Goal: Task Accomplishment & Management: Complete application form

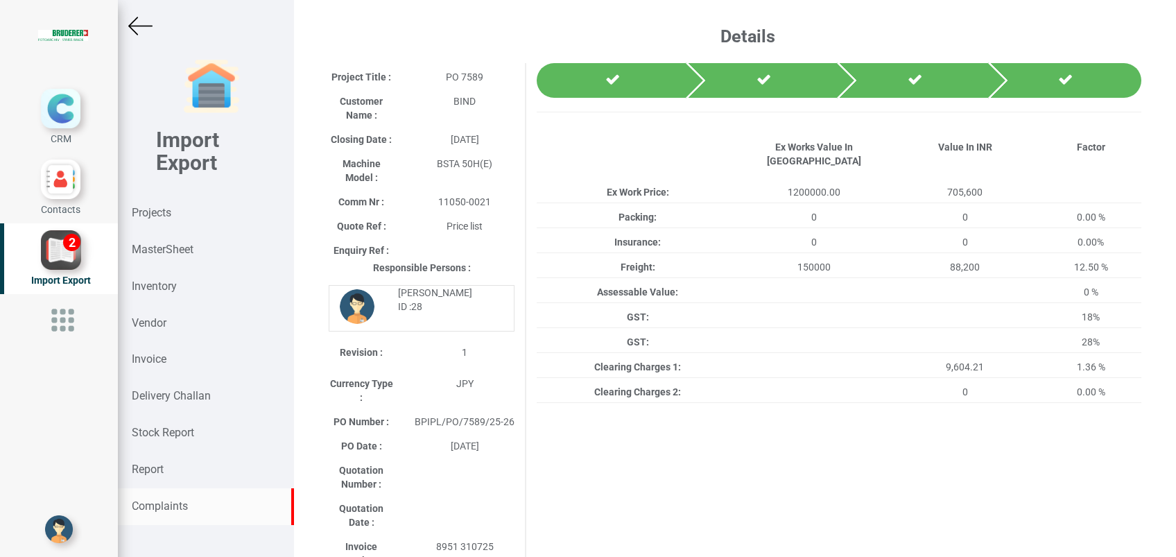
click at [173, 501] on strong "Complaints" at bounding box center [160, 505] width 56 height 13
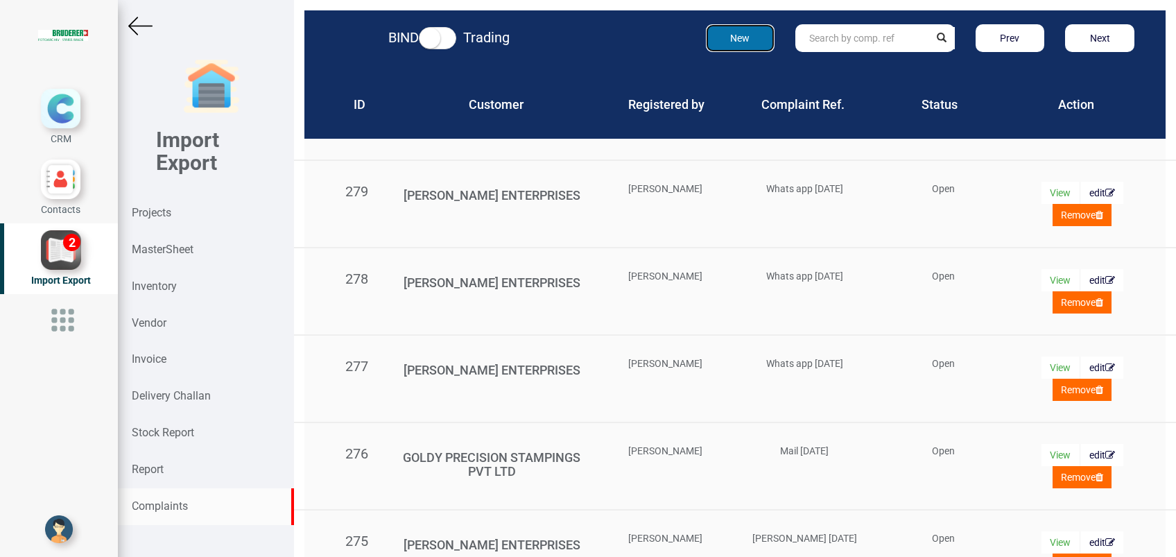
click at [749, 40] on button "New" at bounding box center [740, 38] width 69 height 28
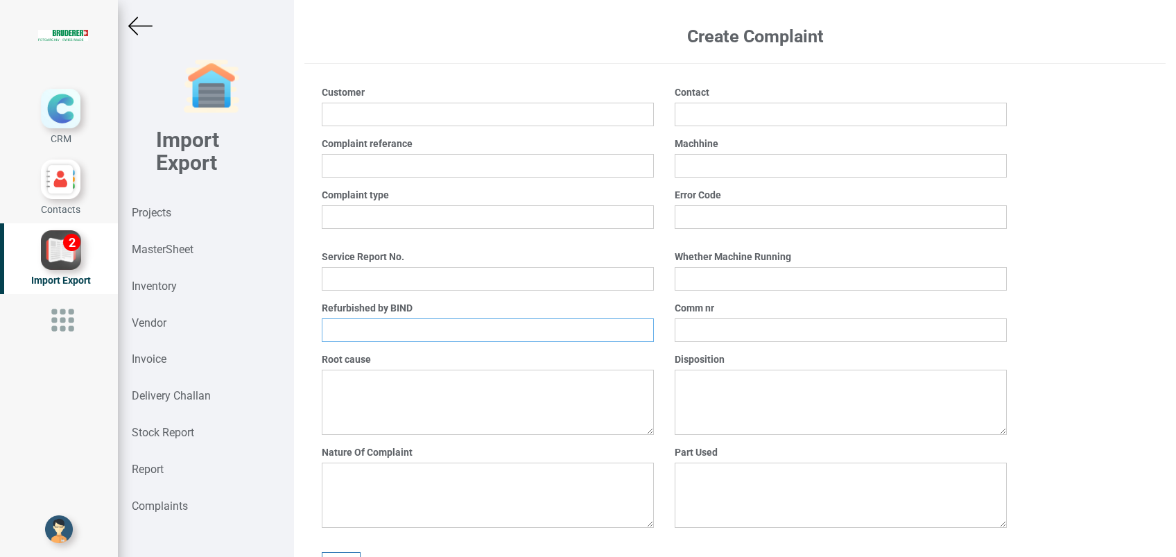
click at [390, 333] on select "Yes No" at bounding box center [488, 330] width 332 height 24
select select "Yes"
click at [322, 318] on select "Yes No" at bounding box center [488, 330] width 332 height 24
click at [714, 338] on input "text" at bounding box center [840, 330] width 332 height 24
type input "4914"
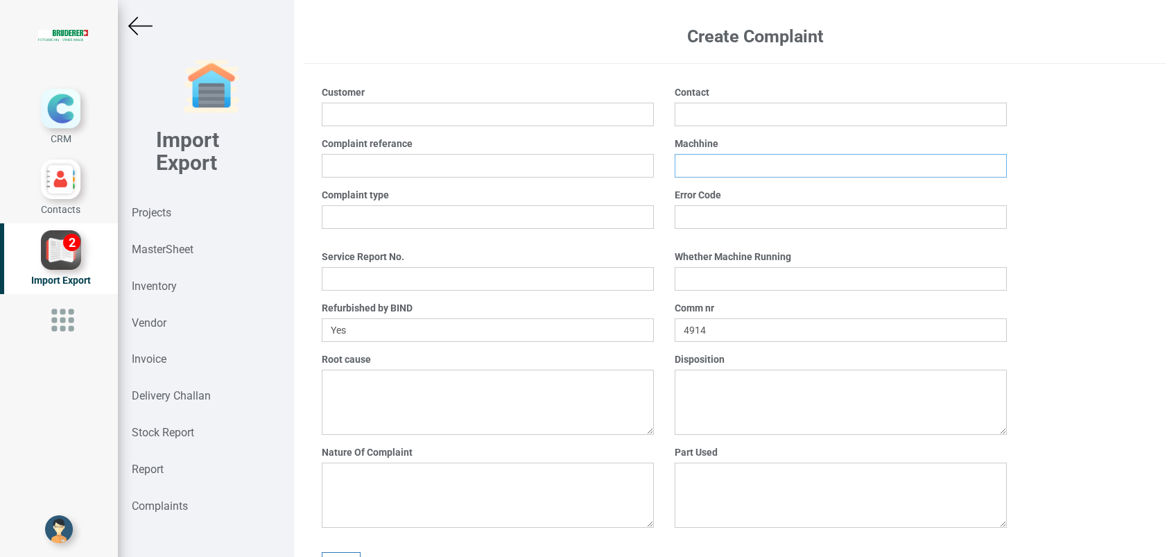
click at [707, 168] on input "text" at bounding box center [840, 166] width 332 height 24
type input "BSTA 60HL (E)"
click at [674, 122] on input "text" at bounding box center [840, 115] width 332 height 24
type input "A"
type input "[PERSON_NAME]"
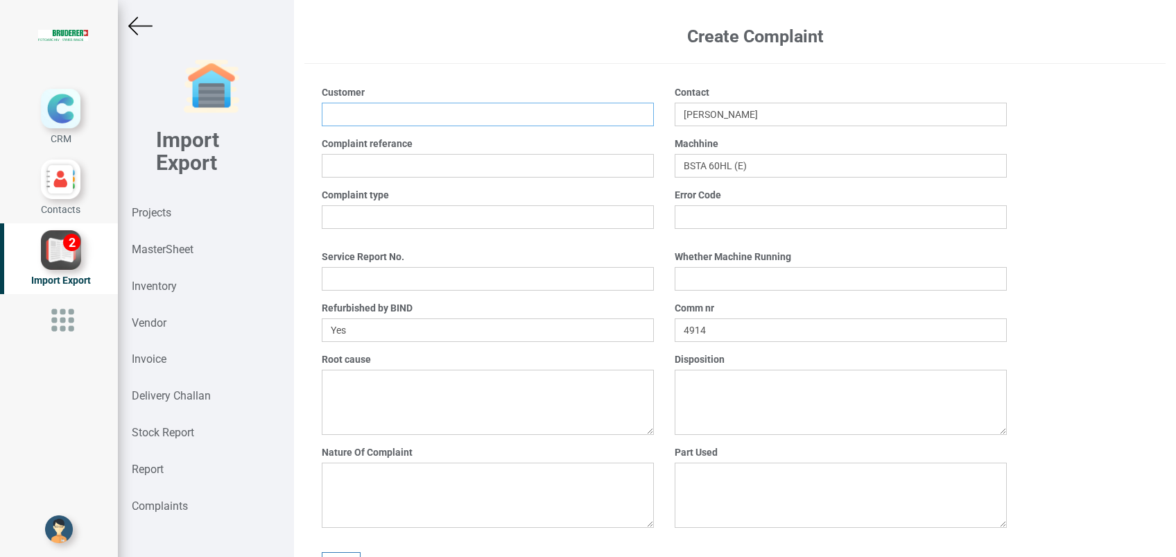
click at [498, 114] on input at bounding box center [488, 115] width 332 height 24
type input "[PERSON_NAME] Stainless (Hisar) Limited"
click at [494, 169] on input "text" at bounding box center [488, 166] width 332 height 24
type input "Mail [DATE]"
click at [410, 222] on select "Mechanical Electrical ElectroMechanical Other" at bounding box center [488, 217] width 332 height 24
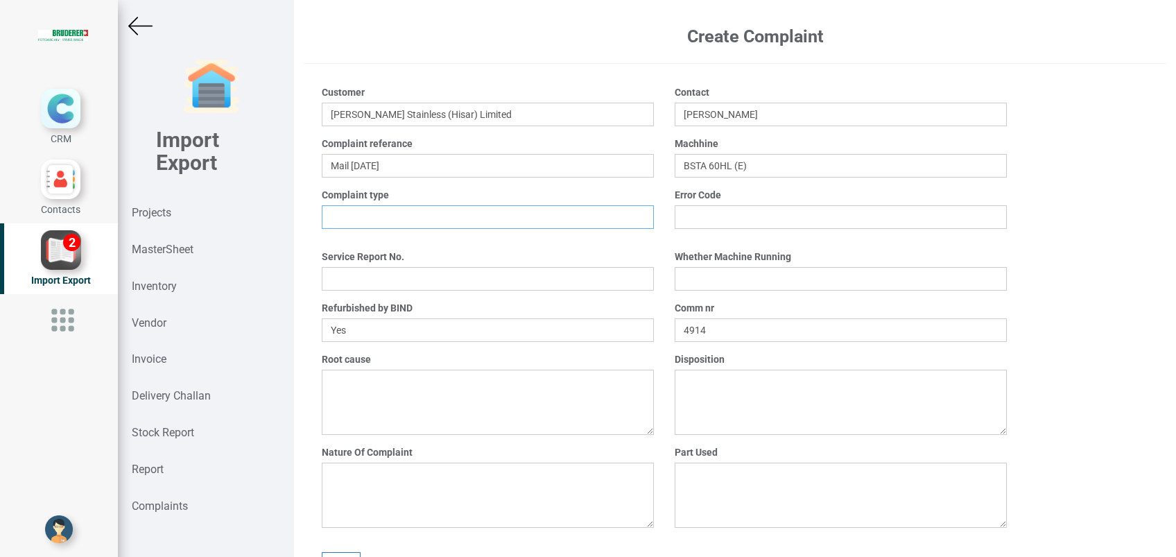
select select "Electrical"
click at [322, 205] on select "Mechanical Electrical ElectroMechanical Other" at bounding box center [488, 217] width 332 height 24
click at [382, 474] on textarea at bounding box center [488, 494] width 332 height 65
type textarea "Several errors while the machine is running"
click at [402, 386] on textarea at bounding box center [488, 401] width 332 height 65
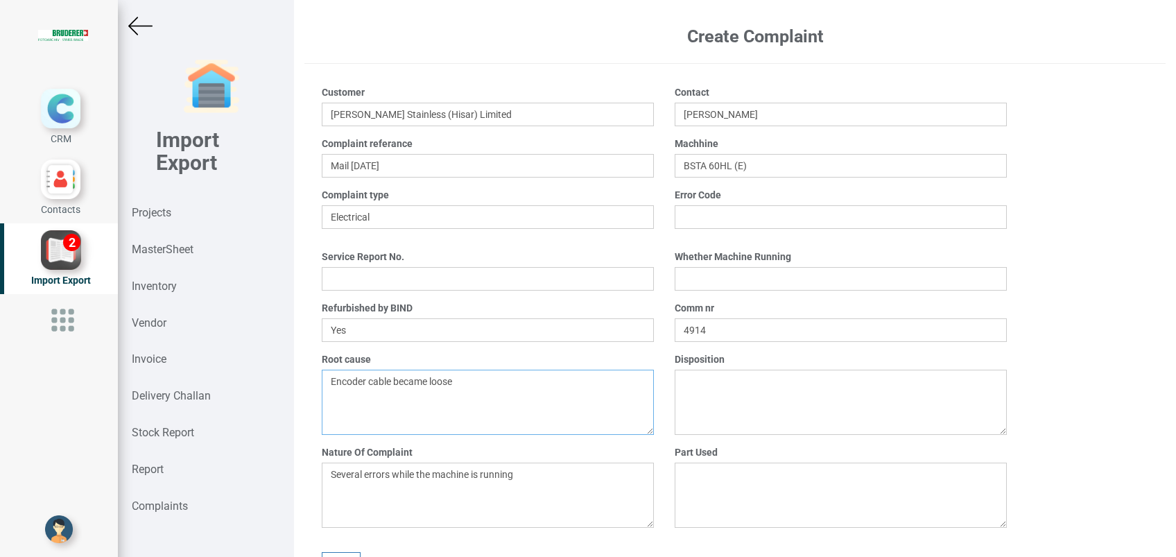
type textarea "Encoder cable became loose"
click at [698, 484] on textarea at bounding box center [840, 494] width 332 height 65
type textarea "nil"
click at [691, 394] on textarea at bounding box center [840, 401] width 332 height 65
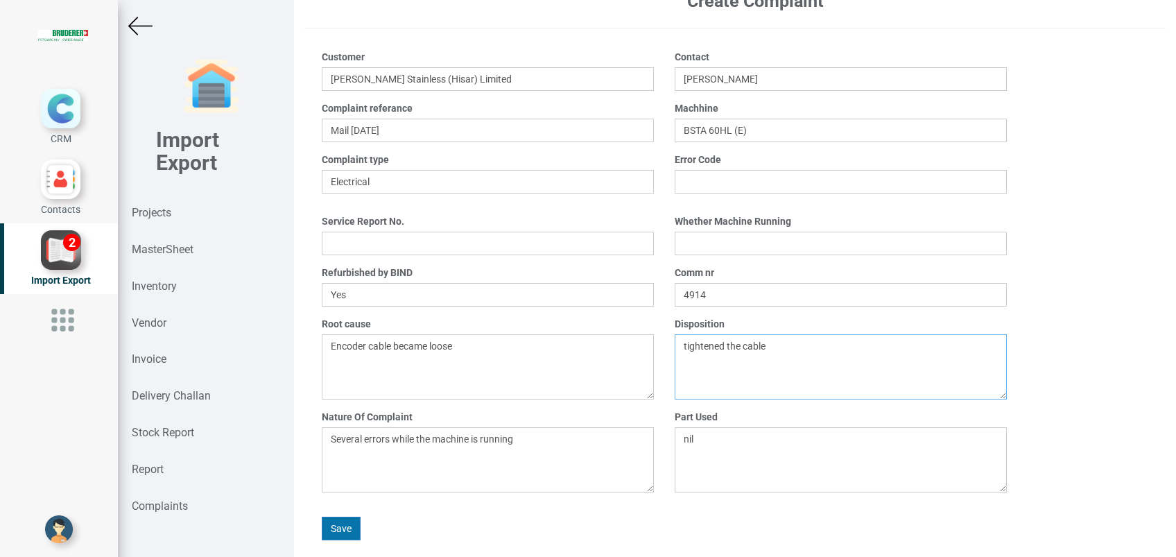
type textarea "tightened the cable"
click at [338, 521] on button "Save" at bounding box center [341, 528] width 39 height 24
click at [145, 464] on strong "Report" at bounding box center [148, 468] width 32 height 13
select select
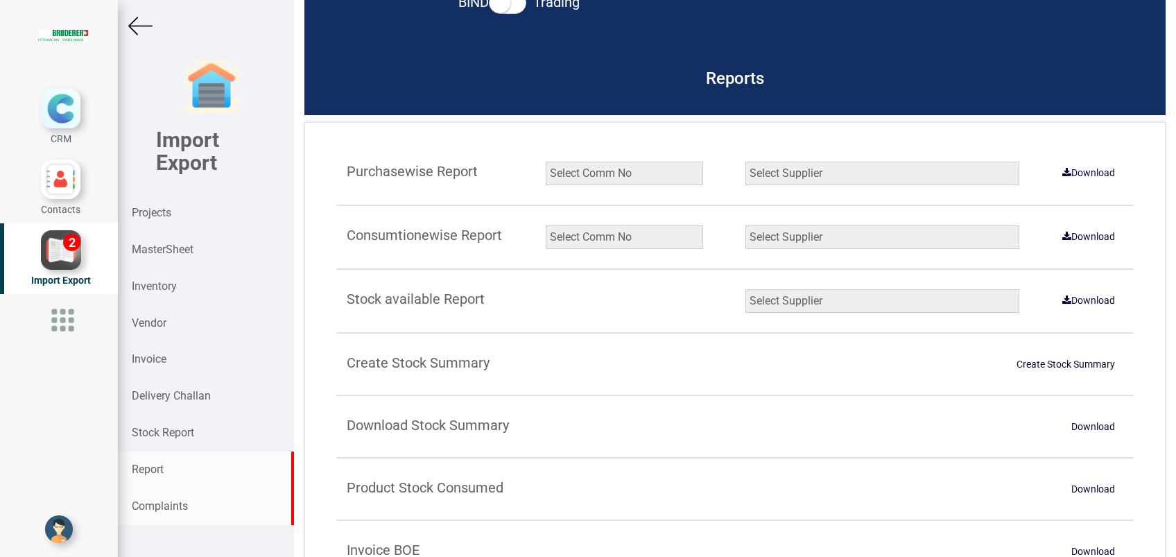
click at [159, 512] on div "Complaints" at bounding box center [206, 506] width 176 height 37
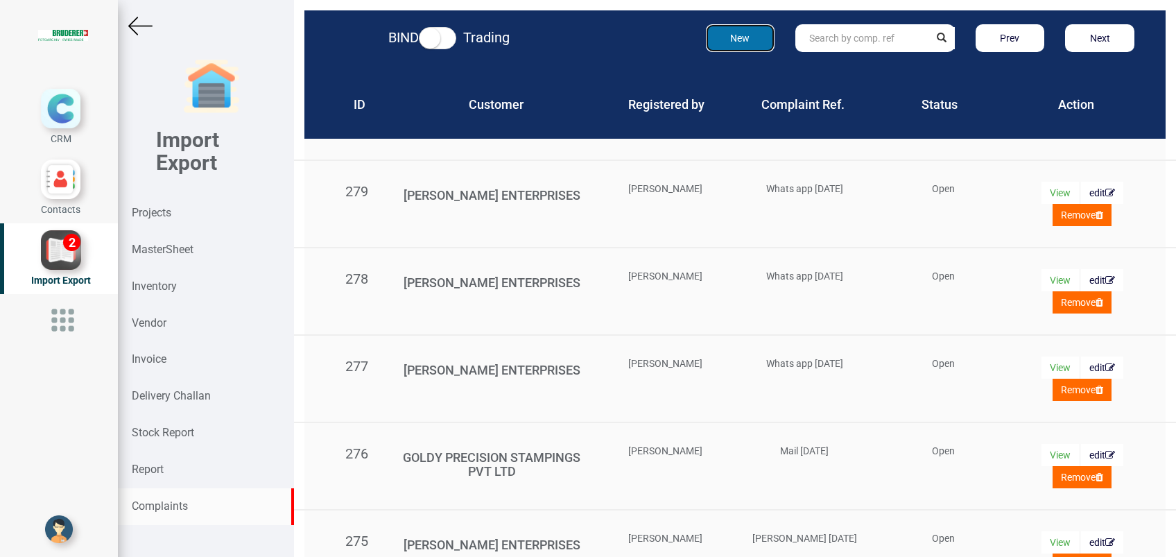
click at [742, 49] on button "New" at bounding box center [740, 38] width 69 height 28
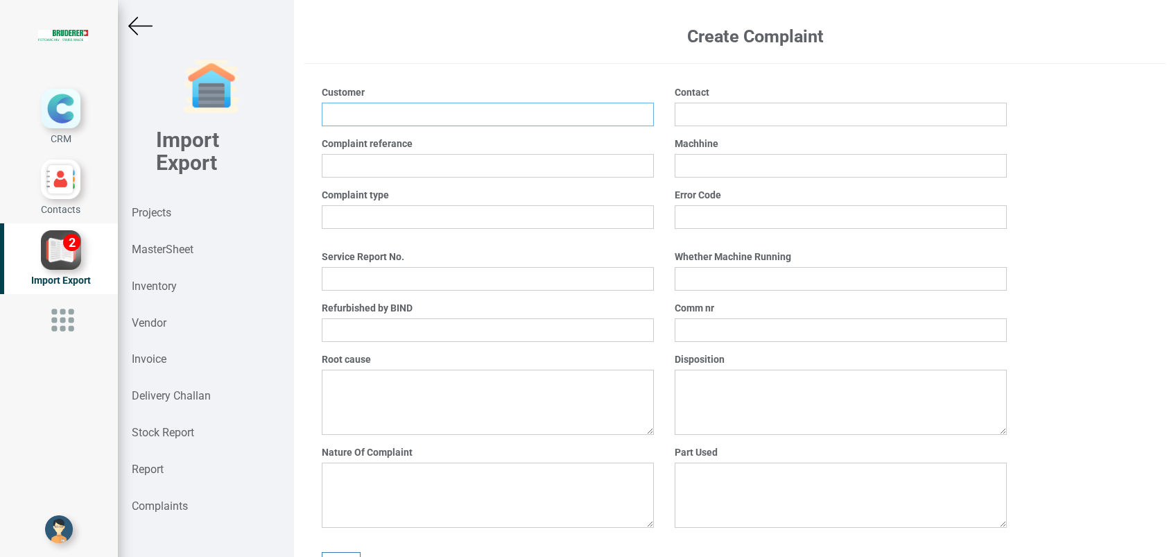
click at [358, 109] on input at bounding box center [488, 115] width 332 height 24
type input "[PERSON_NAME] Stainless (Hisar) Limited"
click at [403, 211] on select "Mechanical Electrical ElectroMechanical Other" at bounding box center [488, 217] width 332 height 24
select select "Electrical"
click at [322, 205] on select "Mechanical Electrical ElectroMechanical Other" at bounding box center [488, 217] width 332 height 24
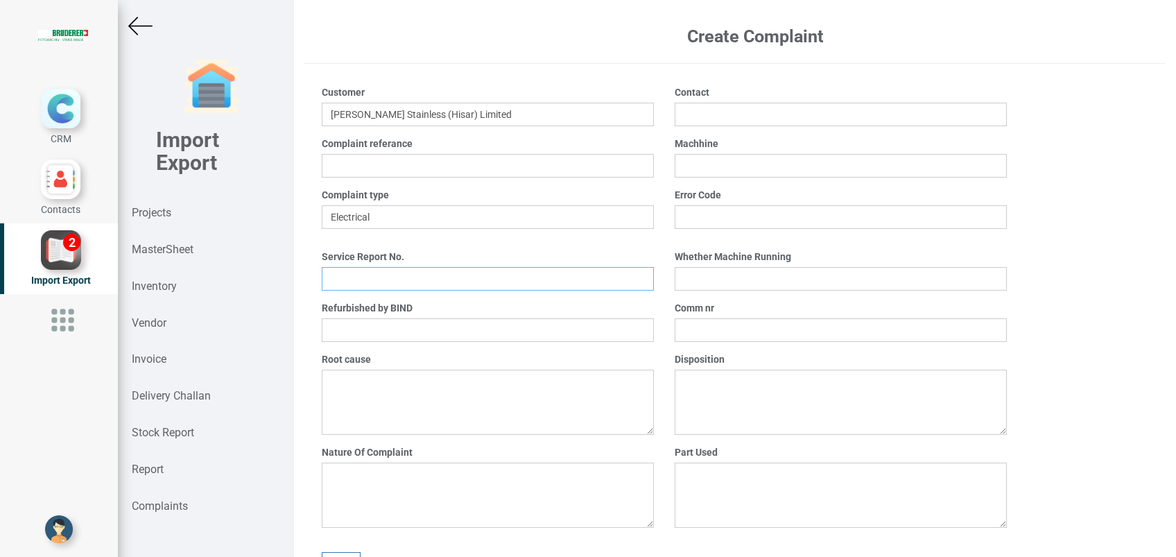
click at [364, 272] on input "text" at bounding box center [488, 279] width 332 height 24
click at [367, 329] on select "Yes No" at bounding box center [488, 330] width 332 height 24
select select "Yes"
click at [322, 318] on select "Yes No" at bounding box center [488, 330] width 332 height 24
click at [365, 392] on textarea at bounding box center [488, 401] width 332 height 65
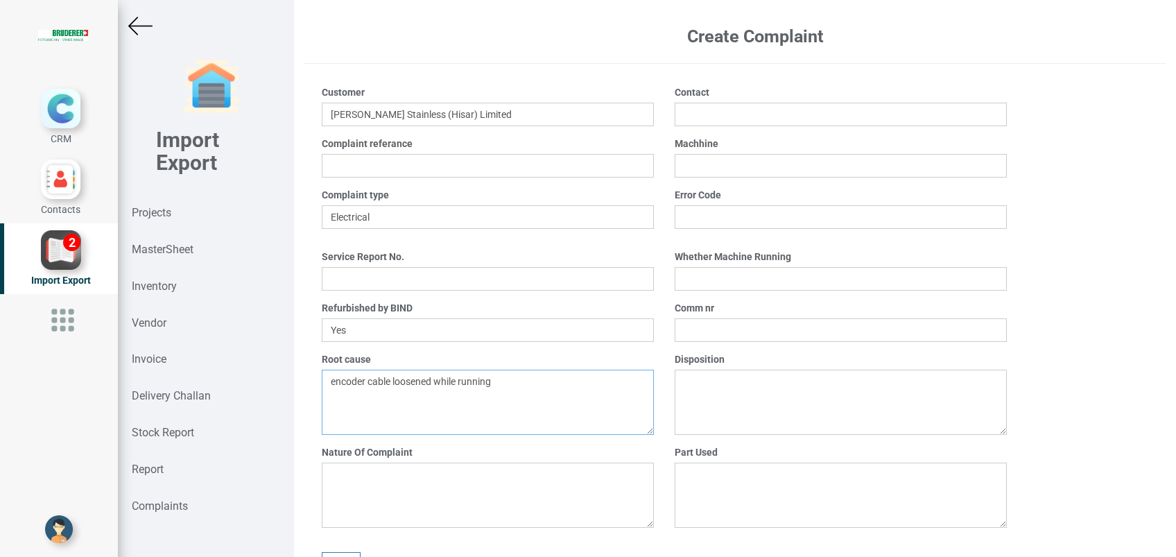
type textarea "encoder cable loosened while running"
click at [366, 487] on textarea at bounding box center [488, 494] width 332 height 65
type textarea "errors while running the machine"
click at [695, 381] on textarea at bounding box center [840, 401] width 332 height 65
type textarea "tightened the encoder cable"
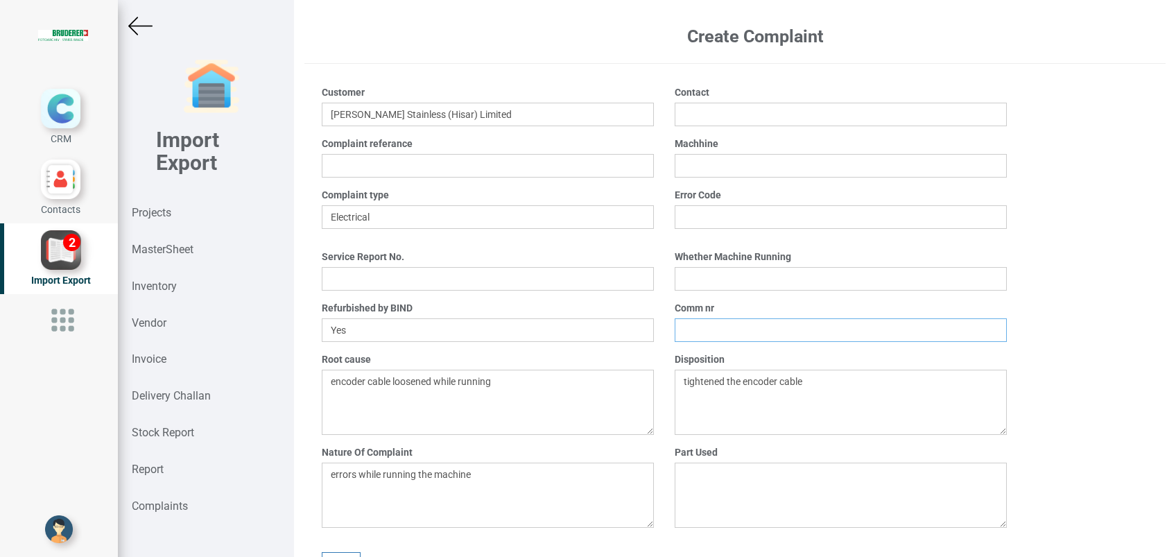
click at [745, 334] on input "text" at bounding box center [840, 330] width 332 height 24
type input "9"
type input "4914"
click at [747, 279] on select "Yes No" at bounding box center [840, 279] width 332 height 24
select select "No"
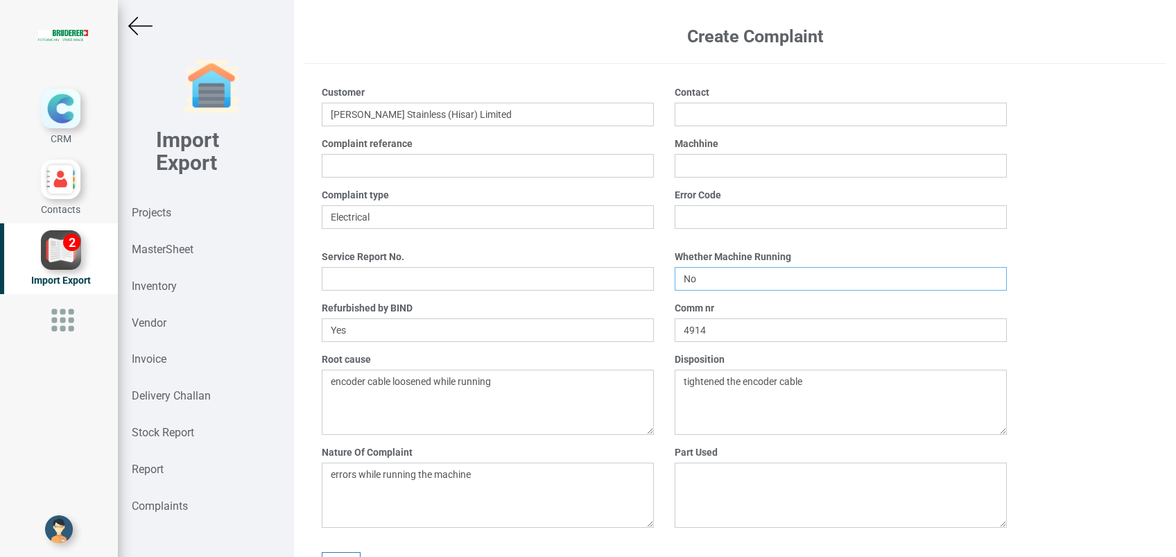
click at [674, 267] on select "Yes No" at bounding box center [840, 279] width 332 height 24
click at [696, 168] on input "text" at bounding box center [840, 166] width 332 height 24
type input "BSTAL 60HL(E)"
click at [688, 117] on input "text" at bounding box center [840, 115] width 332 height 24
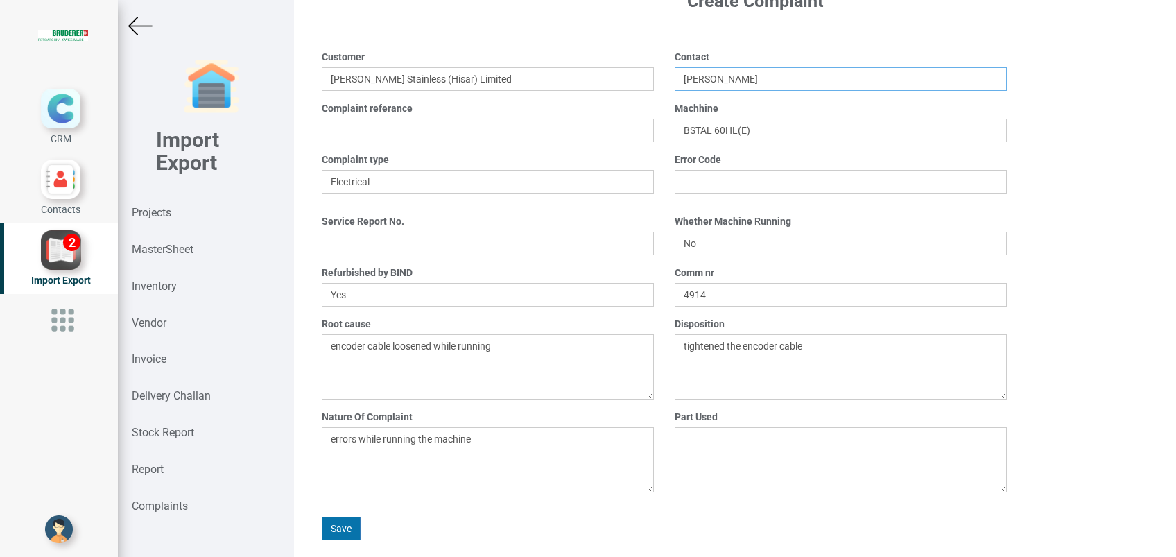
type input "[PERSON_NAME]"
click at [348, 518] on button "Save" at bounding box center [341, 528] width 39 height 24
click at [177, 502] on strong "Complaints" at bounding box center [160, 505] width 56 height 13
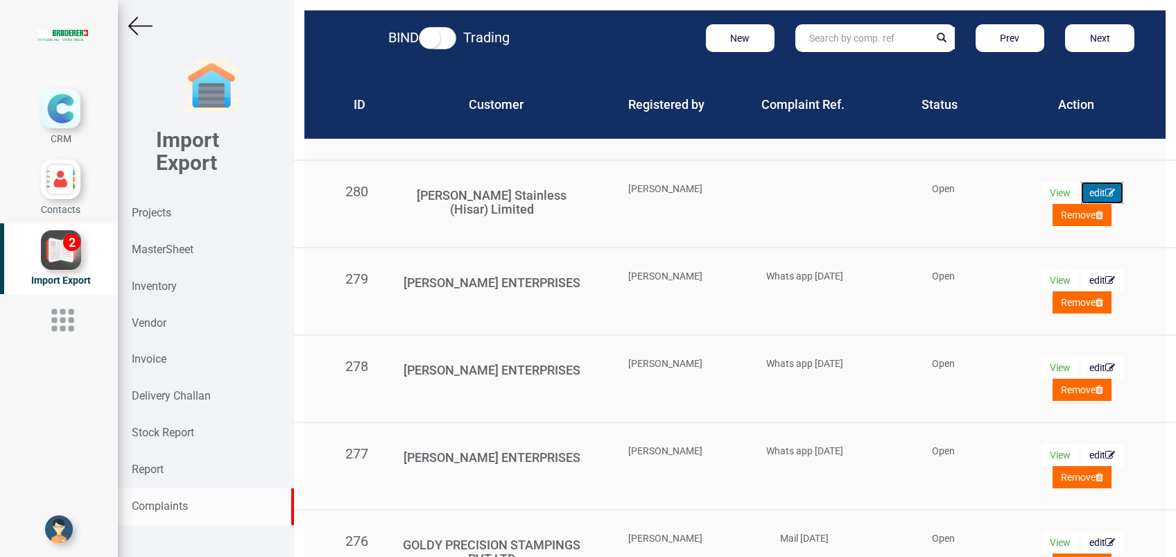
click at [1081, 189] on button "edit" at bounding box center [1102, 193] width 42 height 22
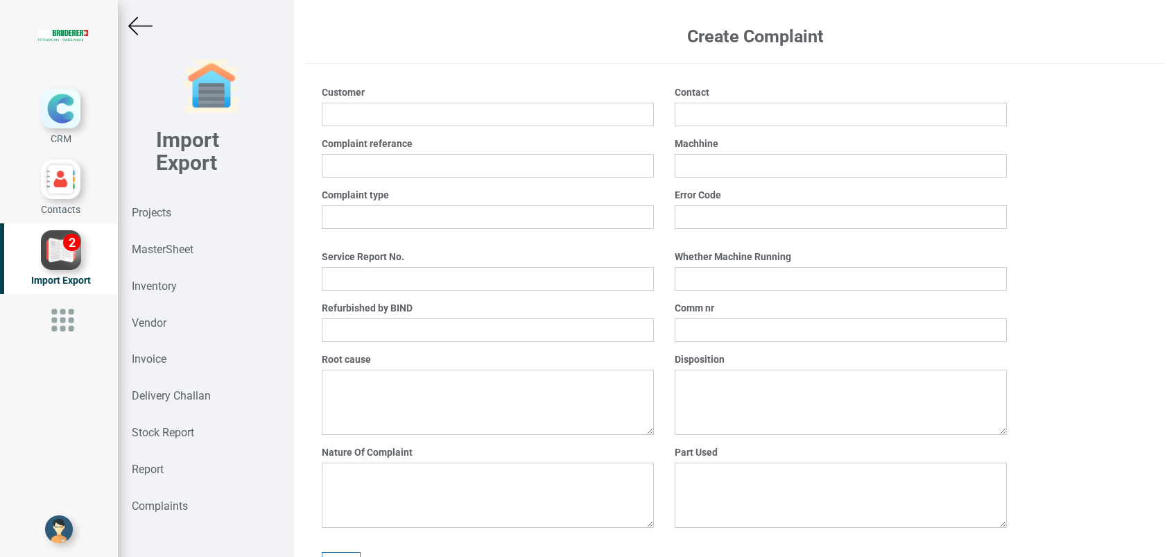
type input "[PERSON_NAME] Stainless (Hisar) Limited"
type input "[PERSON_NAME]"
type input "BSTAL 60HL(E)"
select select "Electrical"
select select "No"
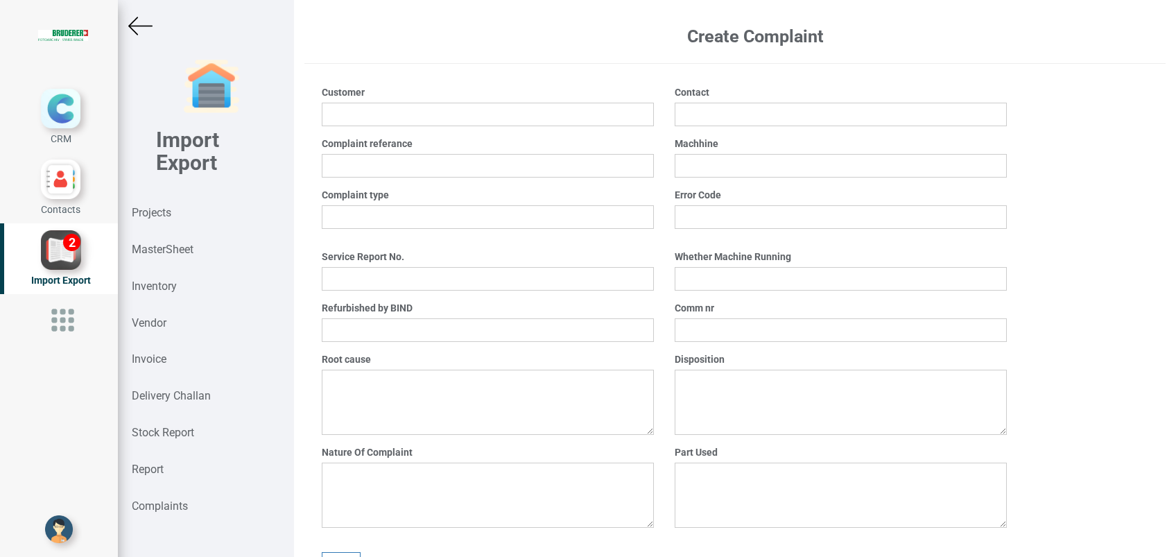
select select "Yes"
type input "4914"
type textarea "encoder cable loosened while running"
type textarea "tightened the encoder cable"
type textarea "errors while running the machine"
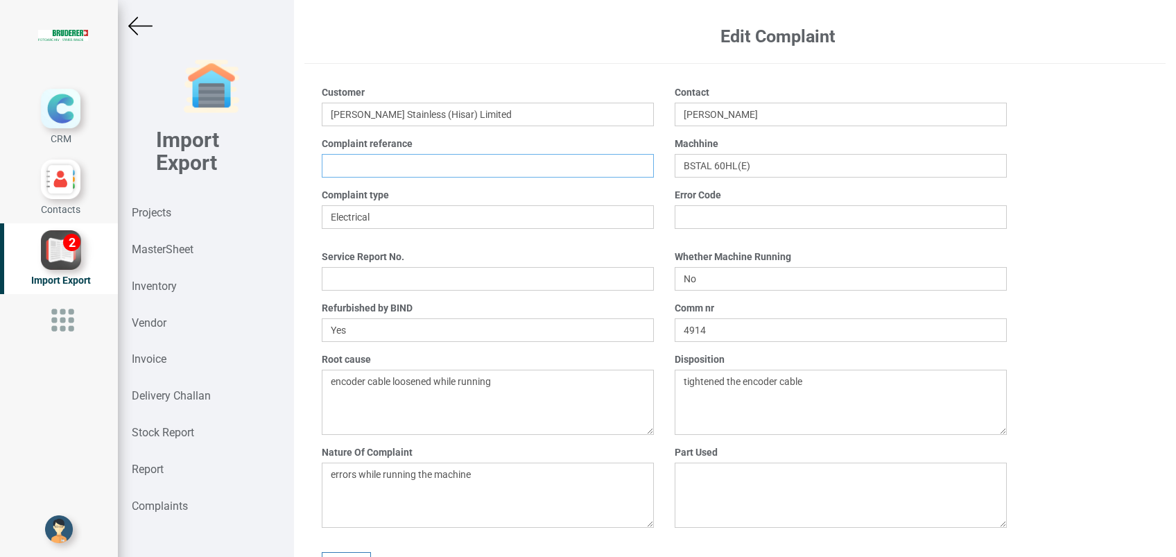
click at [399, 171] on input "text" at bounding box center [488, 166] width 332 height 24
type input "Mail [DATE]"
click at [715, 481] on textarea at bounding box center [840, 494] width 332 height 65
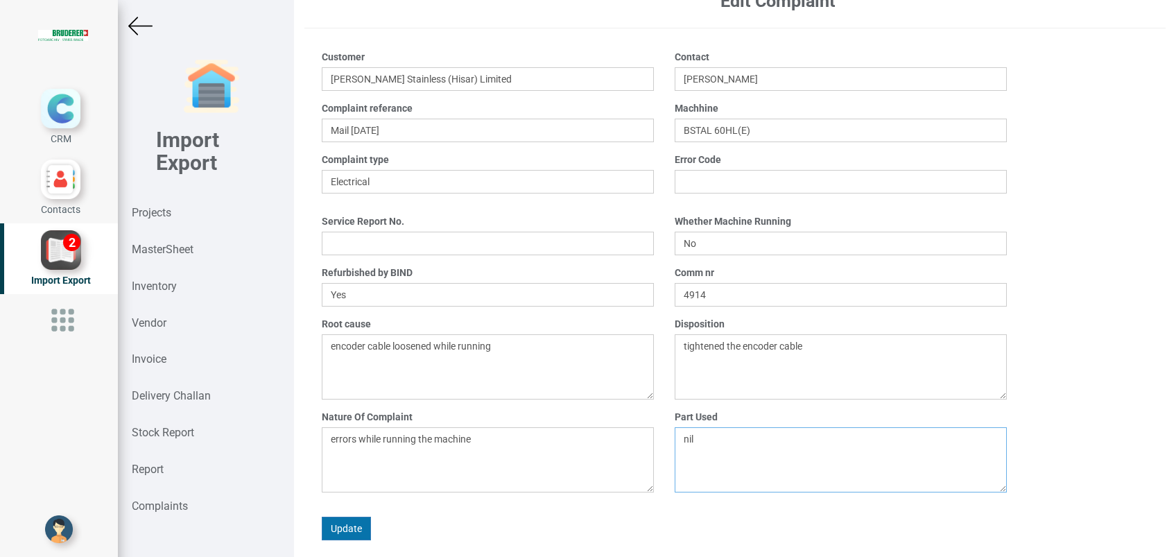
type textarea "nil"
click at [346, 527] on button "Update" at bounding box center [346, 528] width 49 height 24
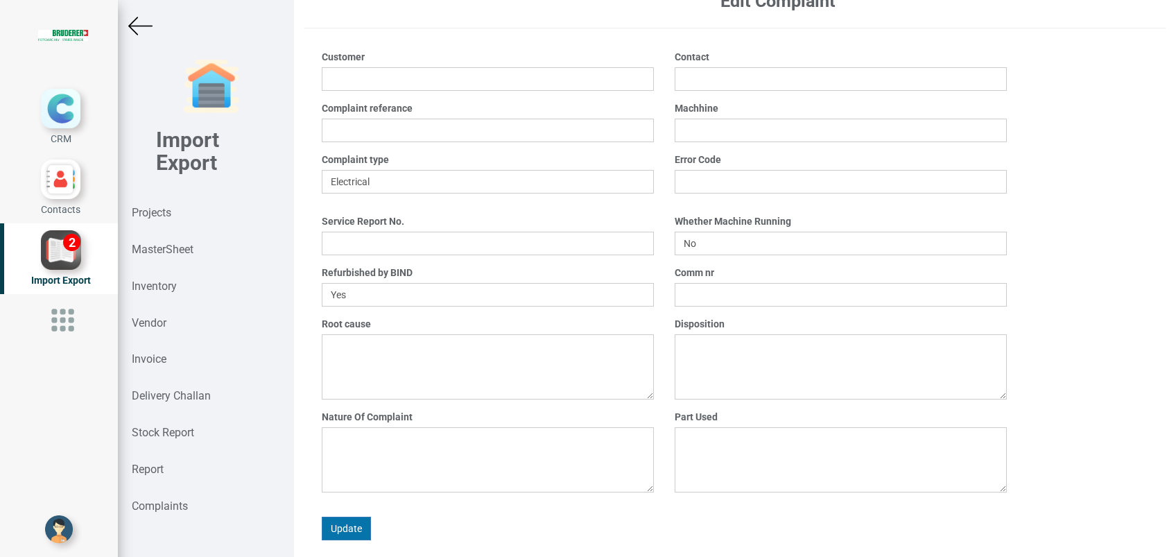
select select "? string: ?"
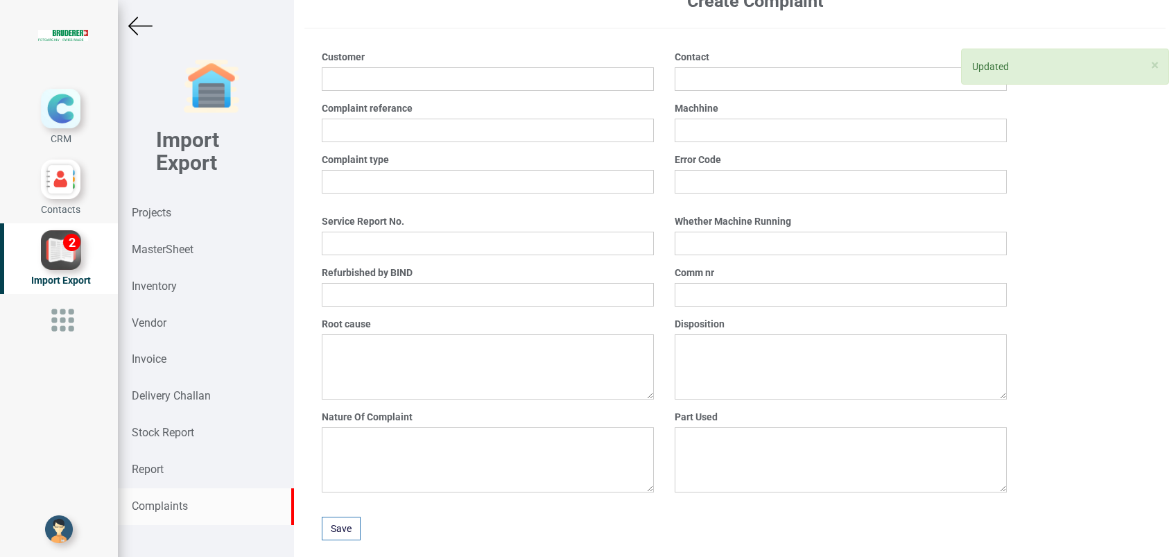
click at [176, 503] on strong "Complaints" at bounding box center [160, 505] width 56 height 13
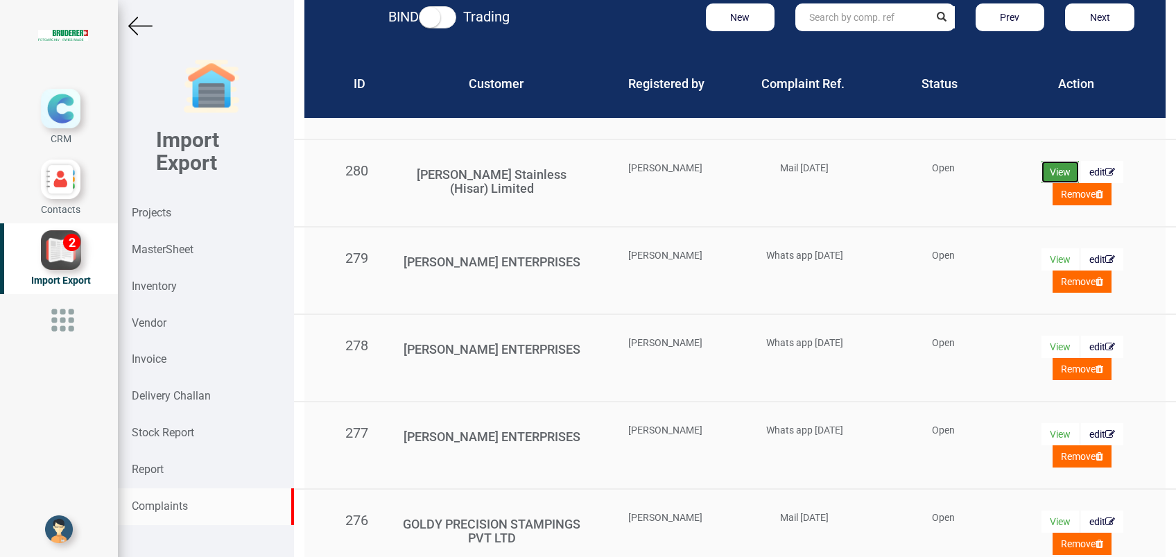
click at [1052, 171] on button "View" at bounding box center [1059, 172] width 37 height 22
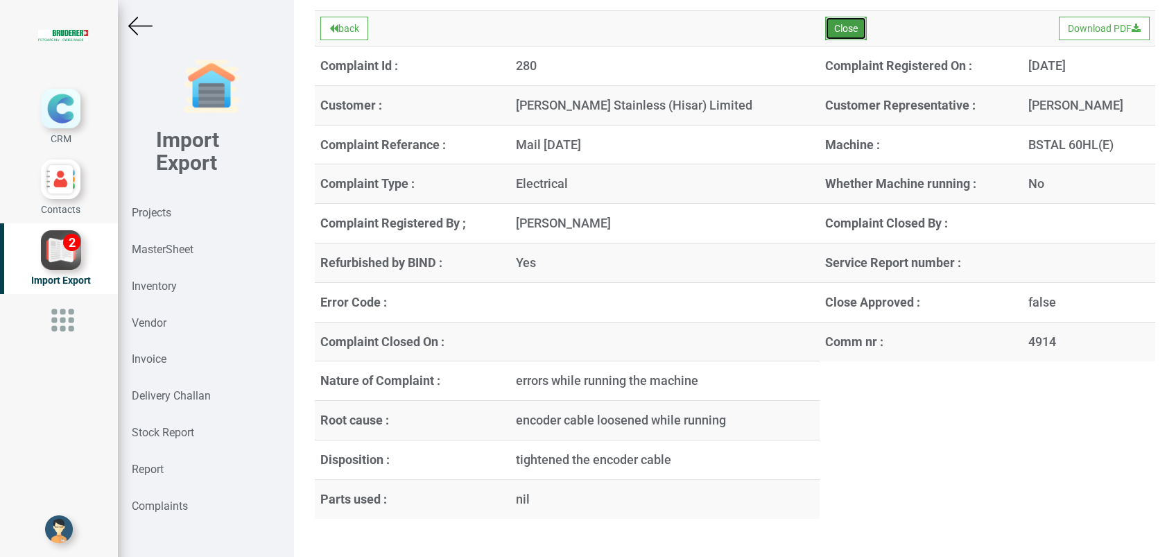
click at [835, 24] on button "Close" at bounding box center [846, 29] width 42 height 24
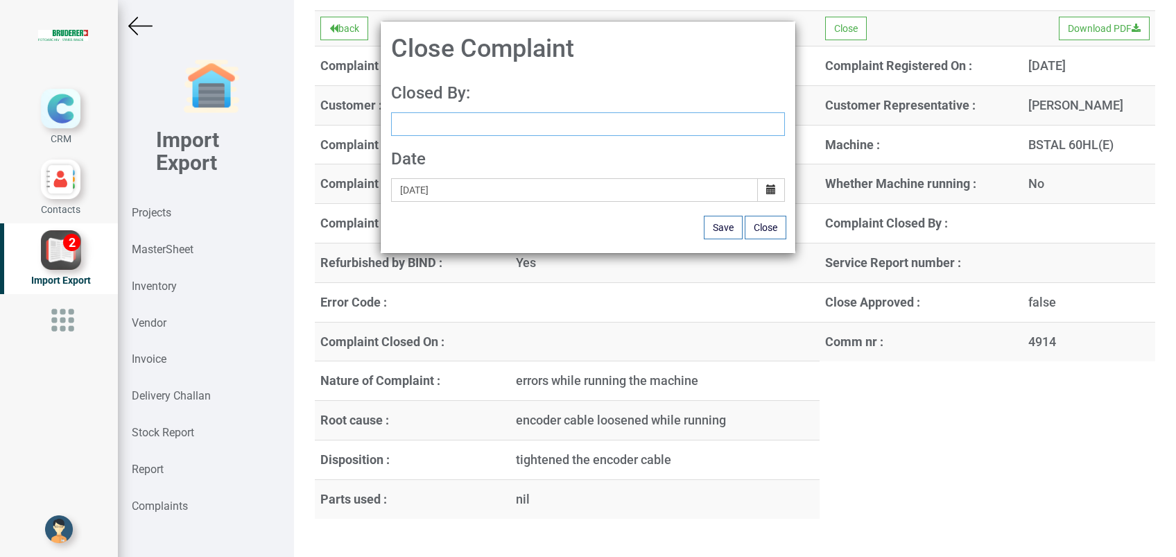
click at [484, 129] on input at bounding box center [588, 124] width 394 height 24
click at [485, 162] on div "Date [DATE]" at bounding box center [588, 169] width 415 height 66
click at [463, 127] on input at bounding box center [588, 124] width 394 height 24
click at [466, 144] on link "G opinath [PERSON_NAME]" at bounding box center [447, 150] width 110 height 18
type input "[PERSON_NAME]"
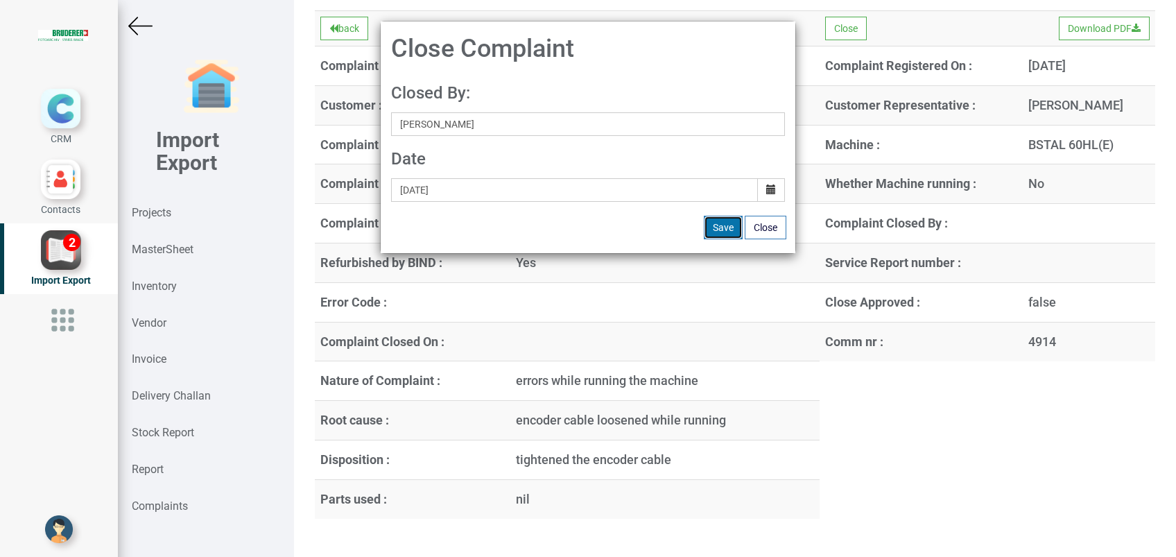
click at [714, 233] on button "Save" at bounding box center [723, 228] width 39 height 24
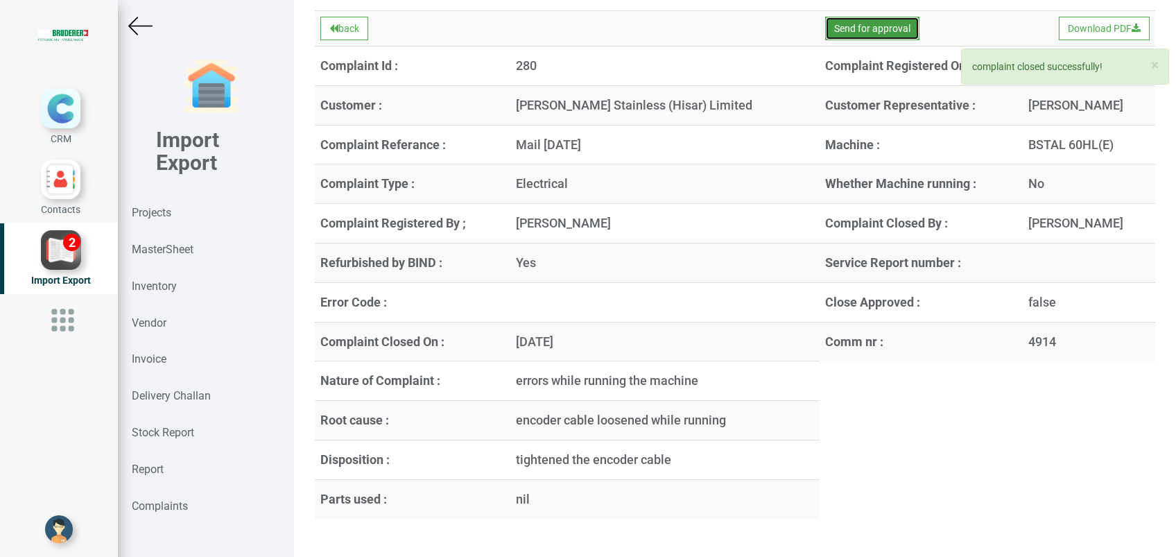
click at [833, 25] on button "Send for approval" at bounding box center [872, 29] width 94 height 24
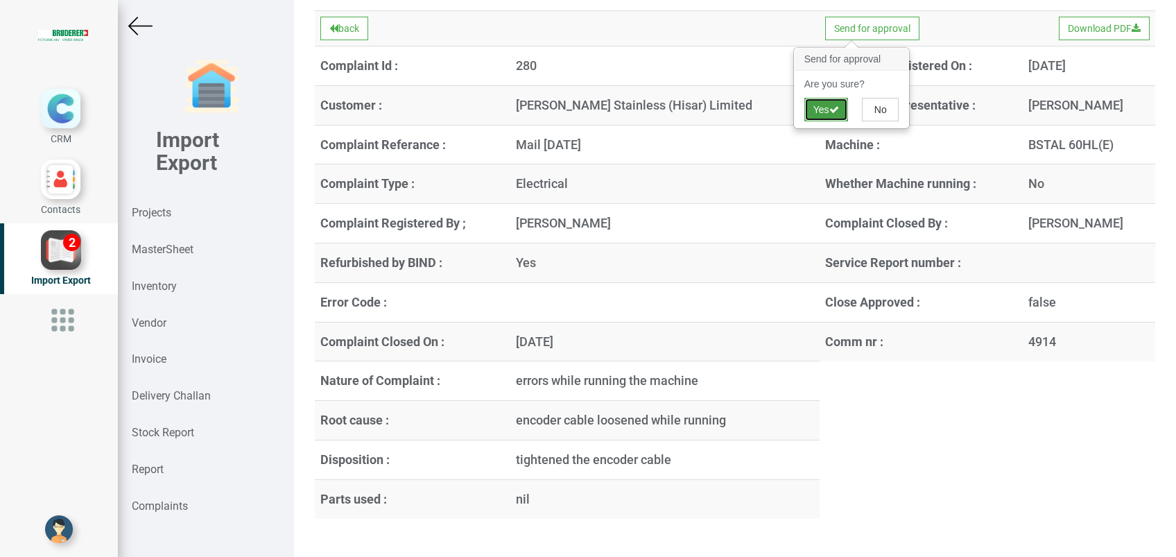
click at [826, 114] on button "Yes" at bounding box center [826, 110] width 44 height 24
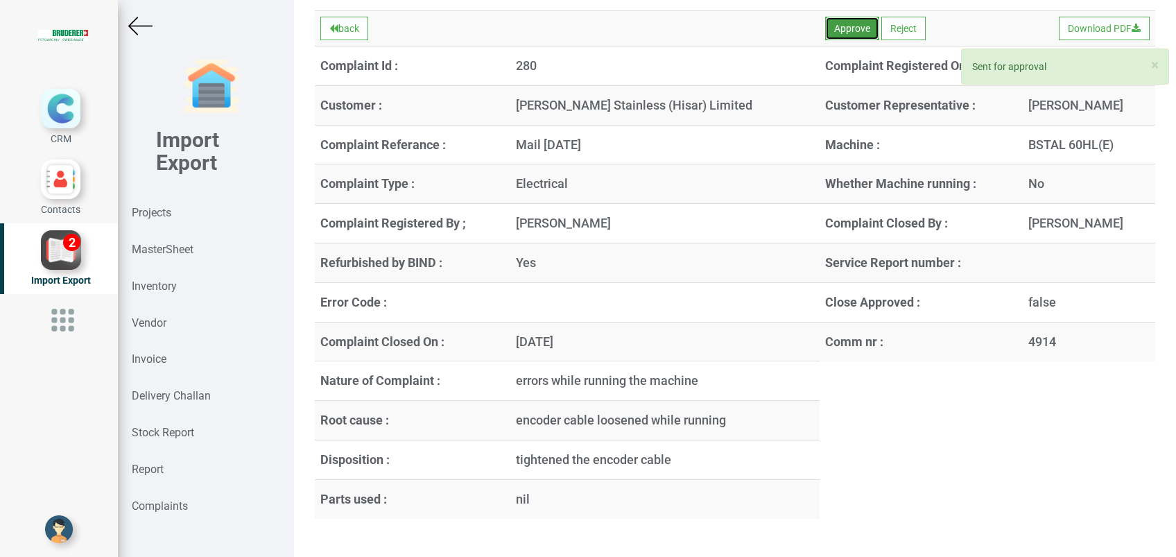
click at [825, 34] on button "Approve" at bounding box center [852, 29] width 54 height 24
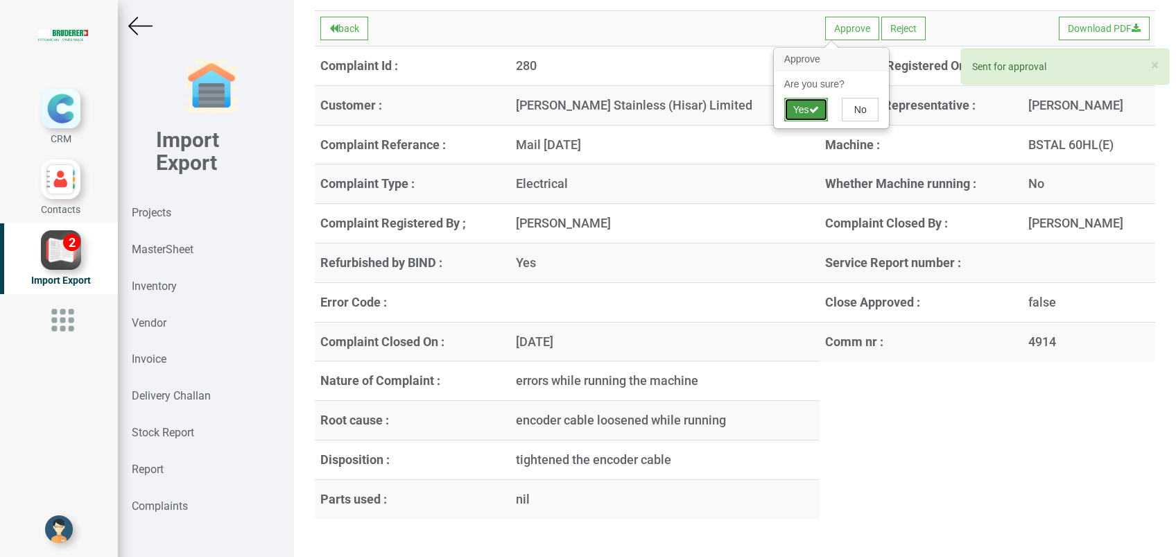
click at [801, 103] on button "Yes" at bounding box center [806, 110] width 44 height 24
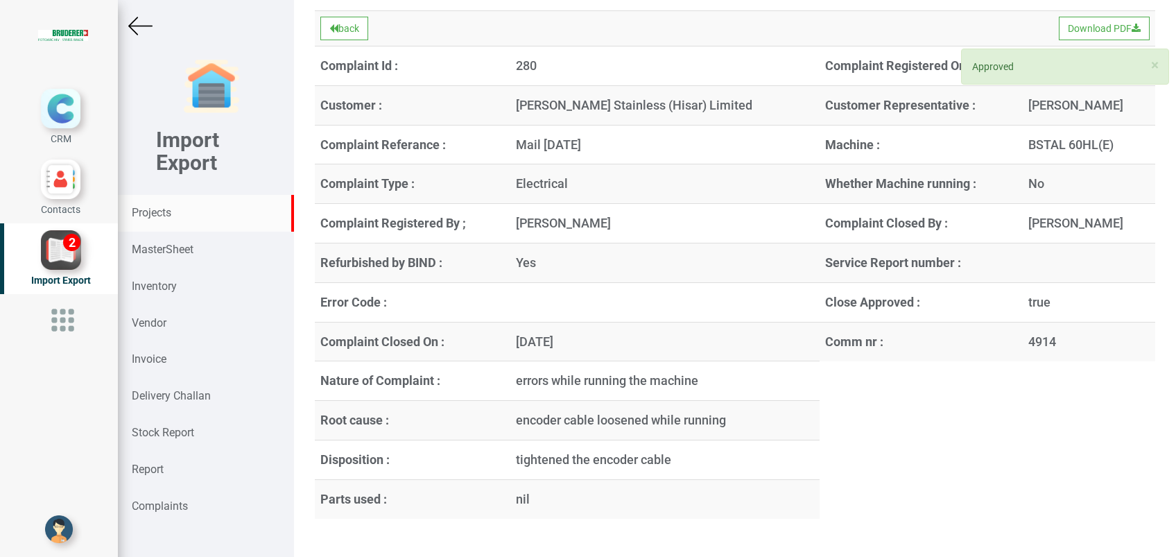
click at [148, 206] on strong "Projects" at bounding box center [152, 212] width 40 height 13
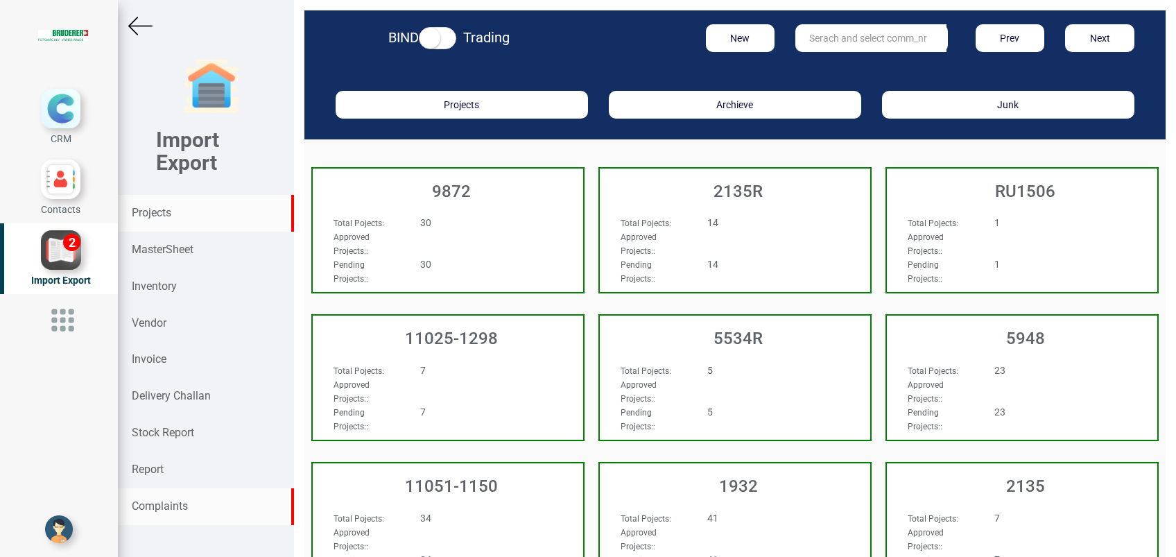
click at [181, 503] on strong "Complaints" at bounding box center [160, 505] width 56 height 13
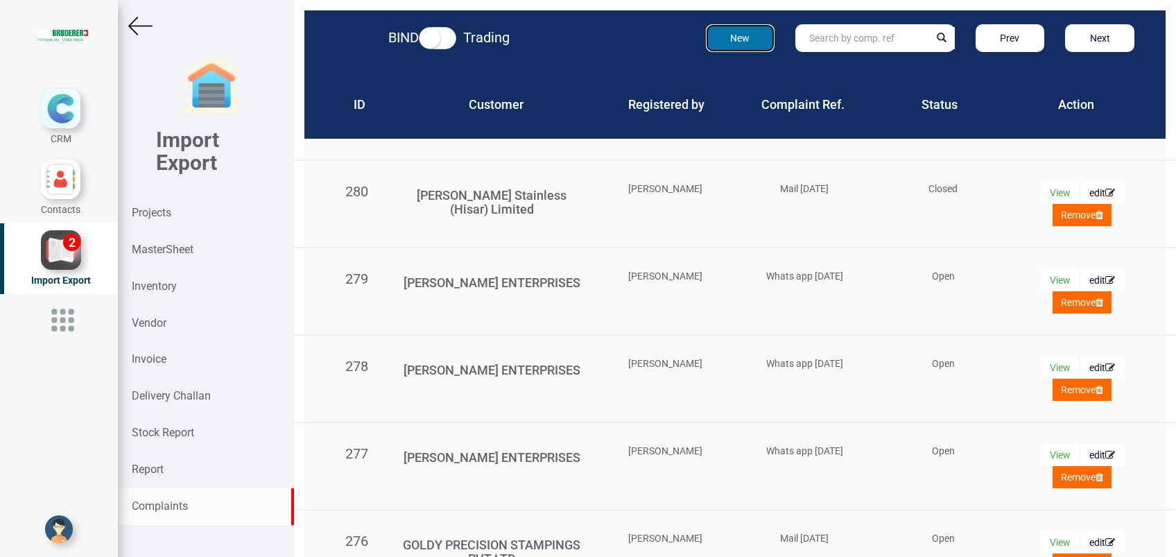
click at [720, 44] on button "New" at bounding box center [740, 38] width 69 height 28
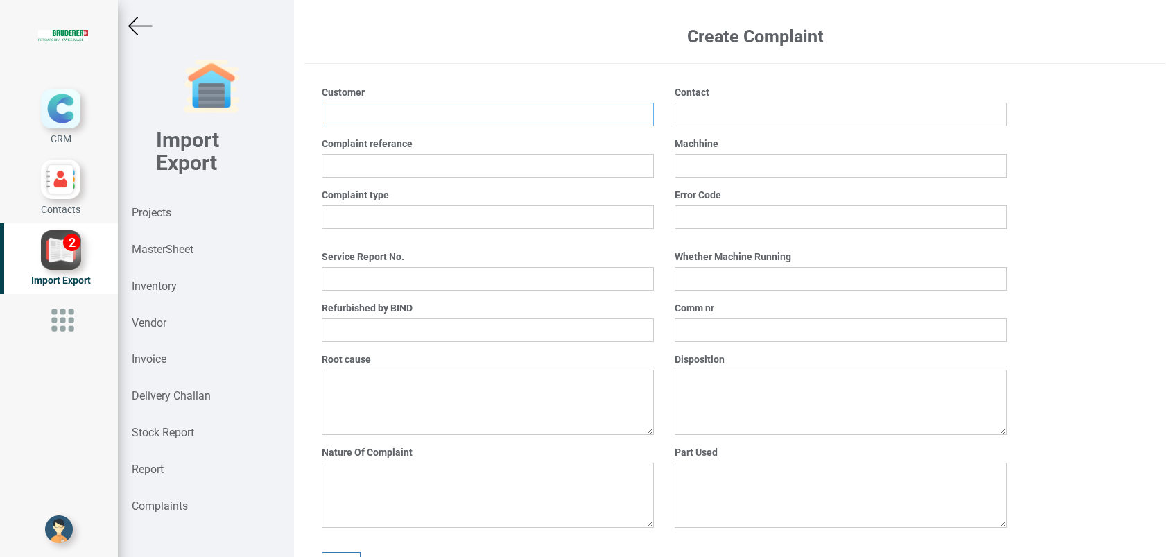
click at [369, 116] on input at bounding box center [488, 115] width 332 height 24
type input "Novateur Electrical and Digital System Pvt Ltd"
click at [345, 172] on input "text" at bounding box center [488, 166] width 332 height 24
type input "Mail [DATE]"
click at [370, 222] on select "Mechanical Electrical ElectroMechanical Other" at bounding box center [488, 217] width 332 height 24
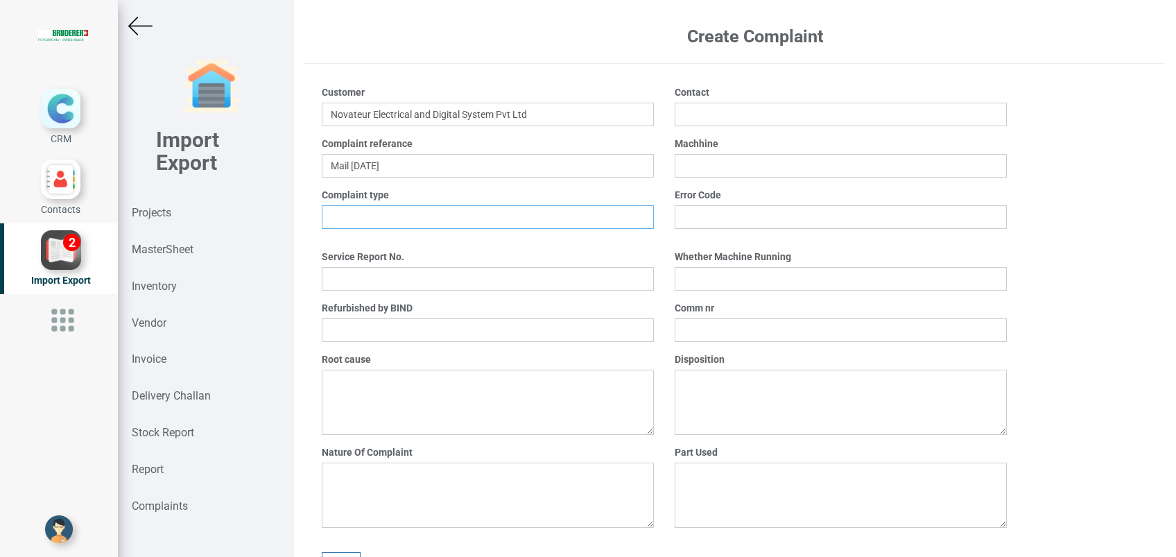
select select "Mechanical"
click at [322, 205] on select "Mechanical Electrical ElectroMechanical Other" at bounding box center [488, 217] width 332 height 24
click at [365, 327] on select "Yes No" at bounding box center [488, 330] width 332 height 24
select select "No"
click at [322, 318] on select "Yes No" at bounding box center [488, 330] width 332 height 24
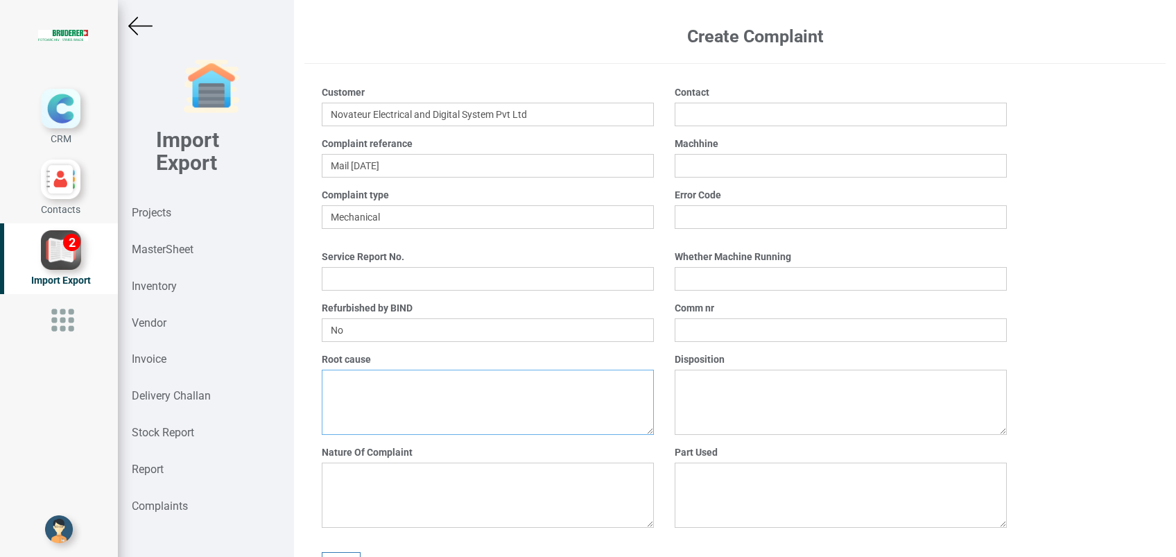
click at [354, 381] on textarea at bounding box center [488, 401] width 332 height 65
click at [738, 327] on input "text" at bounding box center [840, 330] width 332 height 24
type input "14409"
click at [436, 478] on textarea at bounding box center [488, 494] width 332 height 65
type textarea "noise while running the machine"
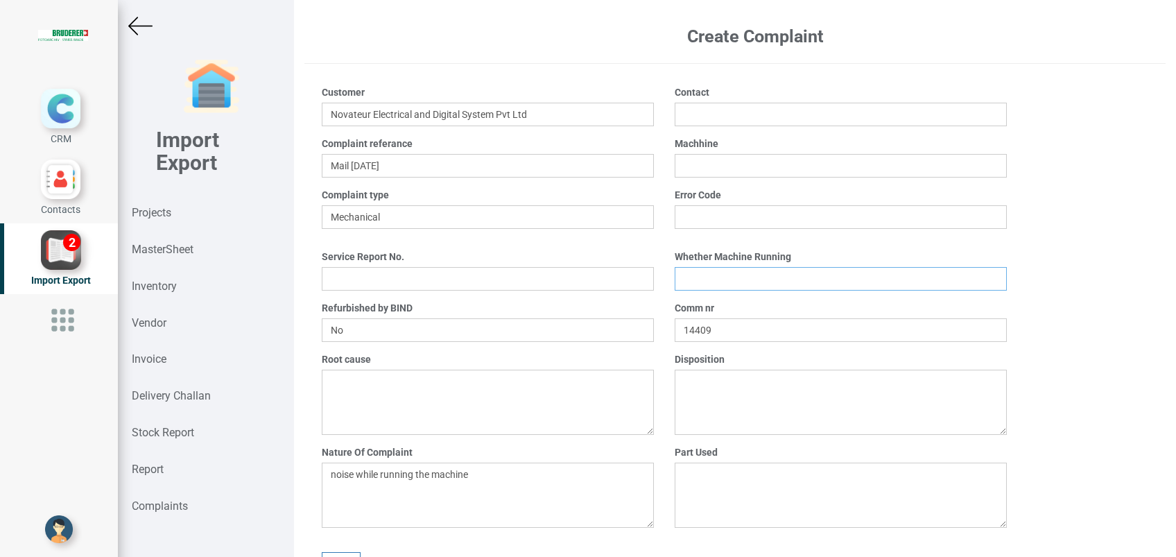
click at [689, 276] on select "Yes No" at bounding box center [840, 279] width 332 height 24
select select "No"
click at [674, 267] on select "Yes No" at bounding box center [840, 279] width 332 height 24
click at [689, 170] on input "text" at bounding box center [840, 166] width 332 height 24
type input "BSTA 410-110B2"
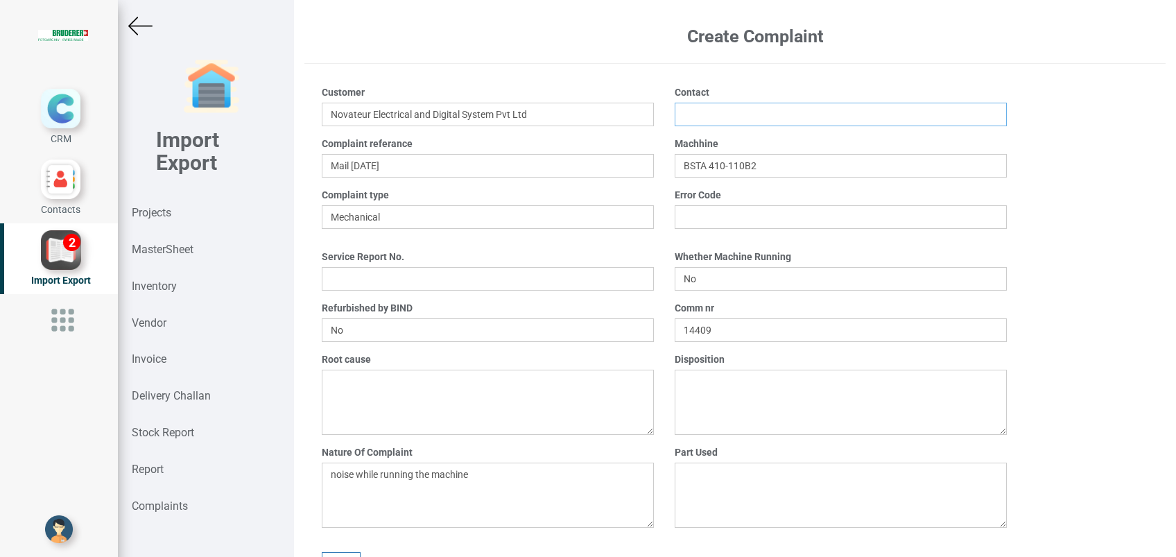
click at [704, 116] on input "text" at bounding box center [840, 115] width 332 height 24
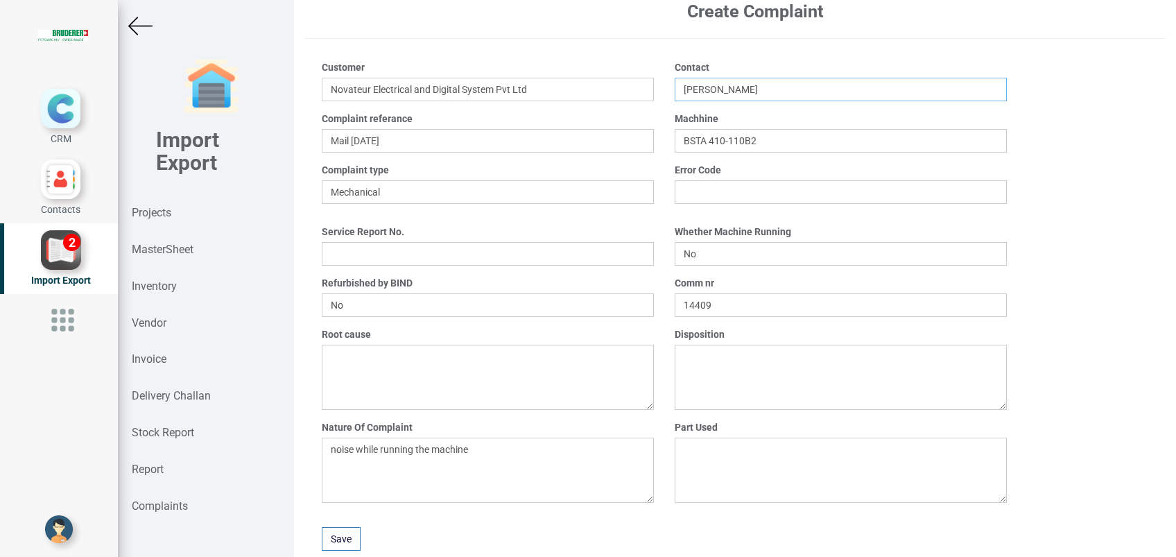
scroll to position [35, 0]
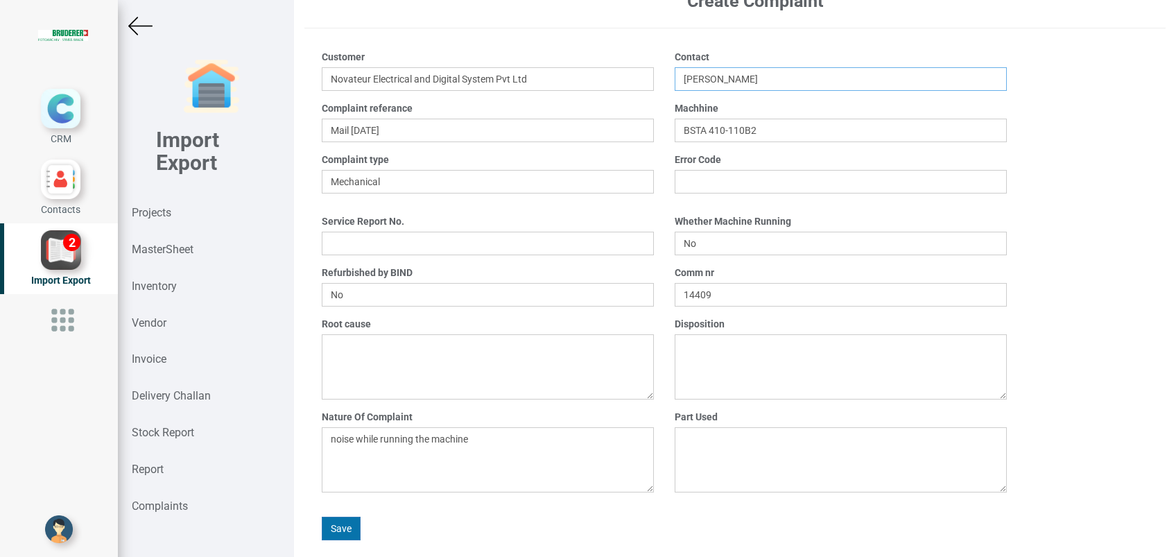
type input "[PERSON_NAME]"
click at [344, 530] on button "Save" at bounding box center [341, 528] width 39 height 24
click at [161, 514] on div "Complaints" at bounding box center [206, 506] width 176 height 37
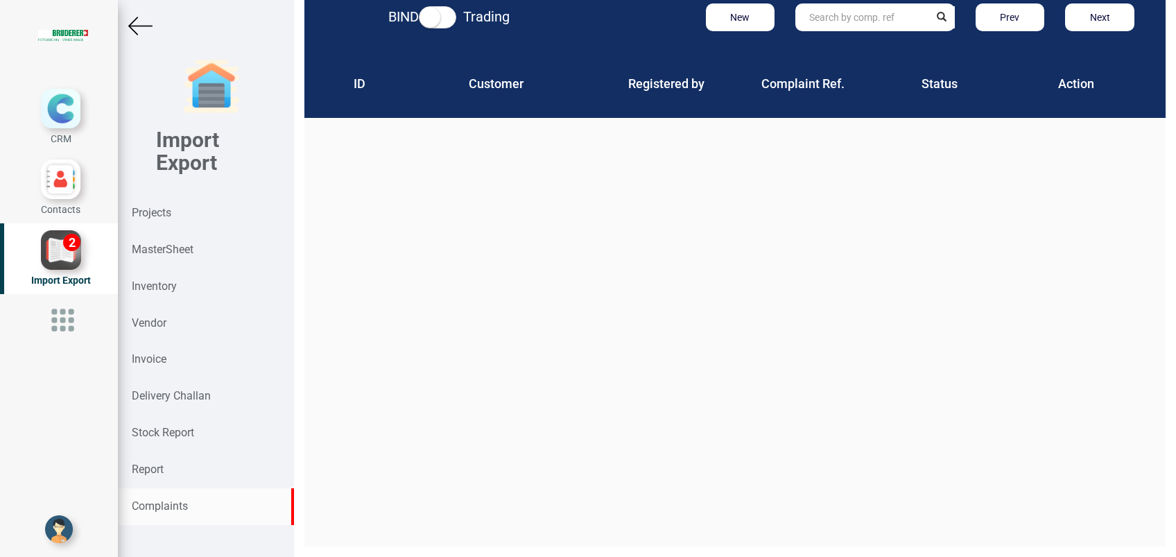
scroll to position [21, 0]
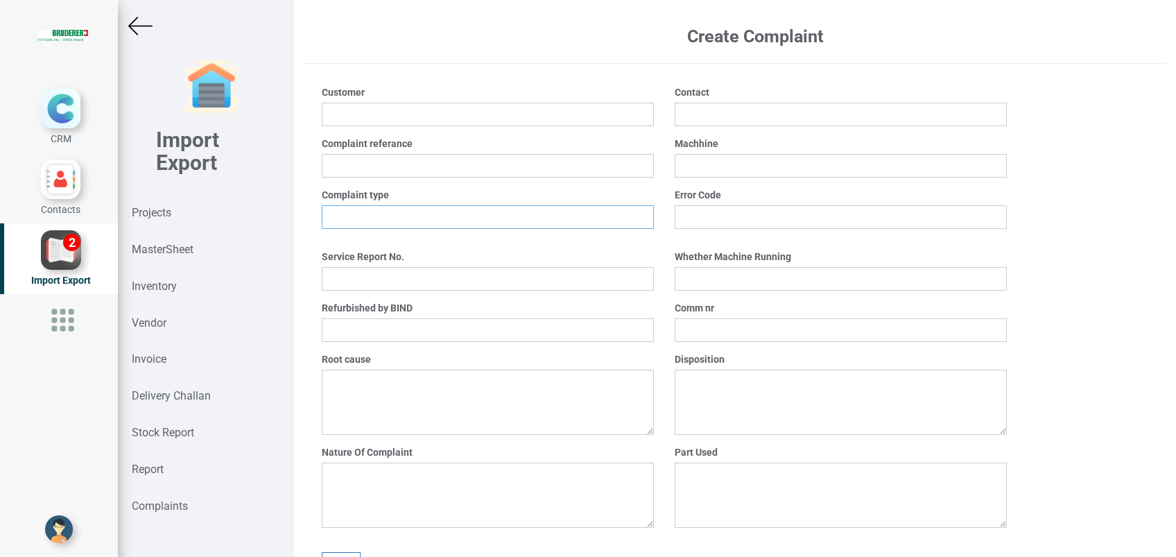
click at [359, 214] on select "Mechanical Electrical ElectroMechanical Other" at bounding box center [488, 217] width 332 height 24
select select "Electrical"
click at [322, 205] on select "Mechanical Electrical ElectroMechanical Other" at bounding box center [488, 217] width 332 height 24
click at [371, 329] on select "Yes No" at bounding box center [488, 330] width 332 height 24
select select "Yes"
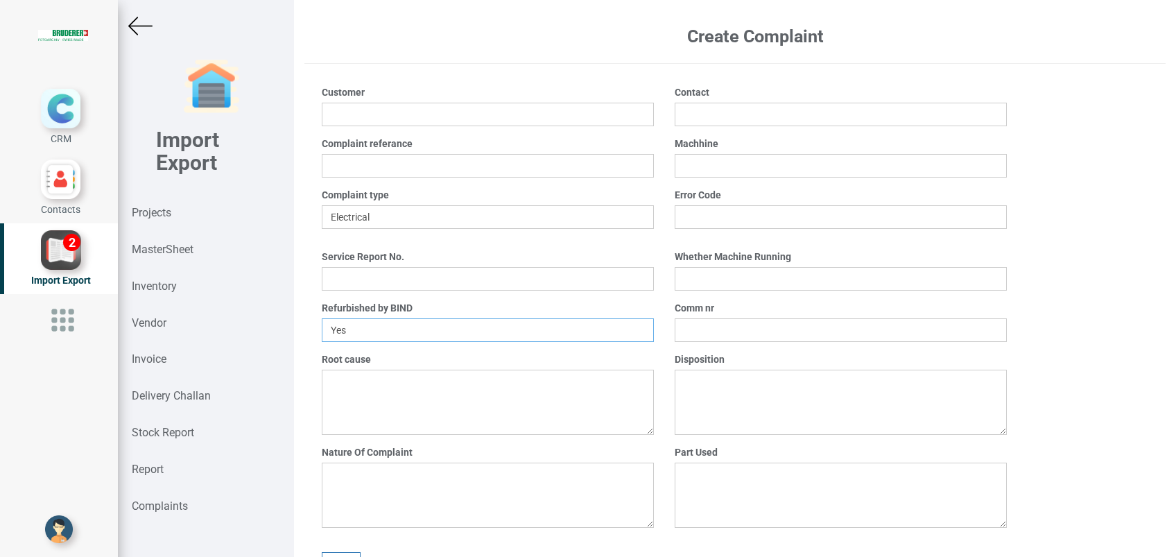
click at [322, 318] on select "Yes No" at bounding box center [488, 330] width 332 height 24
click at [713, 331] on input "text" at bounding box center [840, 330] width 332 height 24
type input "8752"
click at [699, 288] on select "Yes No" at bounding box center [840, 279] width 332 height 24
select select "Yes"
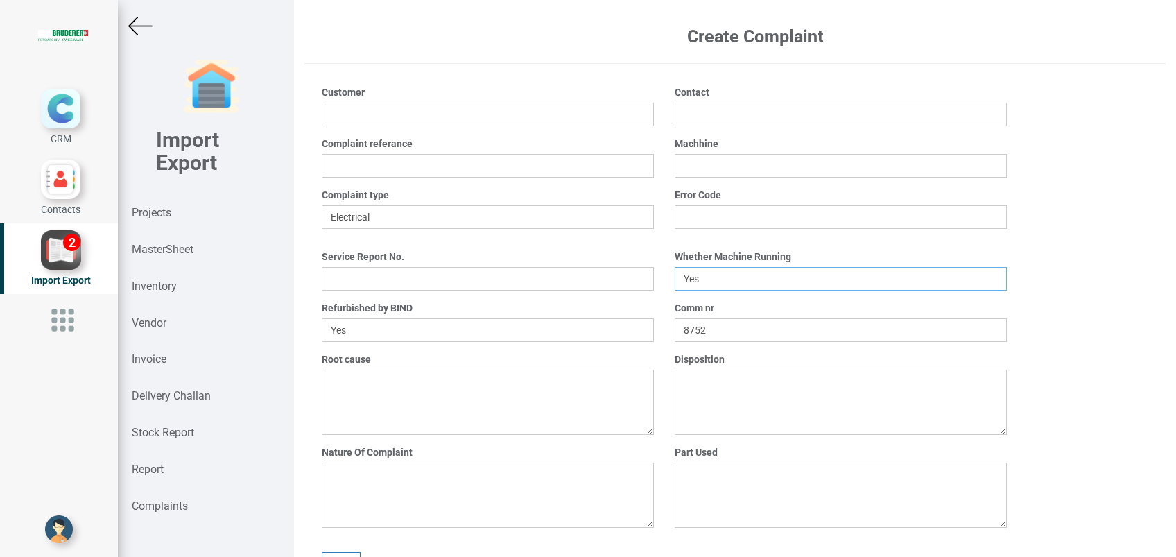
click at [674, 267] on select "Yes No" at bounding box center [840, 279] width 332 height 24
click at [704, 160] on input "text" at bounding box center [840, 166] width 332 height 24
type input "BSTA 25H(E)"
drag, startPoint x: 696, startPoint y: 102, endPoint x: 690, endPoint y: 105, distance: 7.1
click at [695, 103] on div "Contact" at bounding box center [840, 105] width 353 height 41
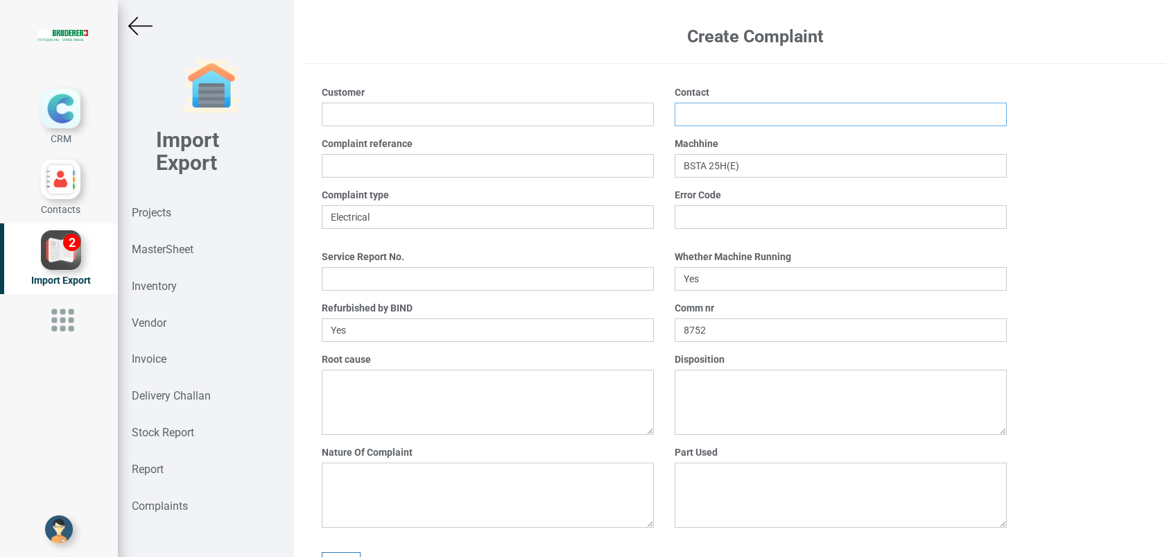
click at [688, 107] on input "text" at bounding box center [840, 115] width 332 height 24
type input "Boovaraghavan"
click at [453, 117] on input at bounding box center [488, 115] width 332 height 24
type input "Besmak Components Pvt ltd"
click at [403, 166] on input "text" at bounding box center [488, 166] width 332 height 24
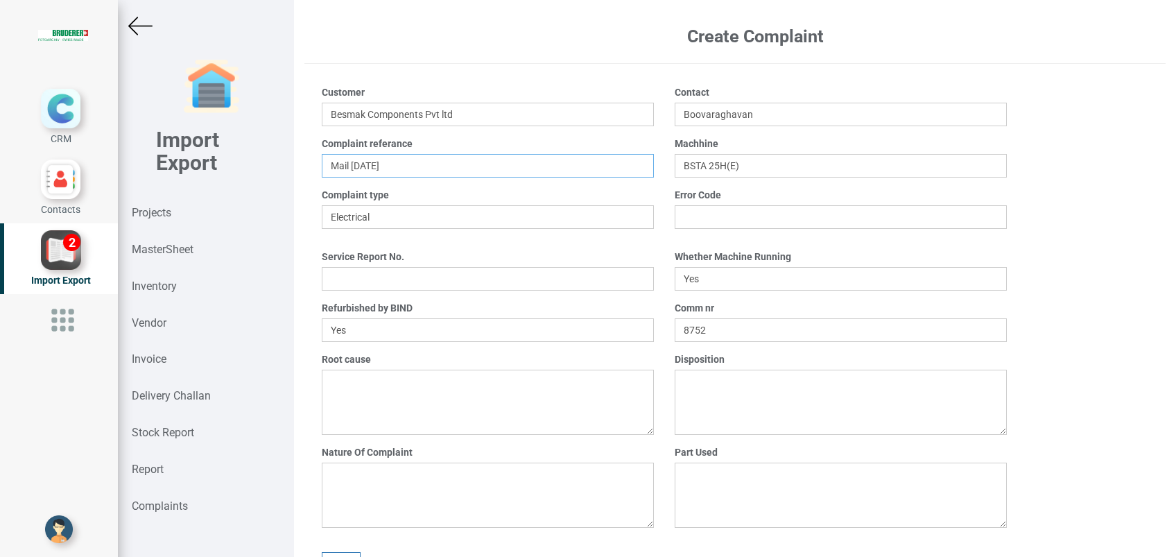
type input "Mail [DATE]"
click at [439, 474] on textarea at bounding box center [488, 494] width 332 height 65
type textarea "EP1008-001 NOT FUNCTIONING"
click at [702, 483] on textarea at bounding box center [840, 494] width 332 height 65
type textarea "EP1008-001"
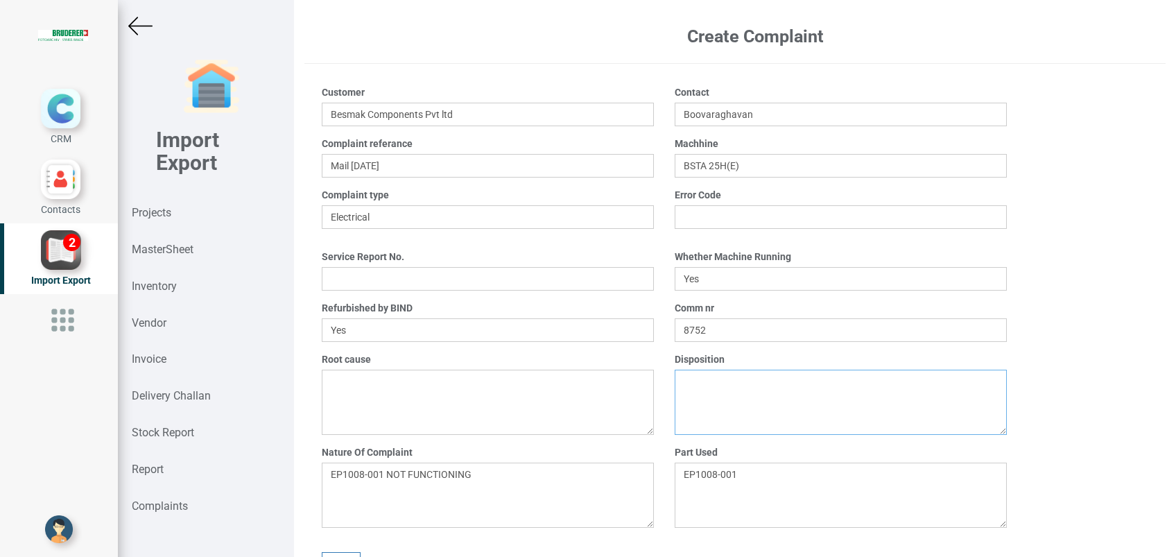
click at [697, 389] on textarea at bounding box center [840, 401] width 332 height 65
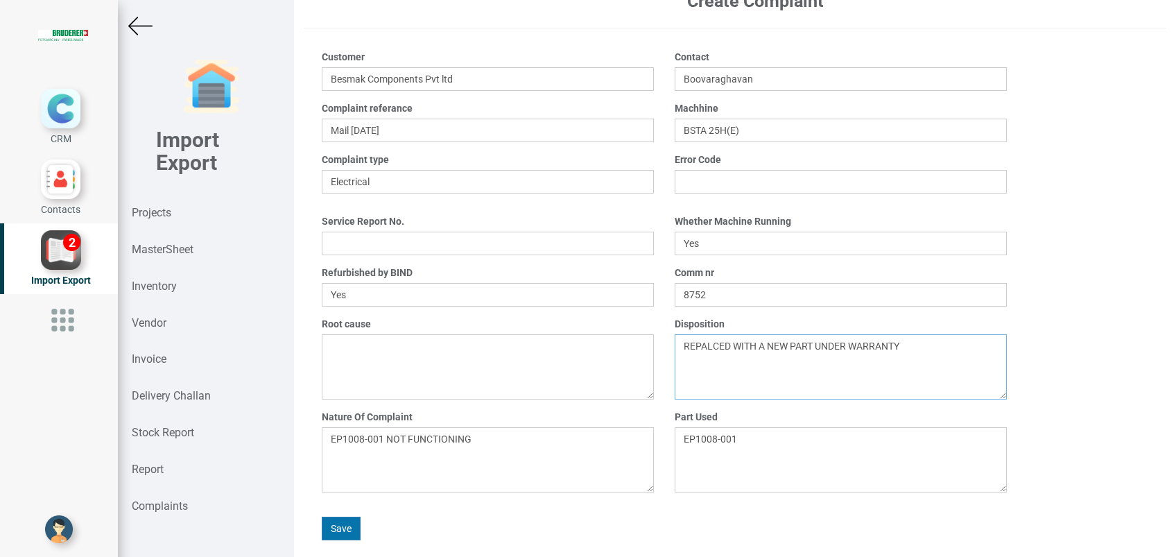
type textarea "REPALCED WITH A NEW PART UNDER WARRANTY"
click at [348, 523] on button "Save" at bounding box center [341, 528] width 39 height 24
click at [182, 503] on strong "Complaints" at bounding box center [160, 505] width 56 height 13
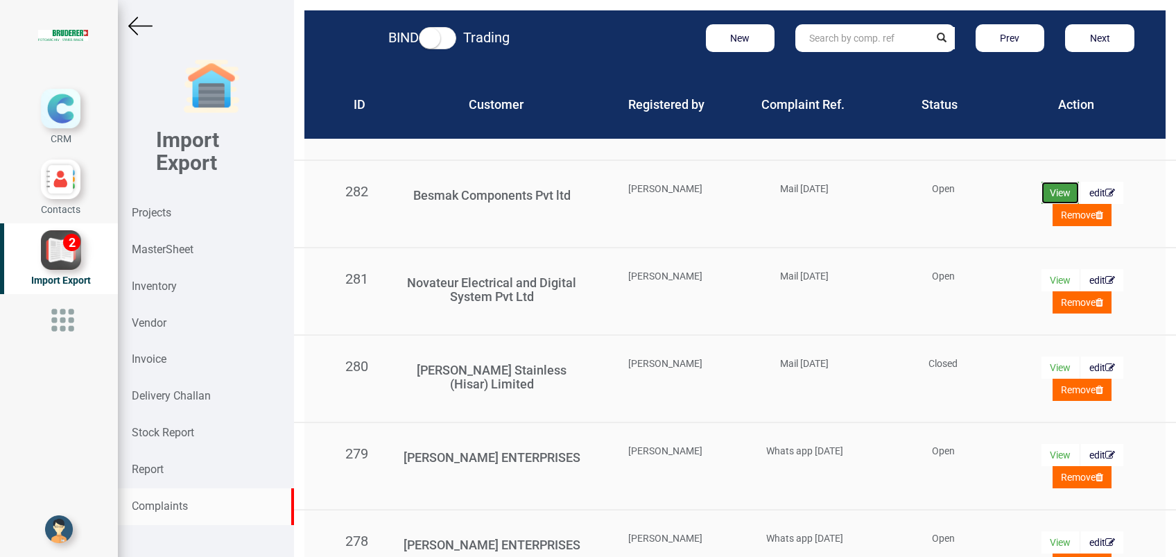
click at [1041, 184] on button "View" at bounding box center [1059, 193] width 37 height 22
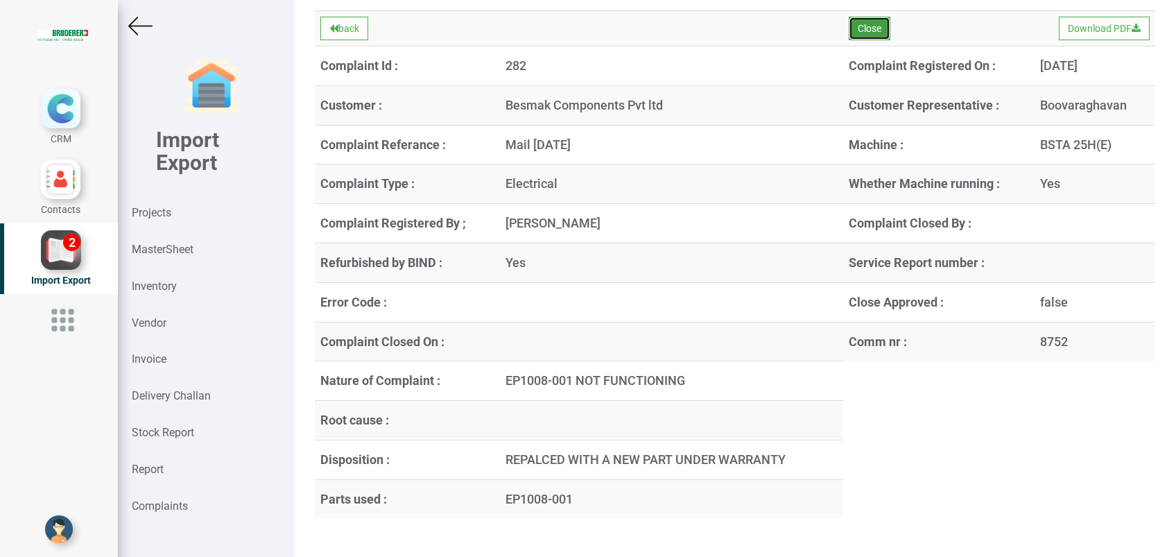
click at [873, 28] on button "Close" at bounding box center [869, 29] width 42 height 24
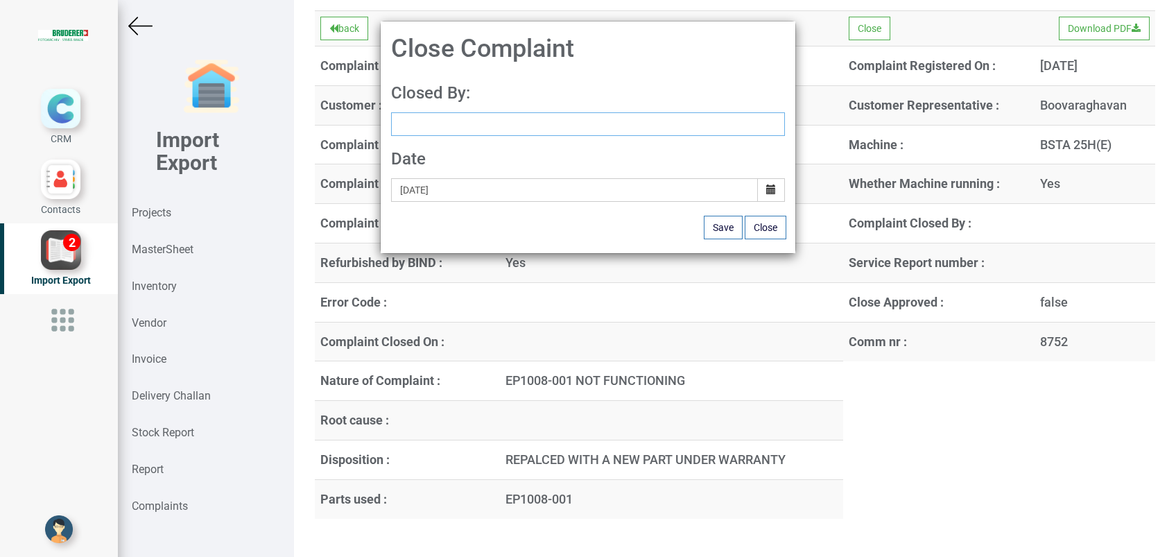
click at [523, 123] on input at bounding box center [588, 124] width 394 height 24
click at [444, 143] on link "G opinath [PERSON_NAME]" at bounding box center [447, 150] width 110 height 18
type input "[PERSON_NAME]"
click at [712, 229] on button "Save" at bounding box center [723, 228] width 39 height 24
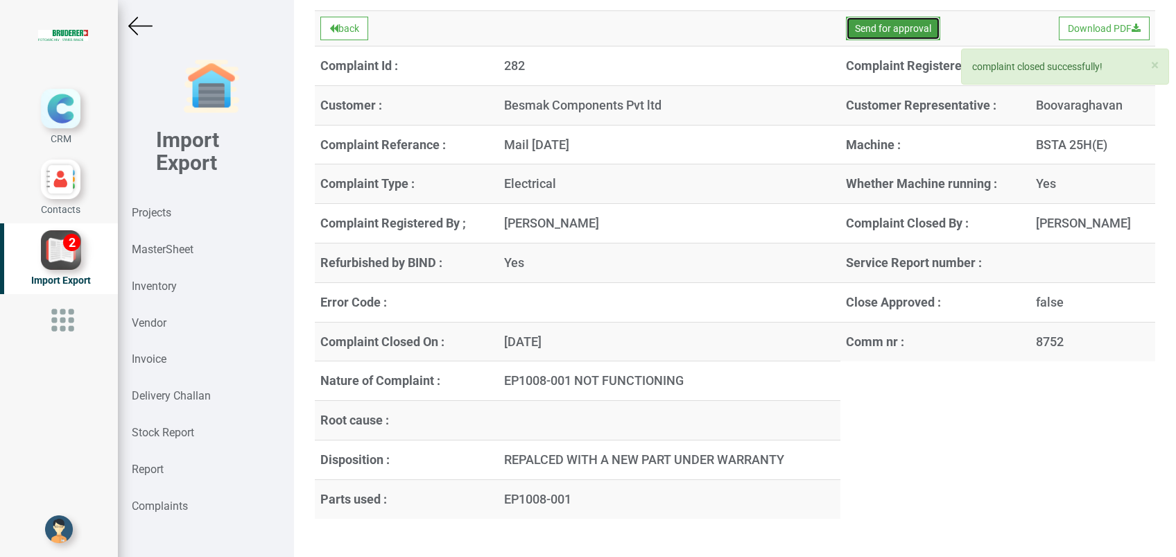
click at [899, 33] on button "Send for approval" at bounding box center [893, 29] width 94 height 24
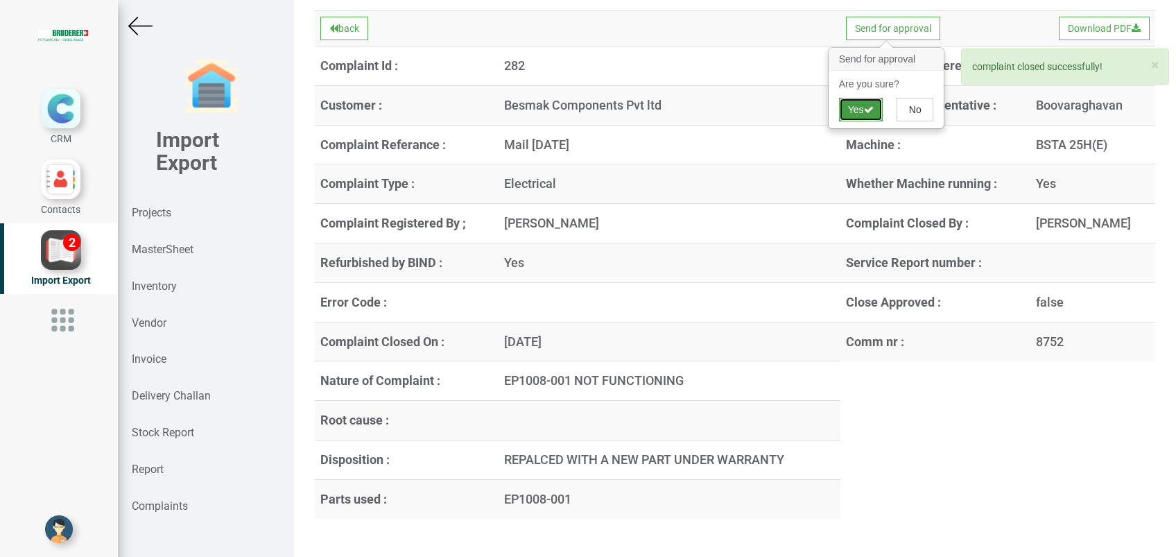
click at [851, 111] on button "Yes" at bounding box center [861, 110] width 44 height 24
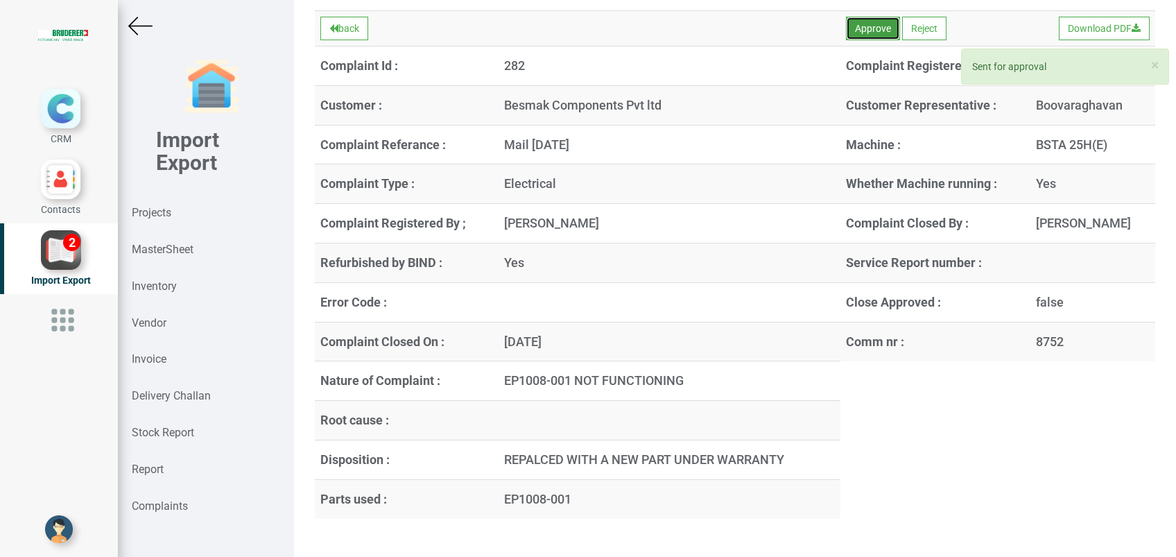
click at [861, 22] on button "Approve" at bounding box center [873, 29] width 54 height 24
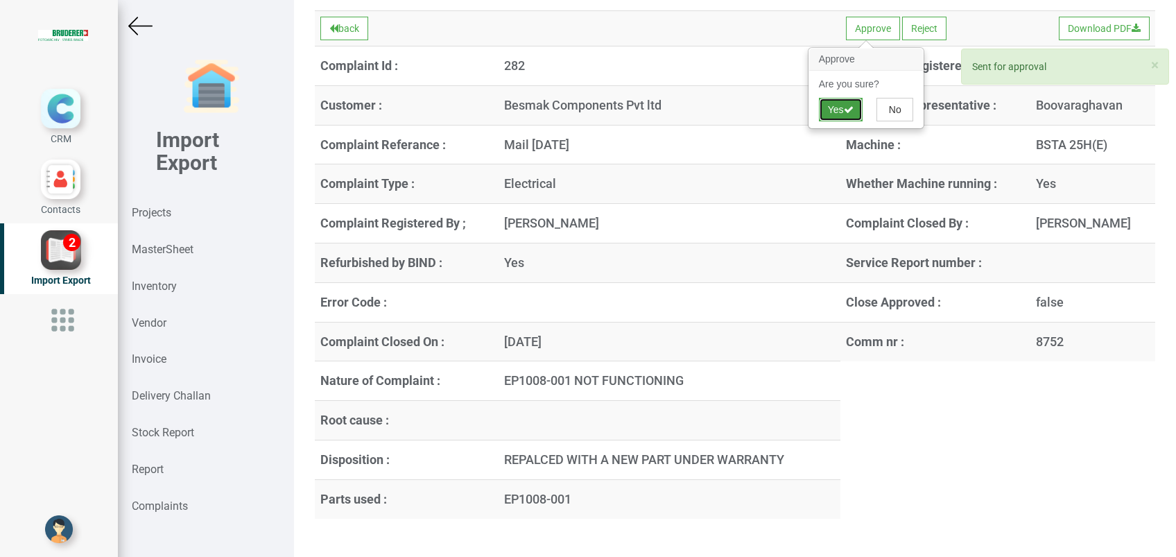
click at [828, 107] on button "Yes" at bounding box center [841, 110] width 44 height 24
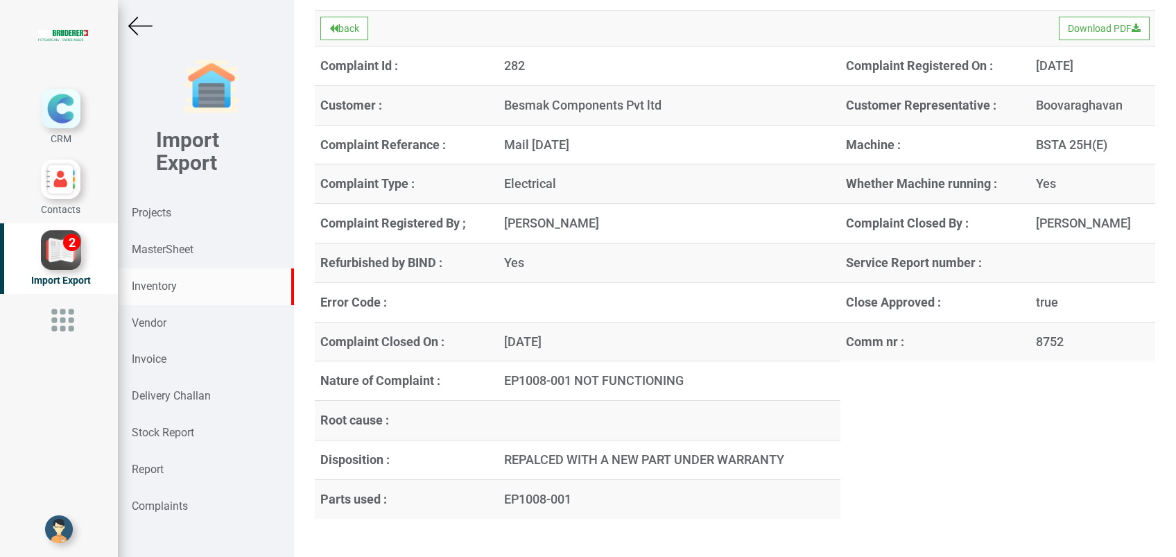
click at [162, 283] on strong "Inventory" at bounding box center [154, 285] width 45 height 13
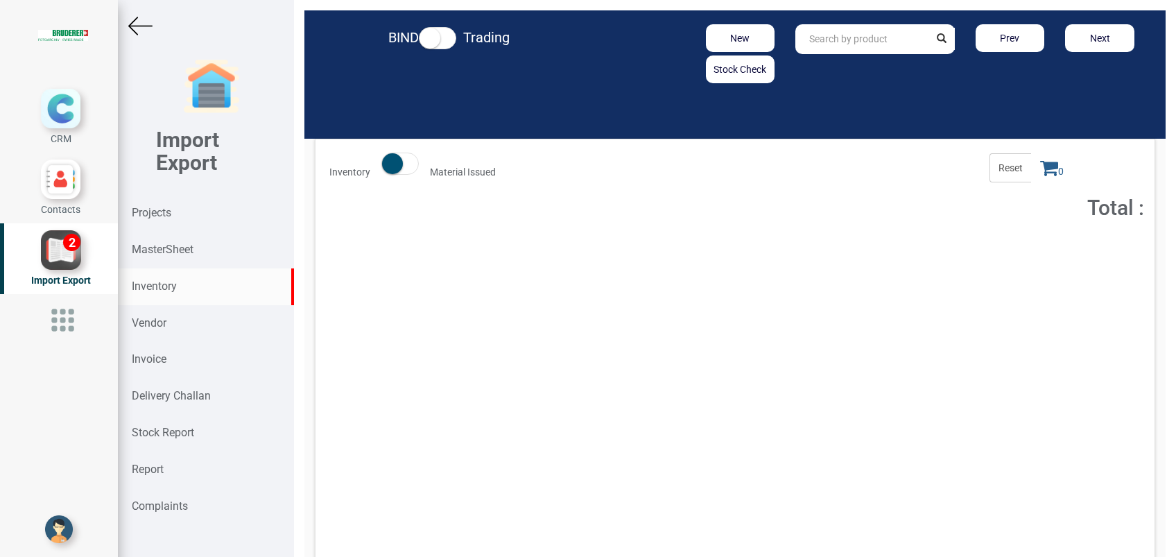
click at [812, 46] on input "text" at bounding box center [861, 39] width 133 height 30
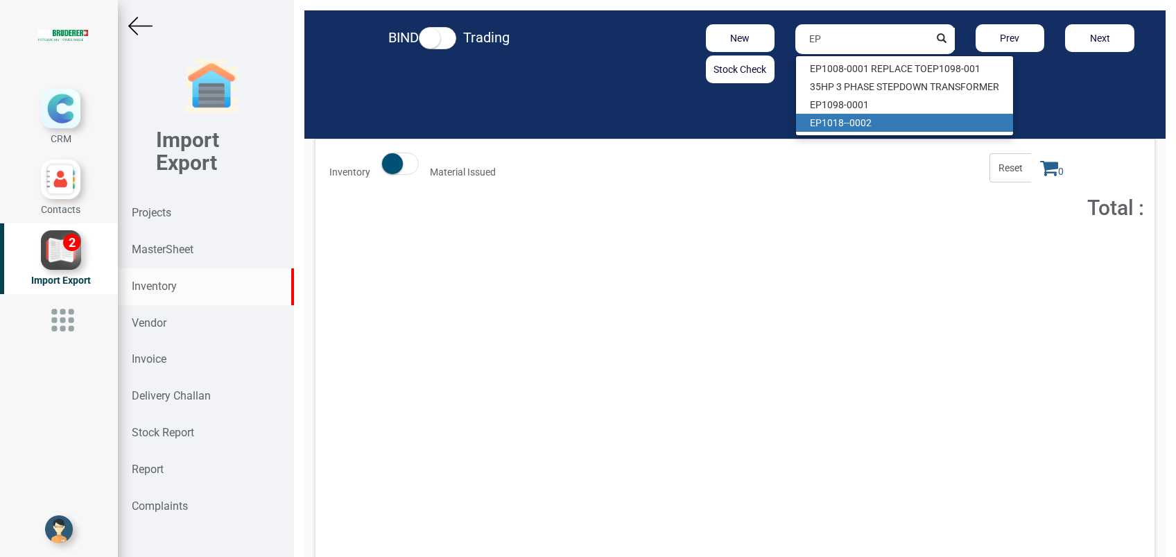
click at [832, 128] on link "EP 1018--0002" at bounding box center [904, 123] width 217 height 18
type input "EP1018--0002"
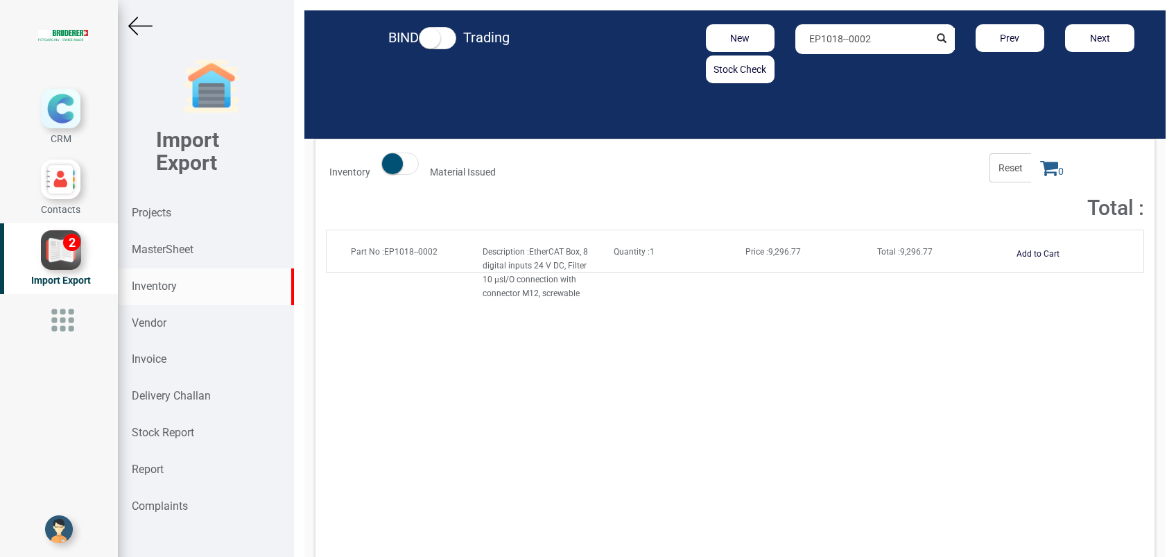
click at [1040, 173] on icon at bounding box center [1049, 167] width 18 height 19
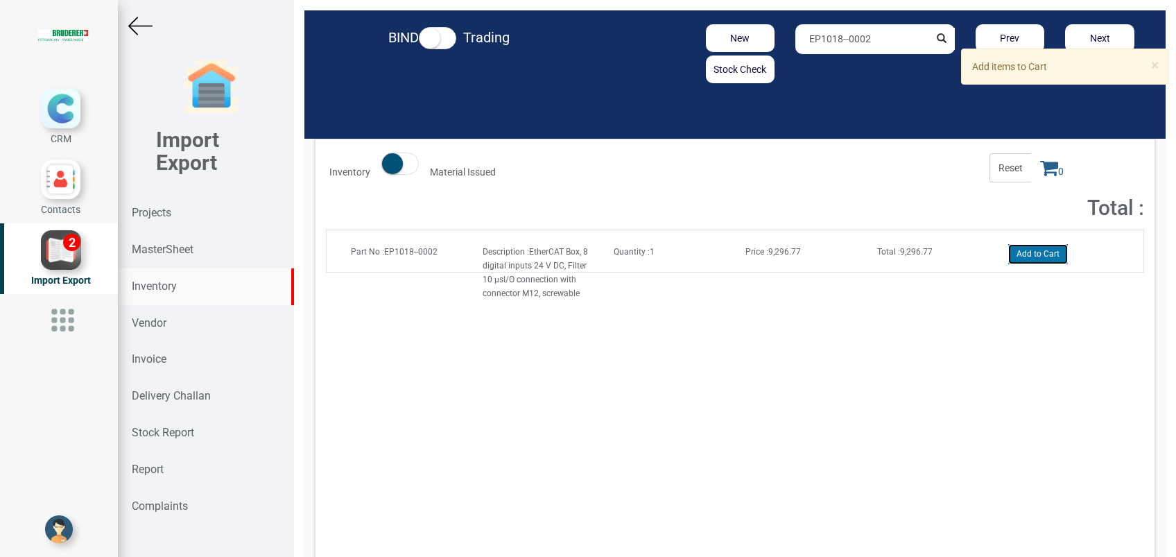
click at [1036, 256] on button "Add to Cart" at bounding box center [1038, 254] width 60 height 20
click at [1040, 174] on icon at bounding box center [1049, 167] width 18 height 19
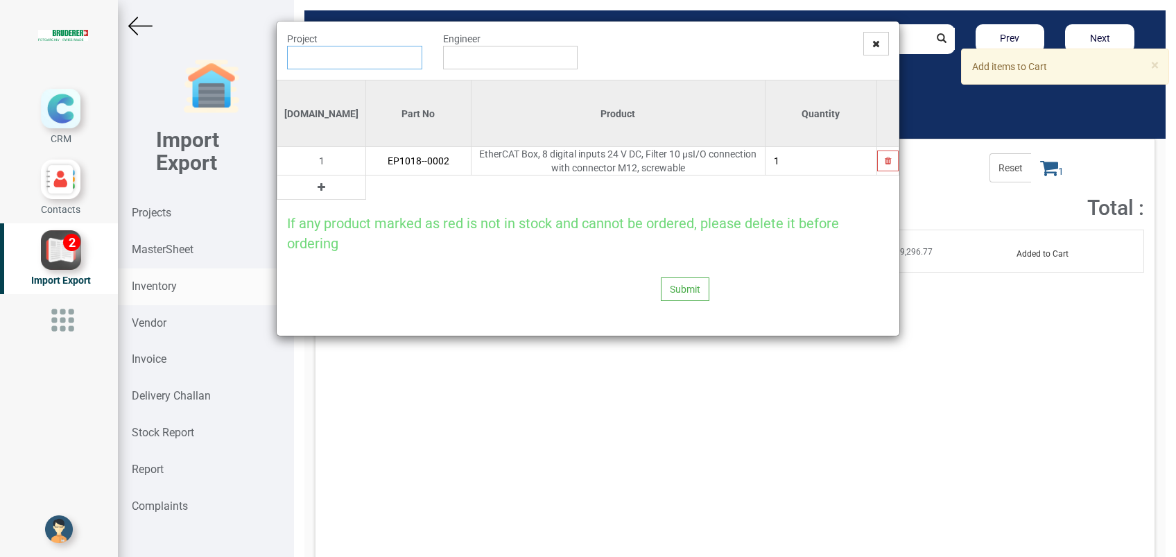
click at [353, 62] on input "text" at bounding box center [354, 58] width 135 height 24
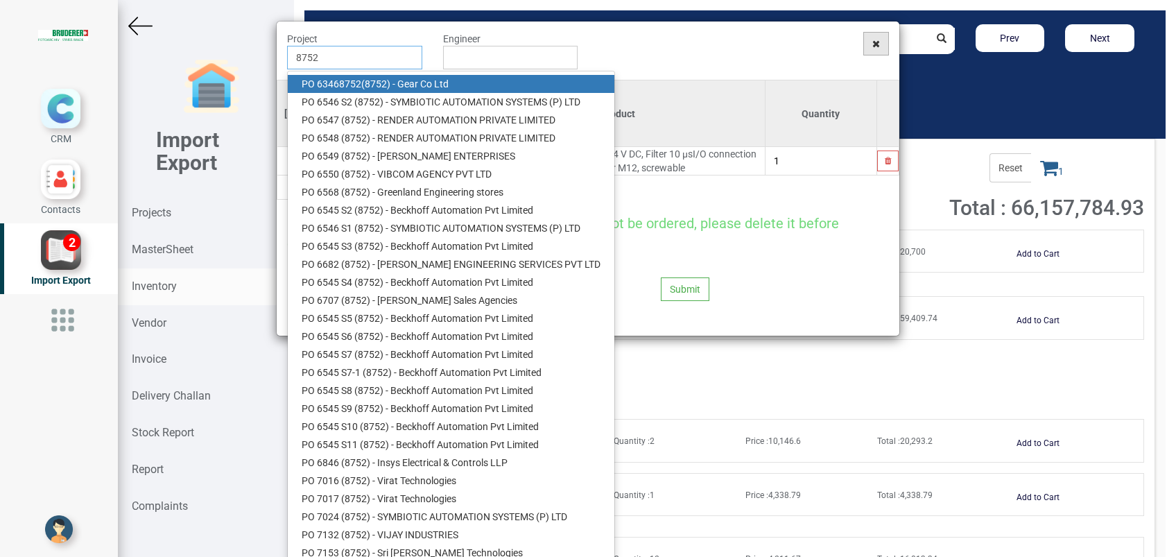
type input "8752"
click at [875, 43] on span at bounding box center [876, 44] width 26 height 24
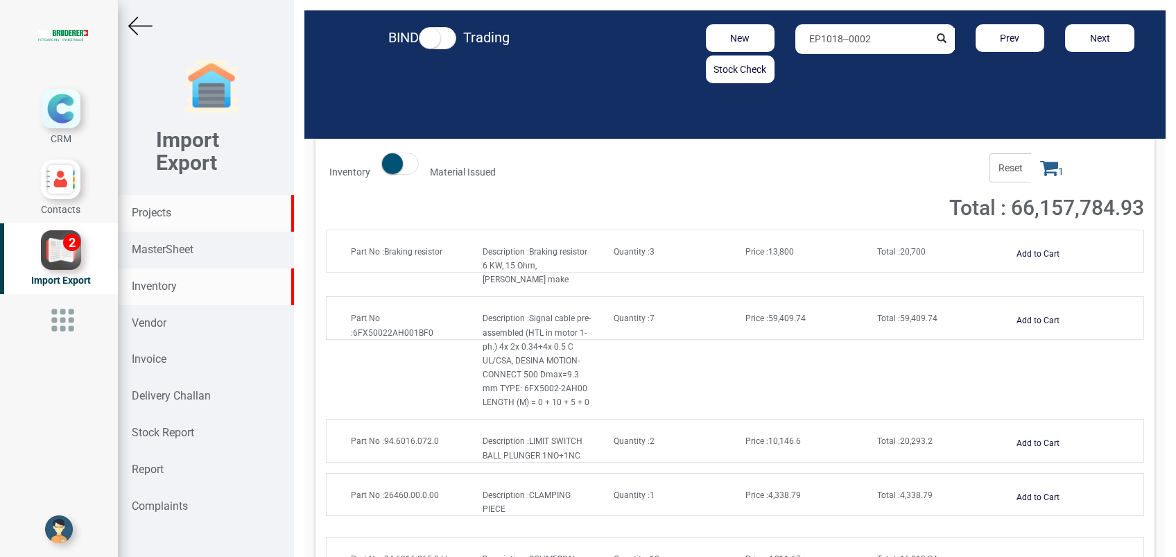
click at [169, 220] on div "Projects" at bounding box center [206, 213] width 176 height 37
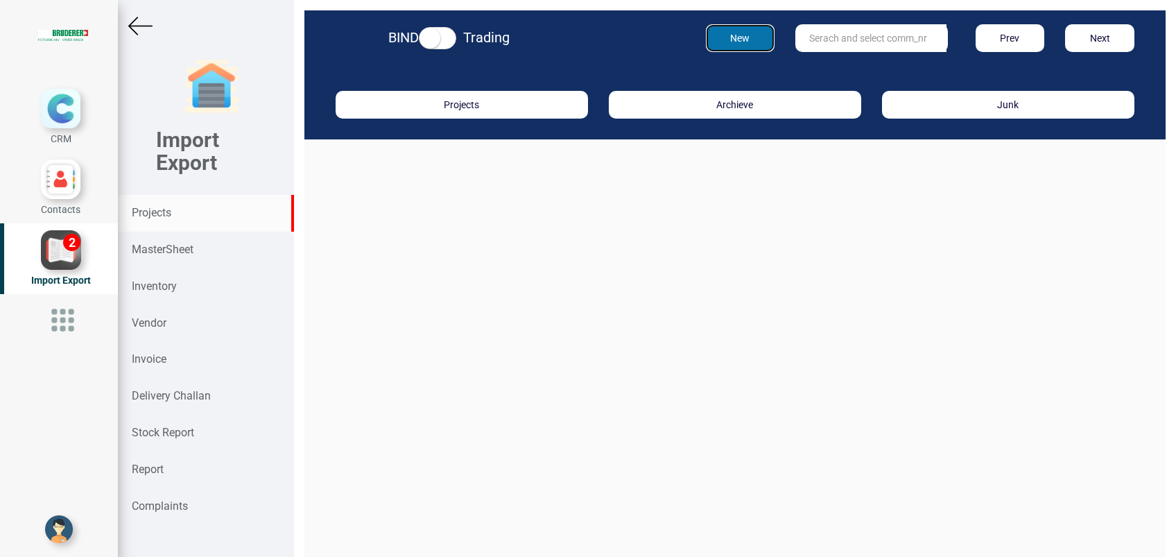
click at [740, 47] on button "New" at bounding box center [740, 38] width 69 height 28
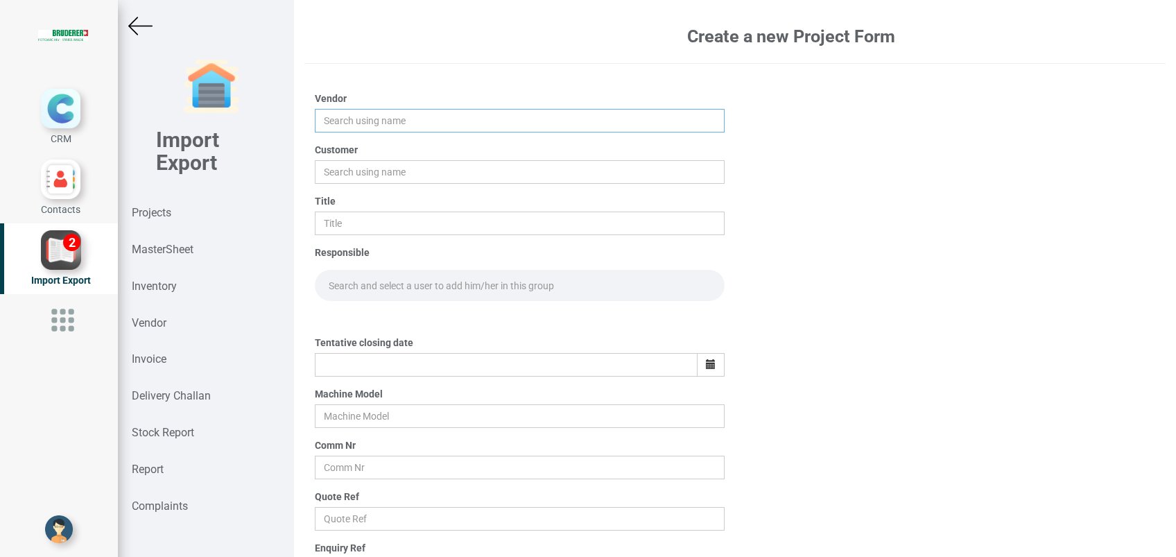
click at [374, 131] on input "text" at bounding box center [520, 121] width 410 height 24
type input "[PERSON_NAME]"
click at [372, 174] on input "text" at bounding box center [520, 172] width 410 height 24
click at [338, 198] on strong "Besmak" at bounding box center [346, 198] width 35 height 11
type input "Besmak Components Pvt ltd"
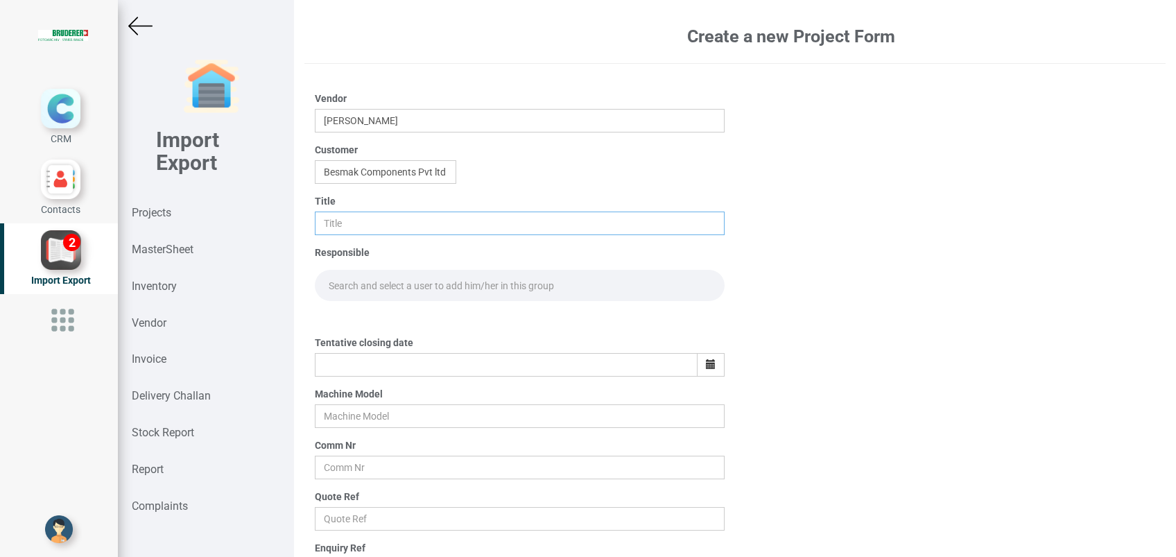
click at [344, 222] on input "text" at bounding box center [520, 223] width 410 height 24
type input "PO WARRANTY TRADING"
click at [347, 408] on input "text" at bounding box center [520, 416] width 410 height 24
type input "BSTA 25H (E)"
click at [329, 462] on input "text" at bounding box center [520, 467] width 410 height 24
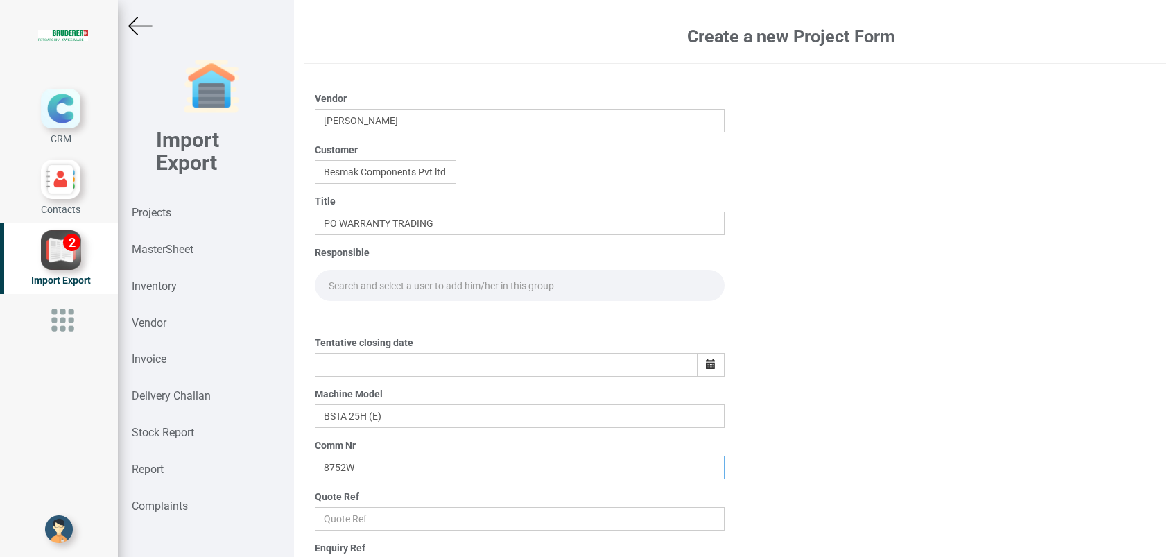
type input "8752W"
drag, startPoint x: 394, startPoint y: 224, endPoint x: 472, endPoint y: 224, distance: 77.6
click at [472, 224] on input "PO WARRANTY TRADING" at bounding box center [520, 223] width 410 height 24
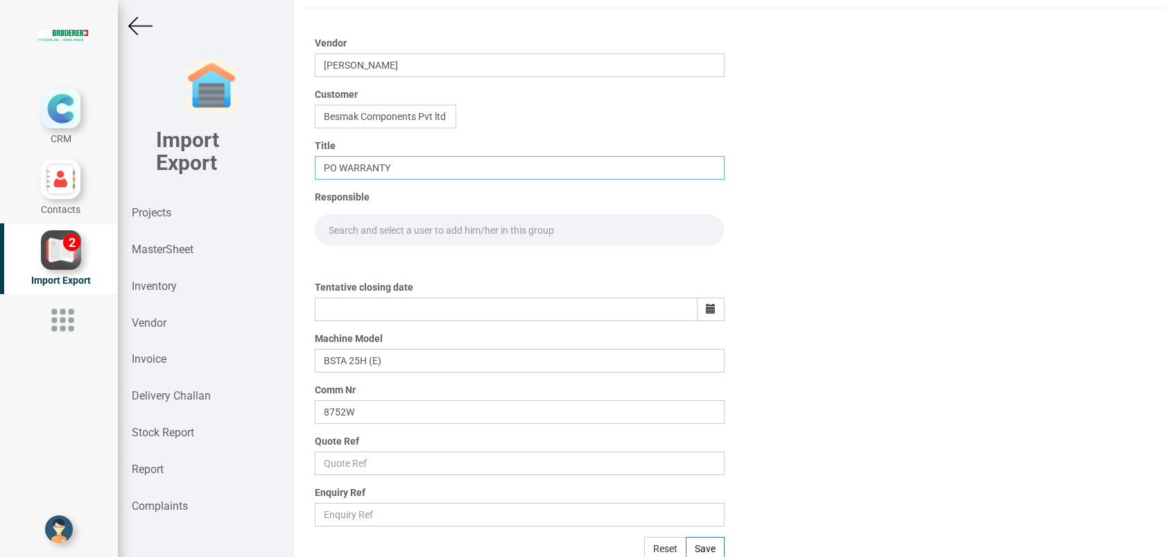
scroll to position [59, 0]
type input "PO WARRANTY"
click at [699, 550] on button "Save" at bounding box center [705, 545] width 39 height 24
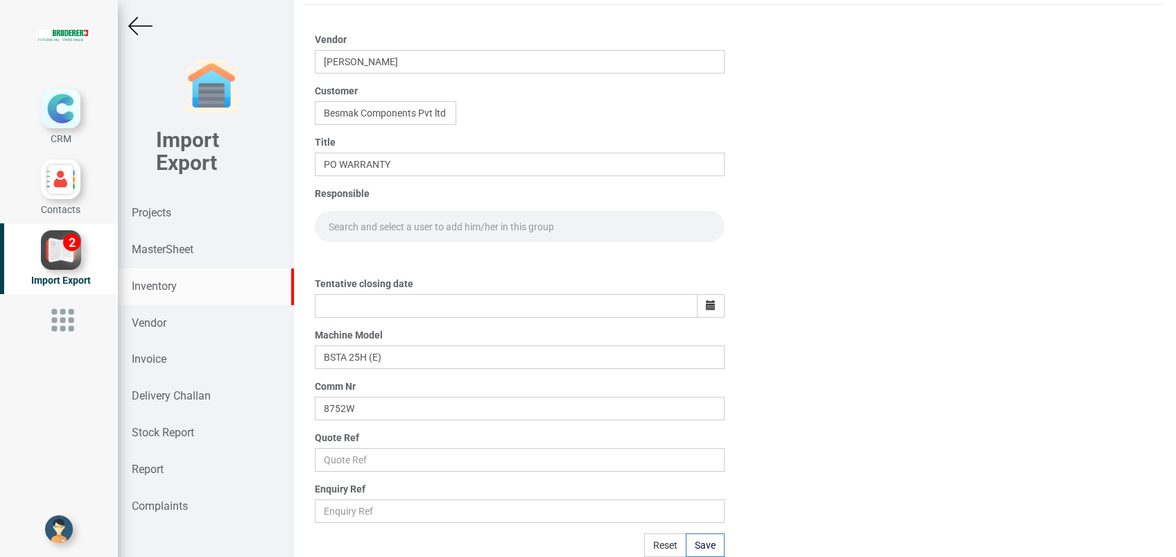
click at [141, 286] on strong "Inventory" at bounding box center [154, 285] width 45 height 13
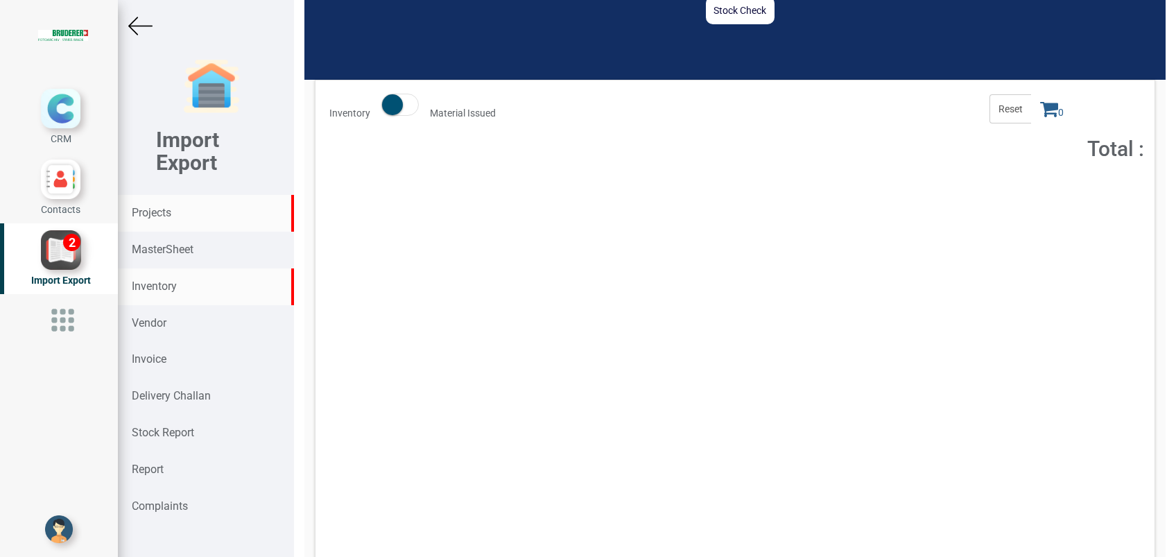
click at [166, 209] on strong "Projects" at bounding box center [152, 212] width 40 height 13
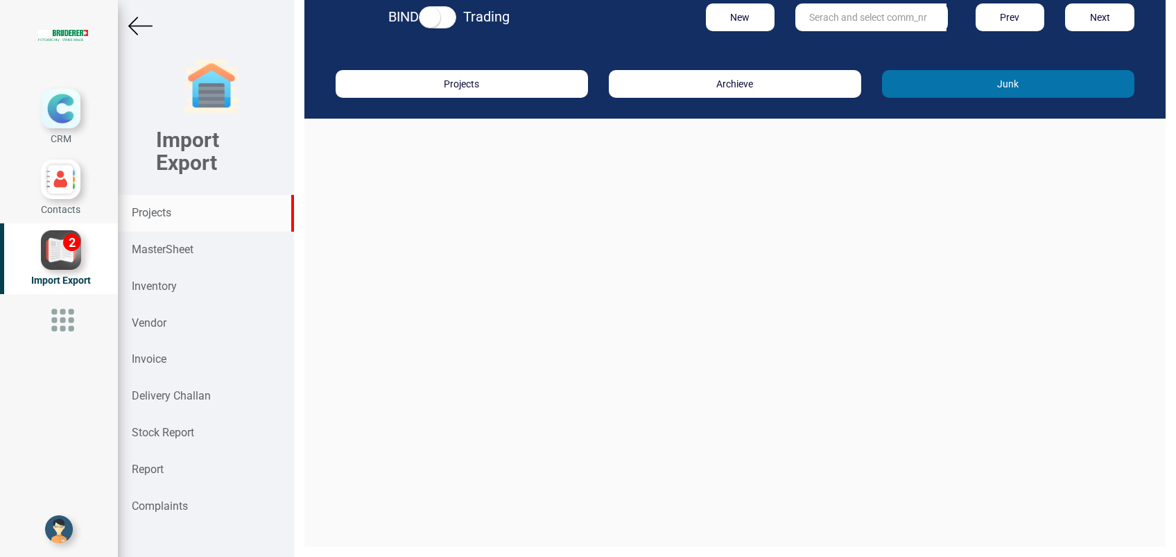
scroll to position [21, 0]
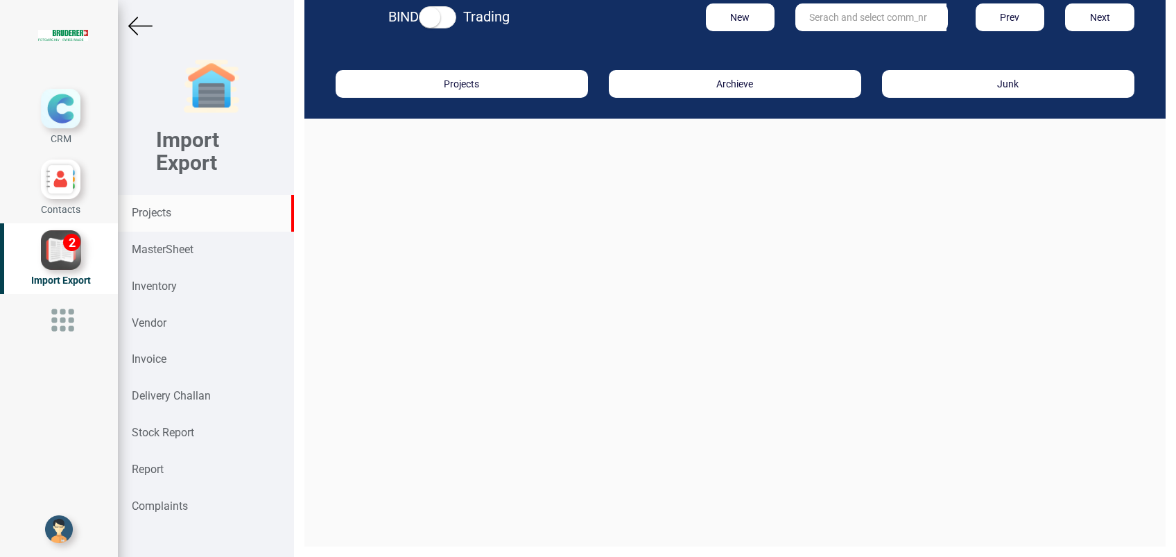
click at [835, 26] on input "text" at bounding box center [870, 17] width 151 height 28
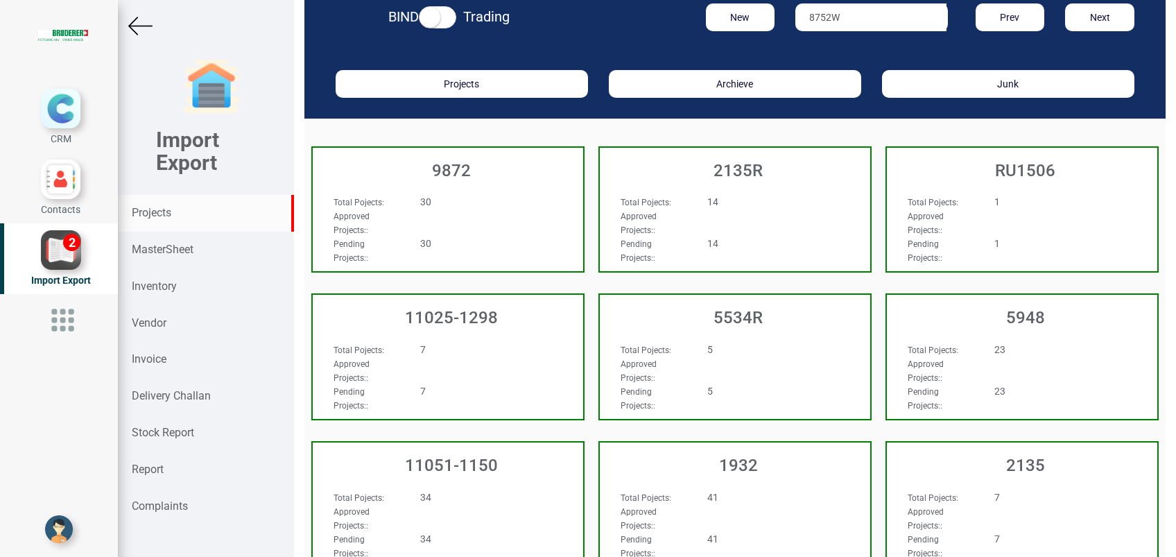
click at [162, 211] on strong "Projects" at bounding box center [152, 212] width 40 height 13
click at [844, 21] on input "8752W" at bounding box center [870, 17] width 151 height 28
type input "8752"
click at [167, 210] on strong "Projects" at bounding box center [152, 212] width 40 height 13
click at [177, 252] on strong "MasterSheet" at bounding box center [163, 249] width 62 height 13
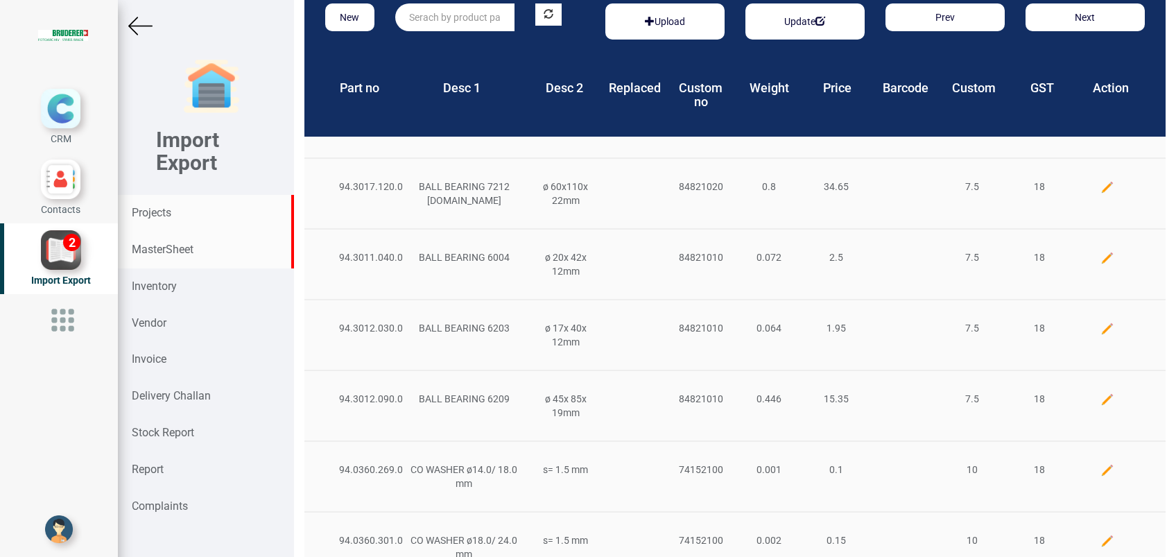
click at [168, 214] on strong "Projects" at bounding box center [152, 212] width 40 height 13
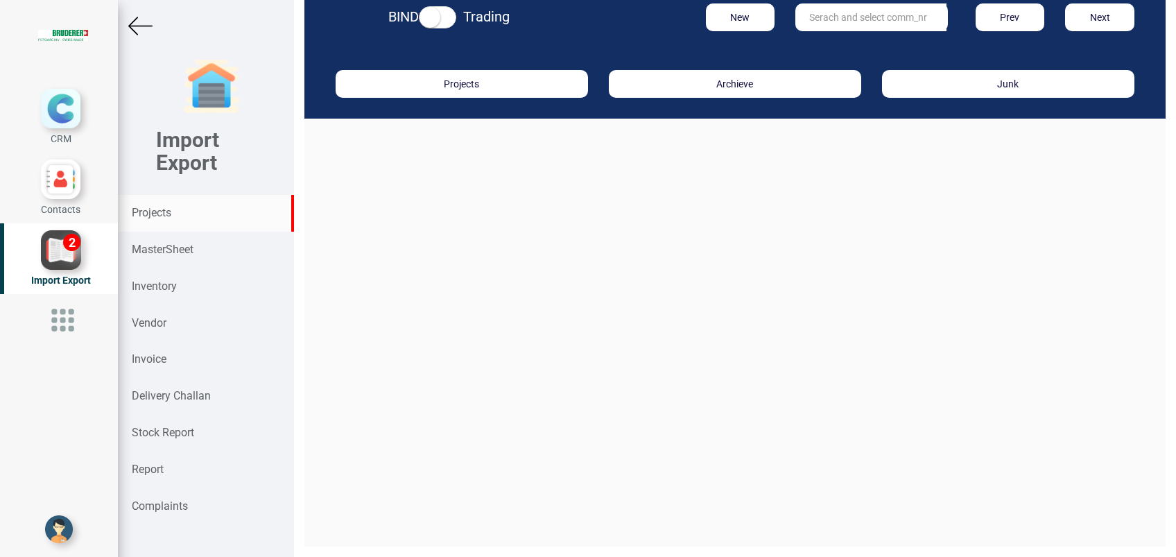
click at [821, 20] on input "text" at bounding box center [870, 17] width 151 height 28
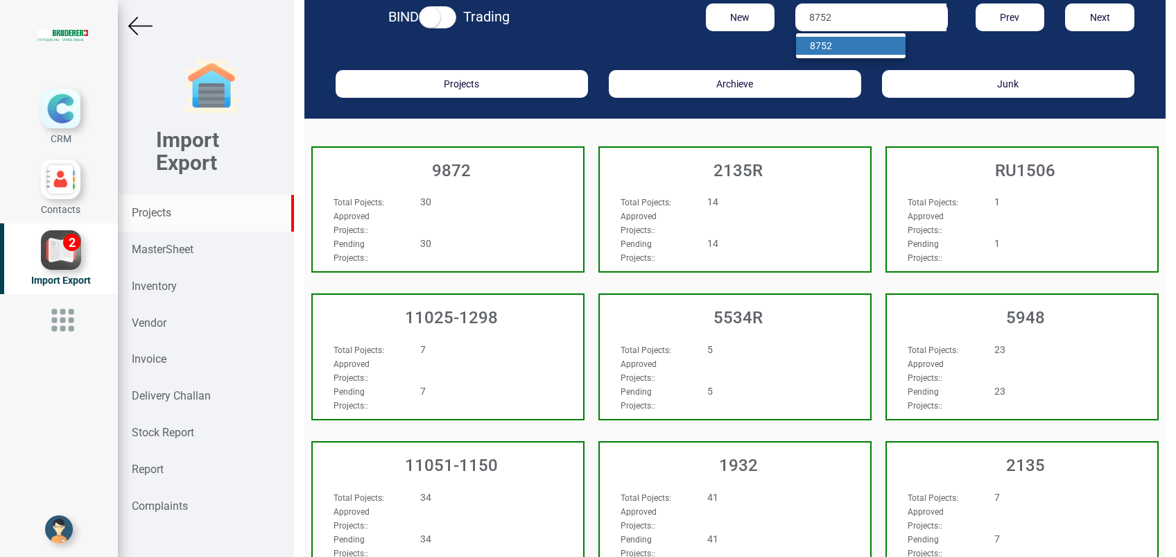
type input "8752"
click at [815, 46] on strong "8752" at bounding box center [821, 45] width 22 height 11
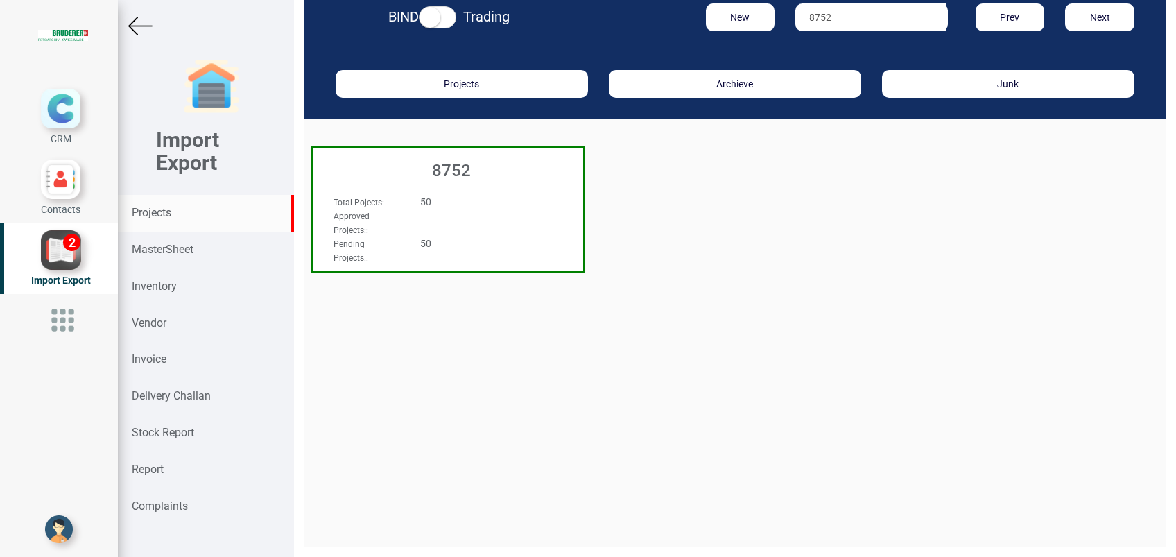
click at [446, 173] on h3 "8752" at bounding box center [451, 171] width 263 height 18
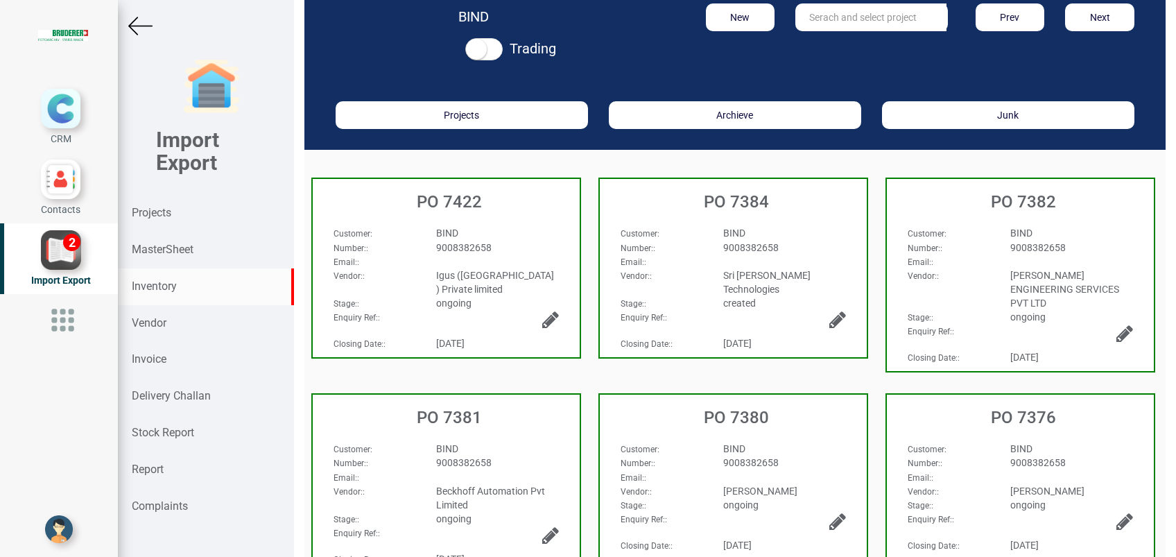
click at [159, 284] on strong "Inventory" at bounding box center [154, 285] width 45 height 13
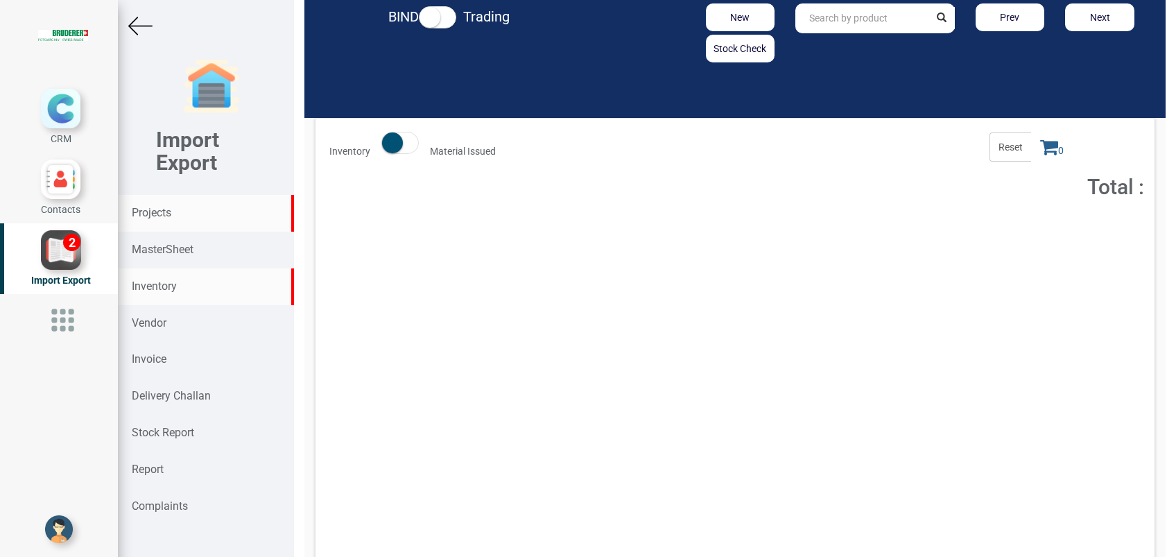
click at [166, 217] on strong "Projects" at bounding box center [152, 212] width 40 height 13
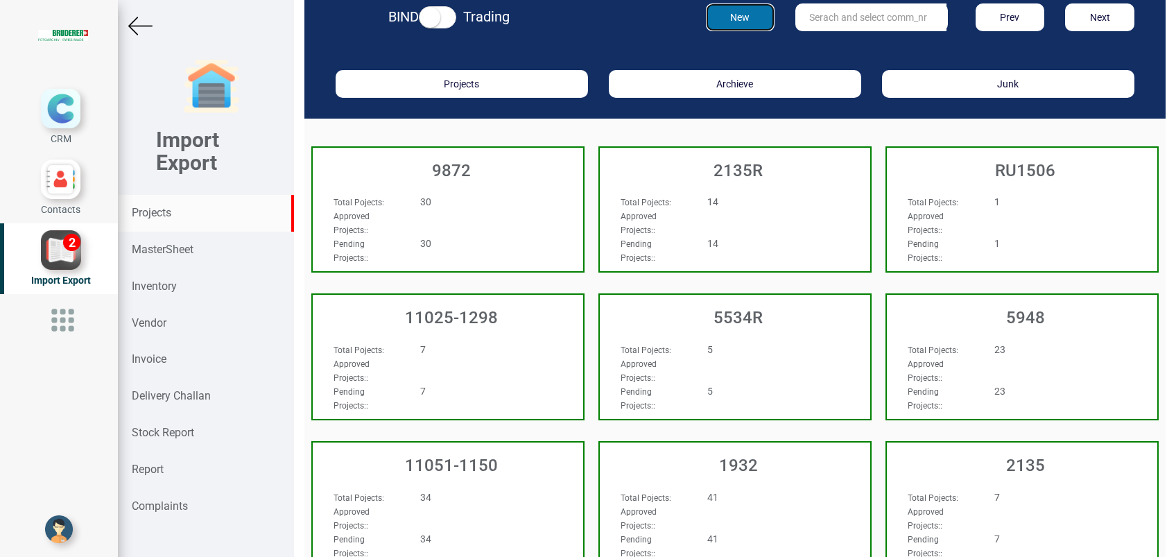
click at [733, 17] on button "New" at bounding box center [740, 17] width 69 height 28
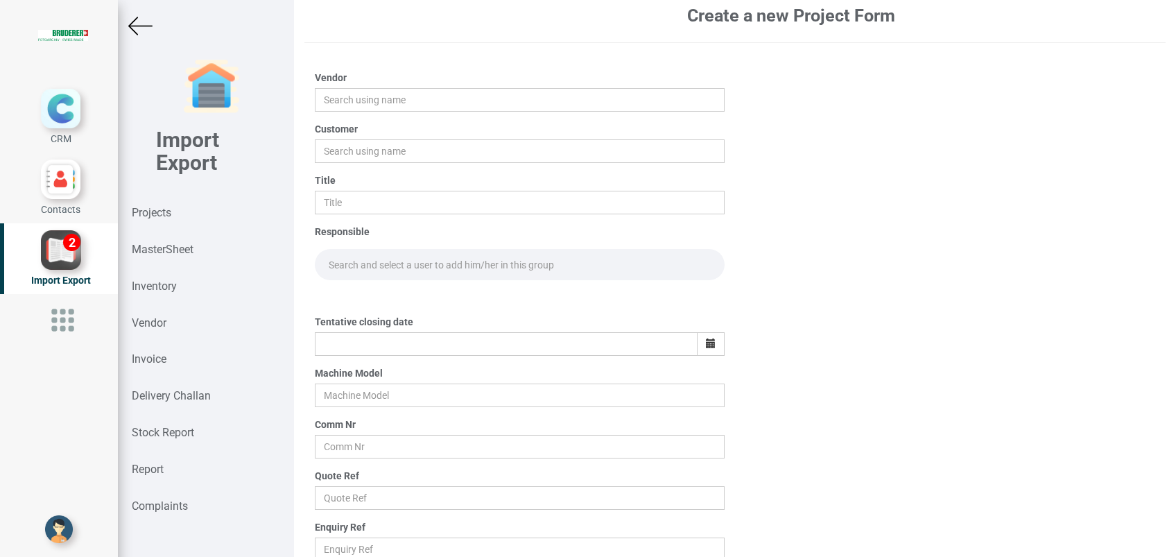
scroll to position [59, 0]
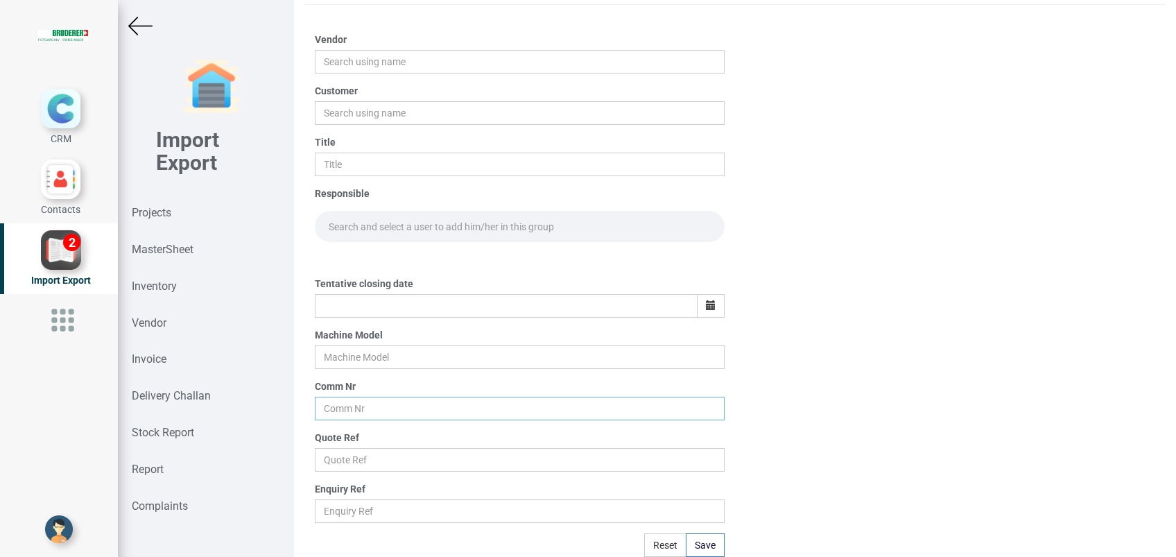
click at [359, 409] on input "text" at bounding box center [520, 409] width 410 height 24
type input "8752W"
click at [380, 360] on input "text" at bounding box center [520, 357] width 410 height 24
type input "BSAT 25H(E)"
click at [338, 299] on input "text" at bounding box center [506, 306] width 383 height 24
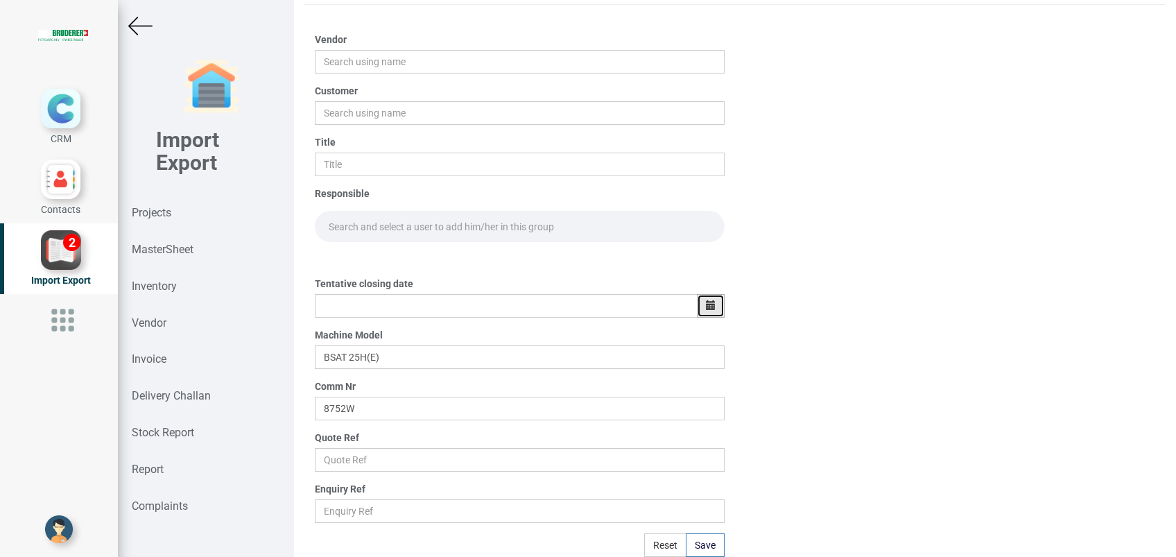
click at [706, 308] on icon "button" at bounding box center [711, 305] width 10 height 10
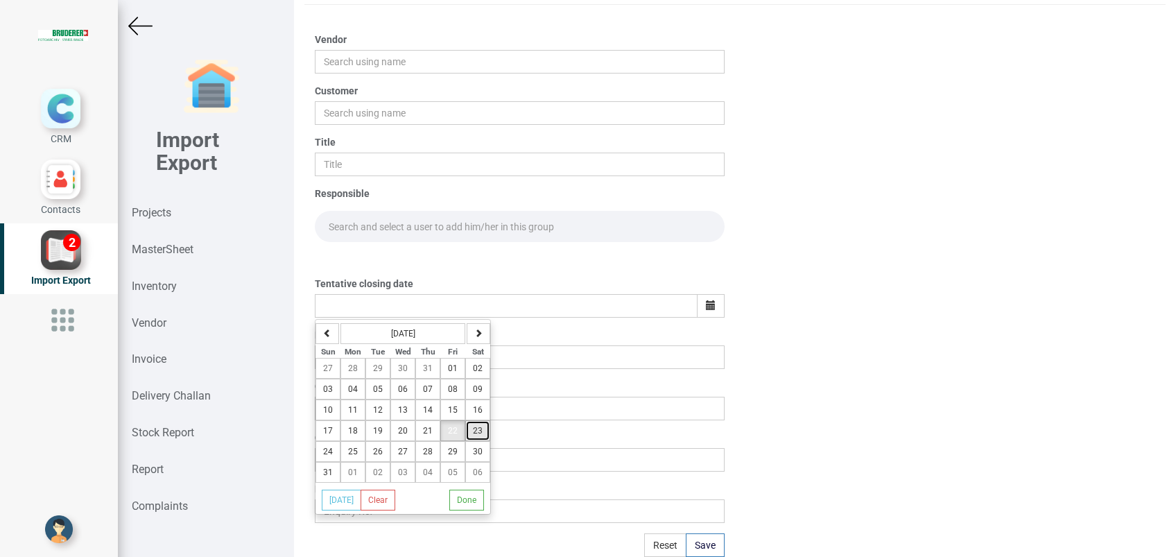
click at [477, 434] on button "23" at bounding box center [477, 430] width 25 height 21
type input "23-August-2025"
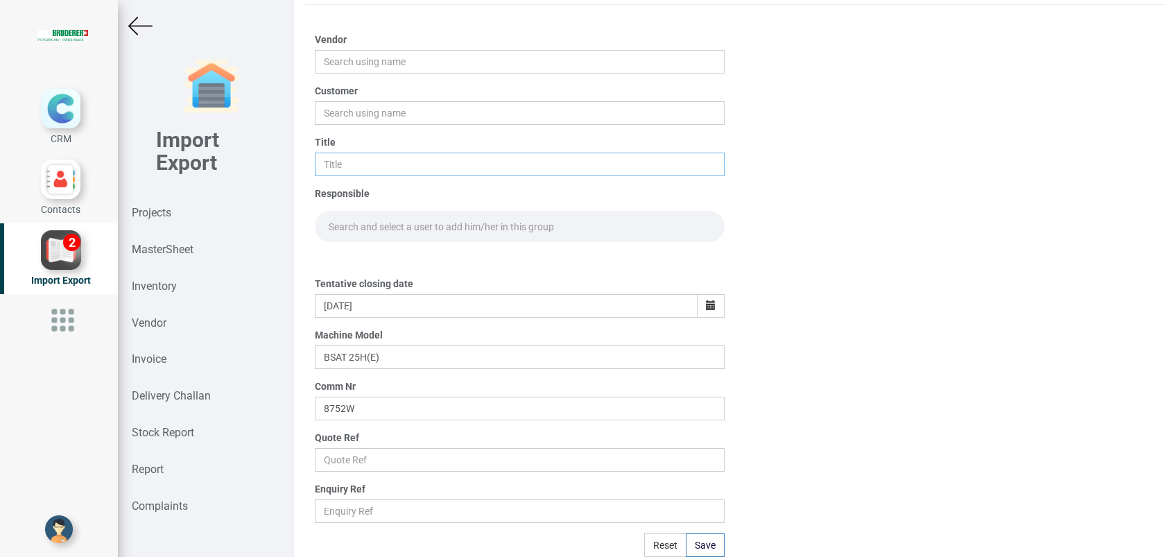
click at [363, 168] on input "text" at bounding box center [520, 165] width 410 height 24
type input "PO 8752W"
click at [353, 114] on input "text" at bounding box center [520, 113] width 410 height 24
type input "Besmak Components Pvt ltd"
click at [372, 71] on input "text" at bounding box center [520, 62] width 410 height 24
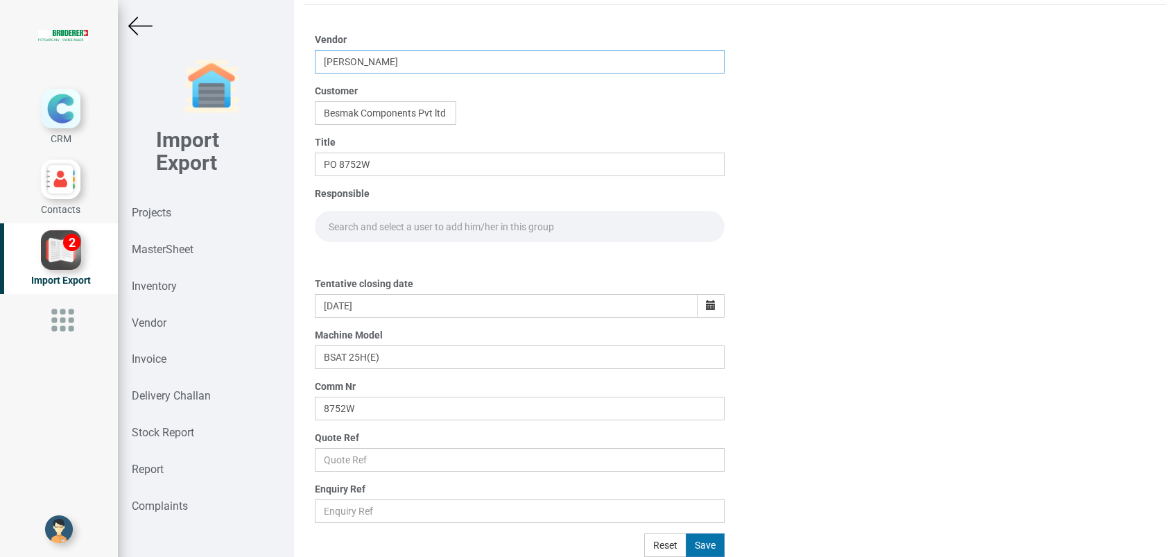
type input "[PERSON_NAME]"
click at [706, 535] on button "Save" at bounding box center [705, 545] width 39 height 24
type input "[DATE]"
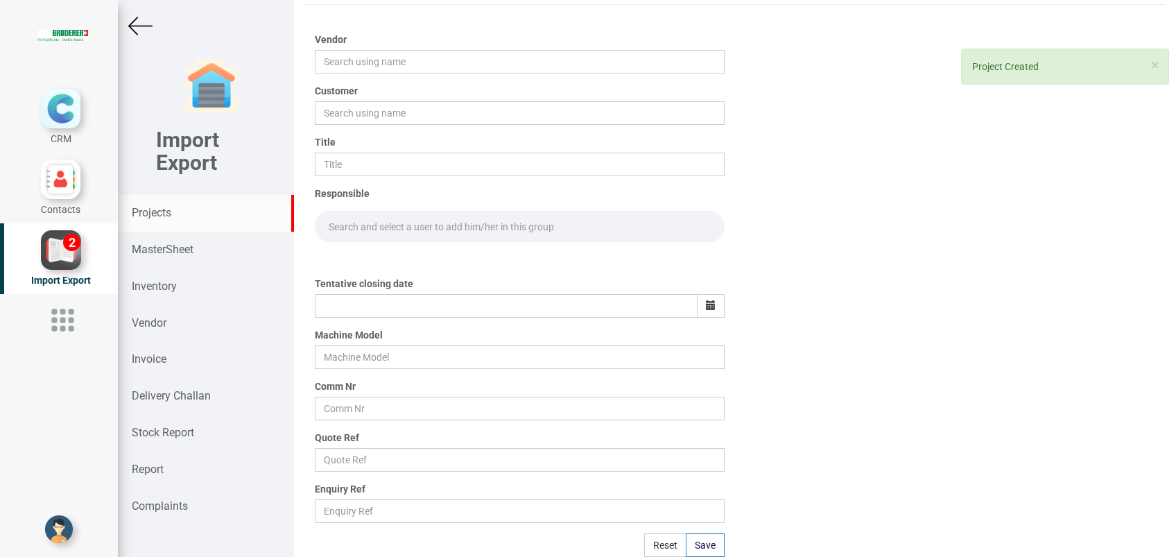
click at [159, 219] on div "Projects" at bounding box center [206, 213] width 176 height 37
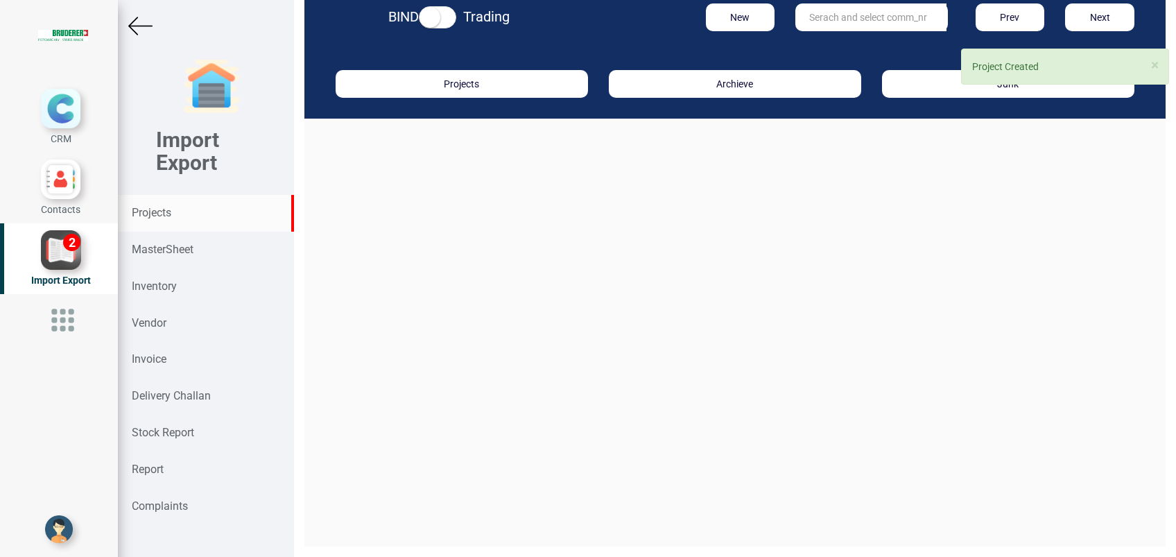
click at [819, 11] on input "text" at bounding box center [870, 17] width 151 height 28
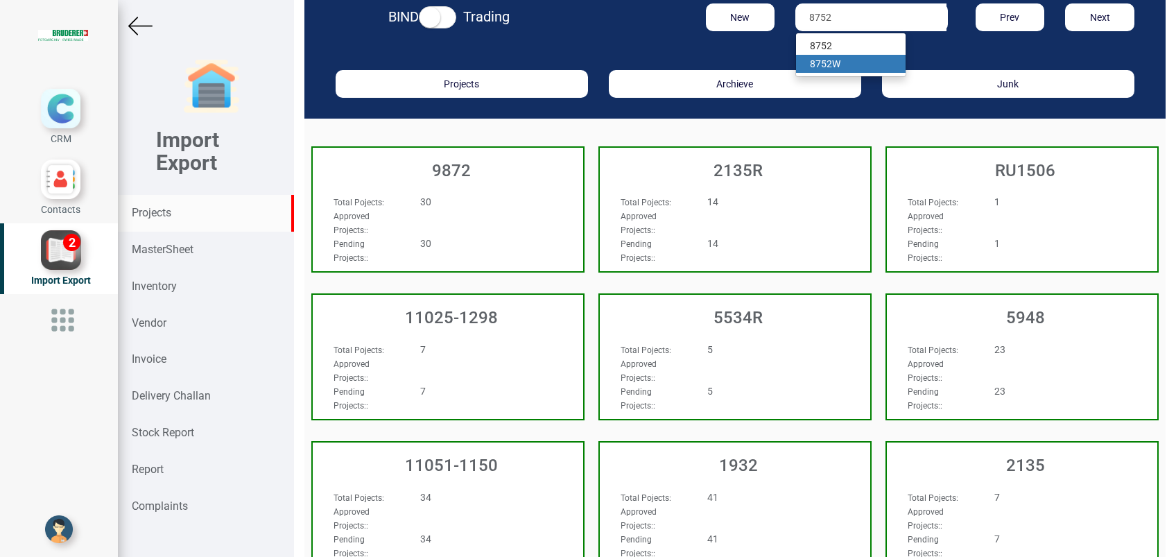
click at [810, 62] on strong "8752" at bounding box center [821, 63] width 22 height 11
type input "8752W"
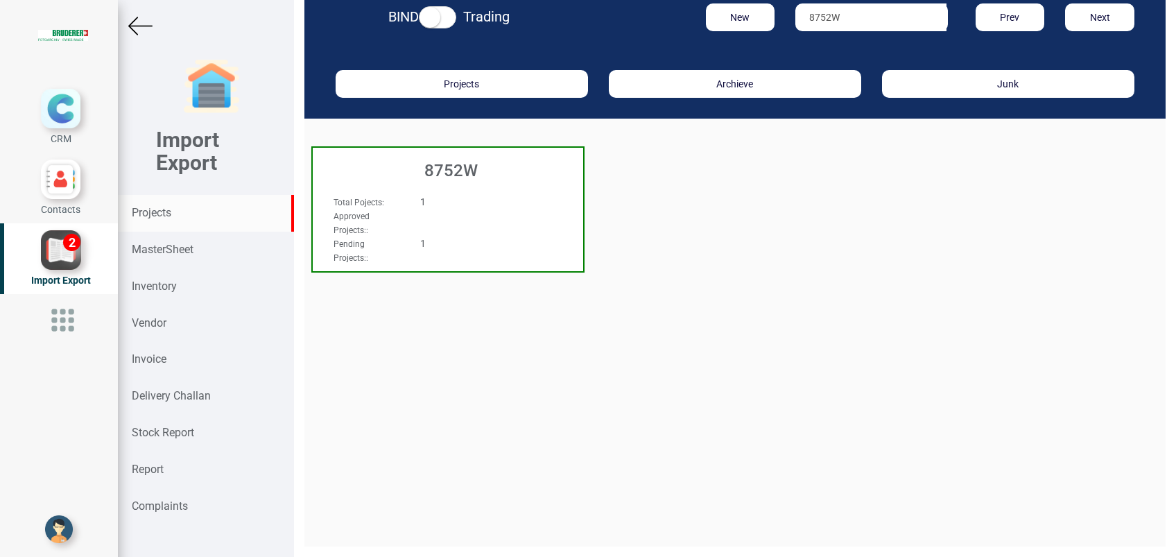
click at [441, 182] on div "8752W" at bounding box center [448, 167] width 270 height 39
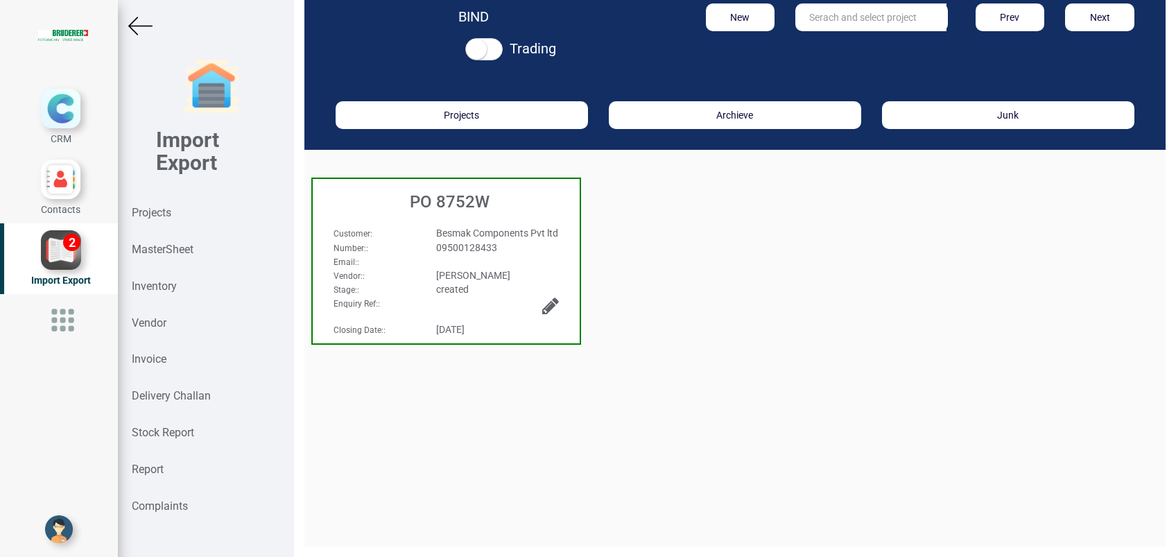
click at [449, 207] on h3 "PO 8752W" at bounding box center [450, 202] width 260 height 18
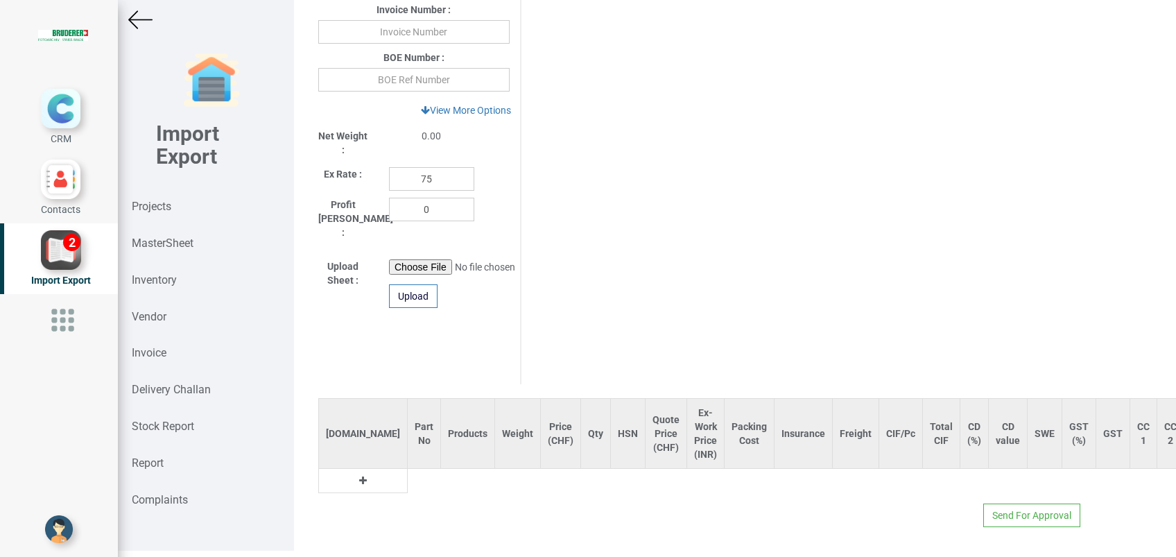
scroll to position [10, 0]
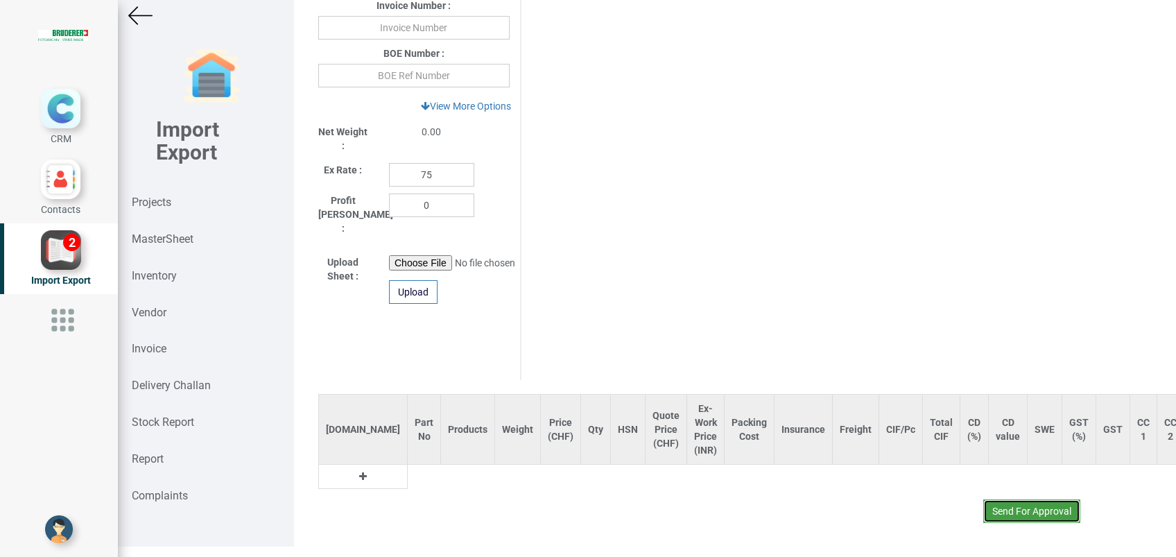
click at [990, 499] on button "Send For Approval" at bounding box center [1031, 511] width 97 height 24
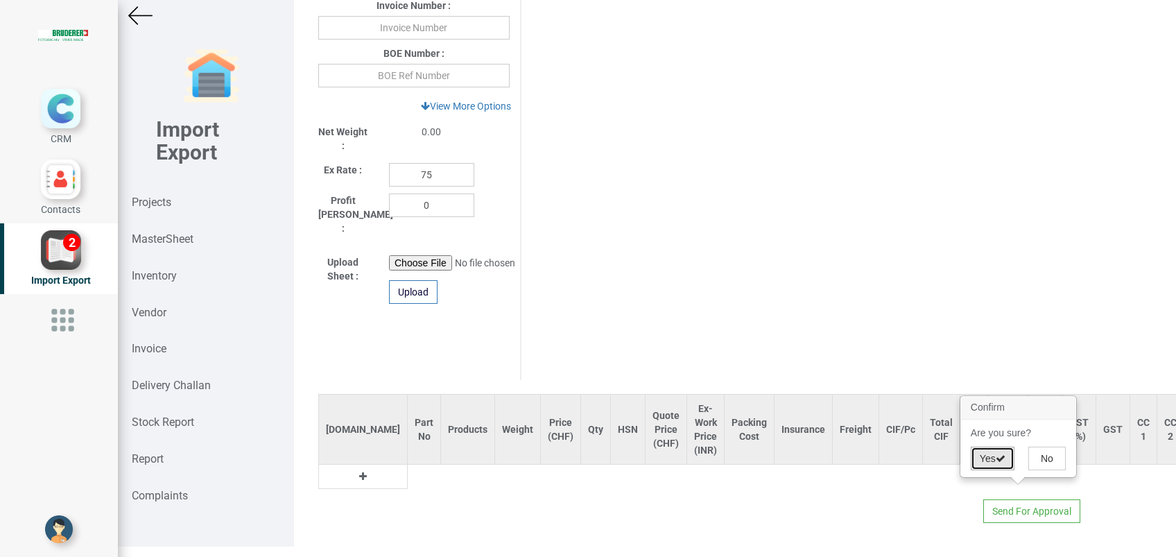
click at [982, 459] on button "Yes" at bounding box center [993, 458] width 44 height 24
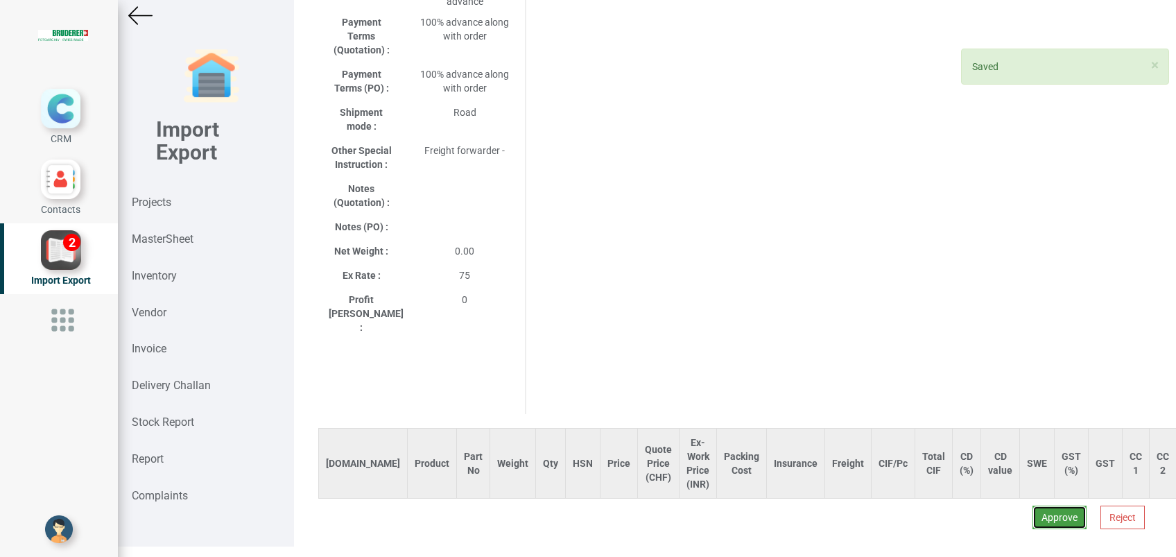
click at [1052, 505] on button "Approve" at bounding box center [1059, 517] width 54 height 24
click at [1016, 450] on button "Yes" at bounding box center [1018, 451] width 44 height 24
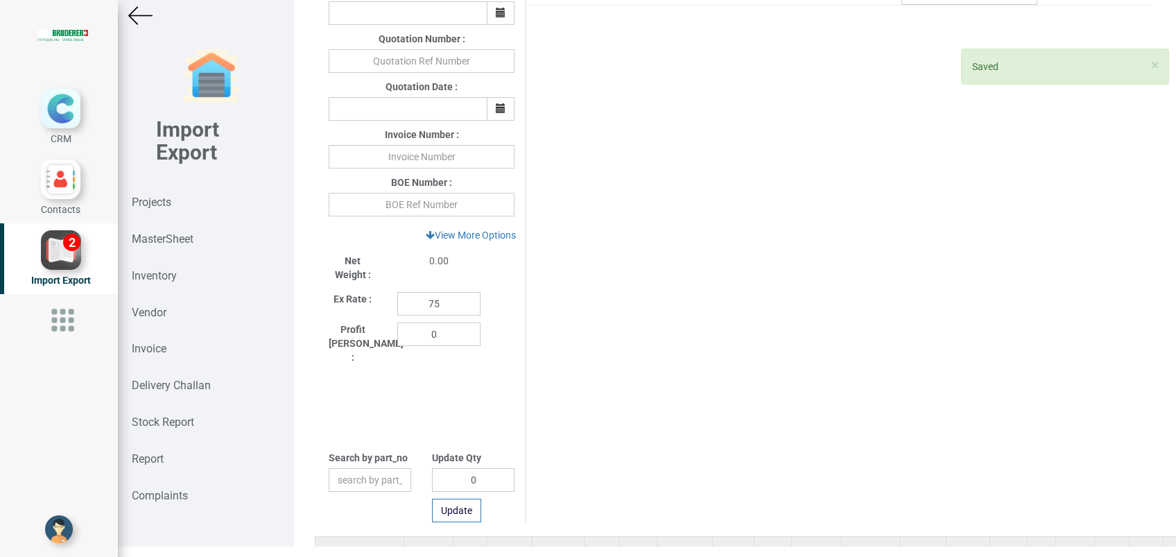
scroll to position [521, 0]
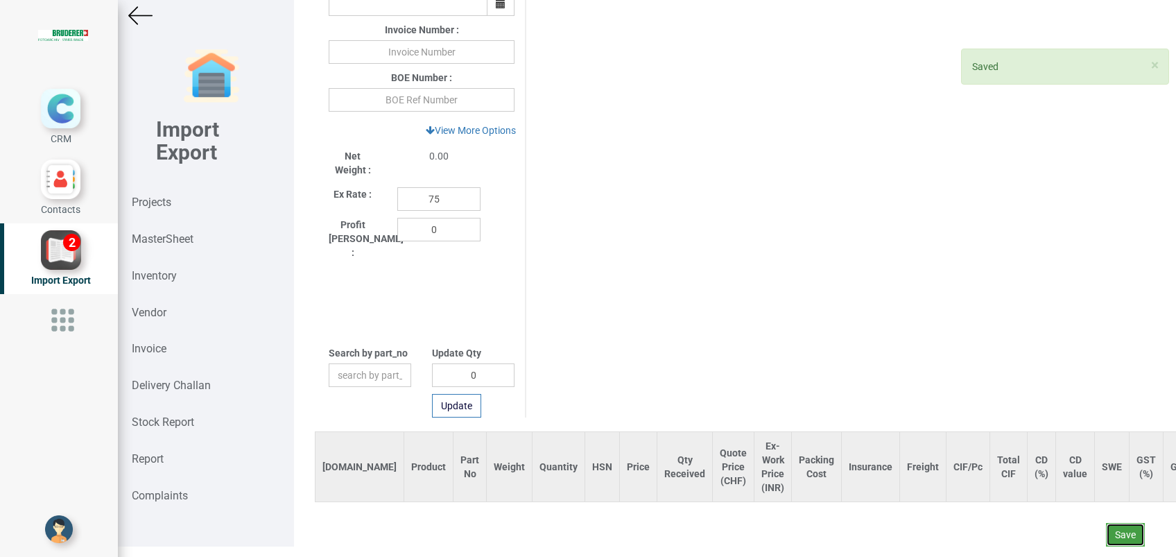
click at [1120, 523] on button "Save" at bounding box center [1125, 535] width 39 height 24
click at [1091, 481] on icon at bounding box center [1093, 483] width 10 height 10
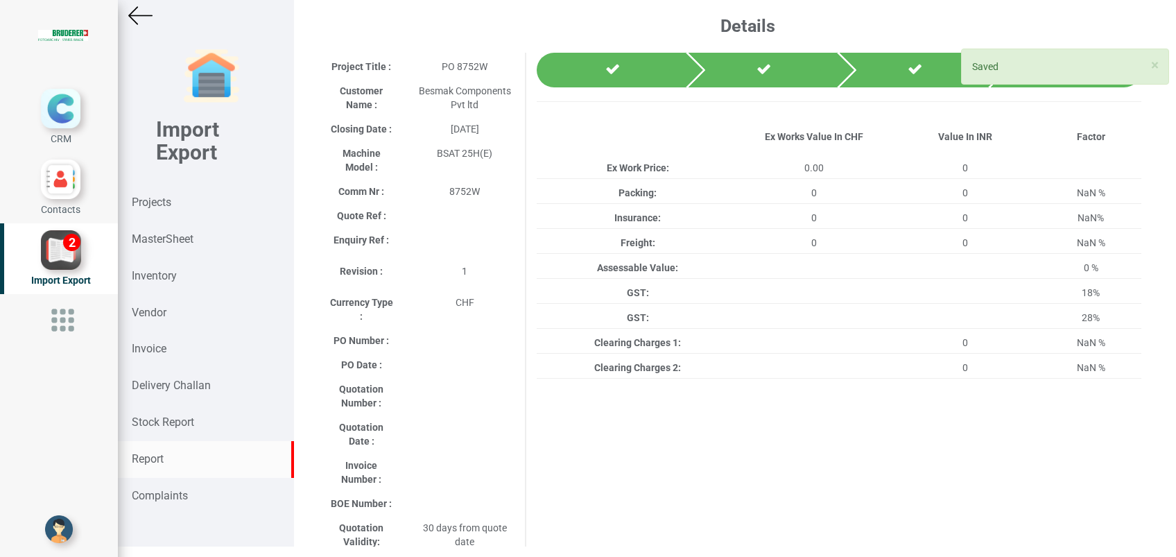
click at [172, 449] on div "Report" at bounding box center [206, 459] width 176 height 37
select select
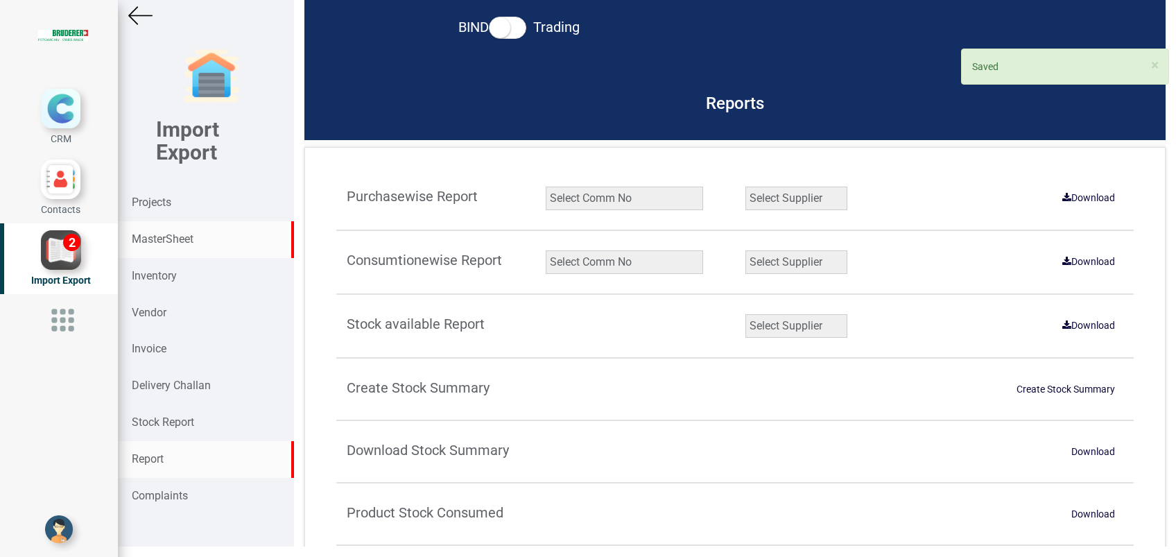
click at [172, 233] on strong "MasterSheet" at bounding box center [163, 238] width 62 height 13
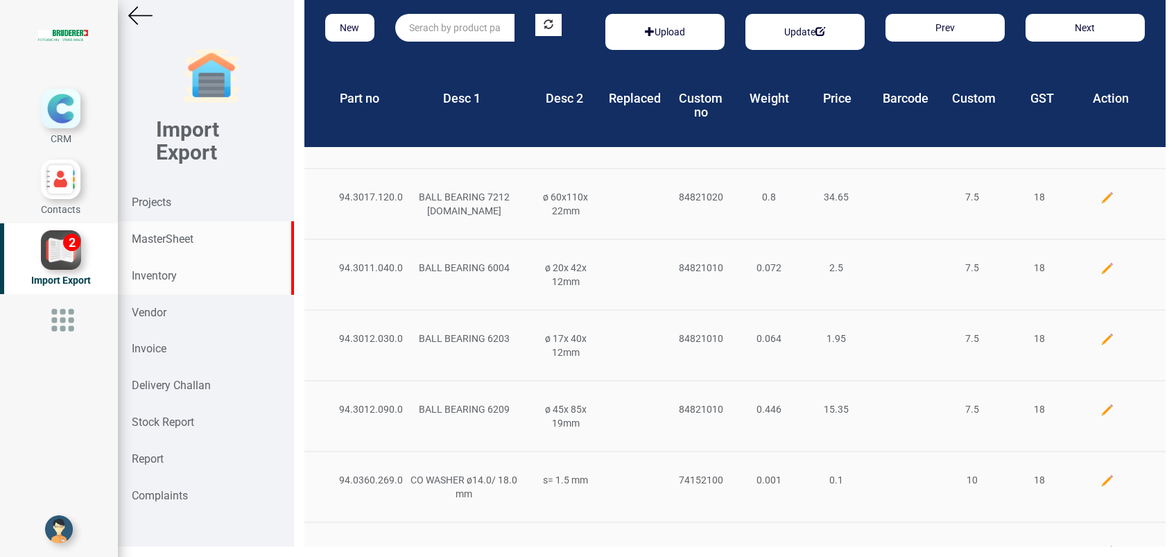
click at [194, 268] on div "Inventory" at bounding box center [206, 276] width 176 height 37
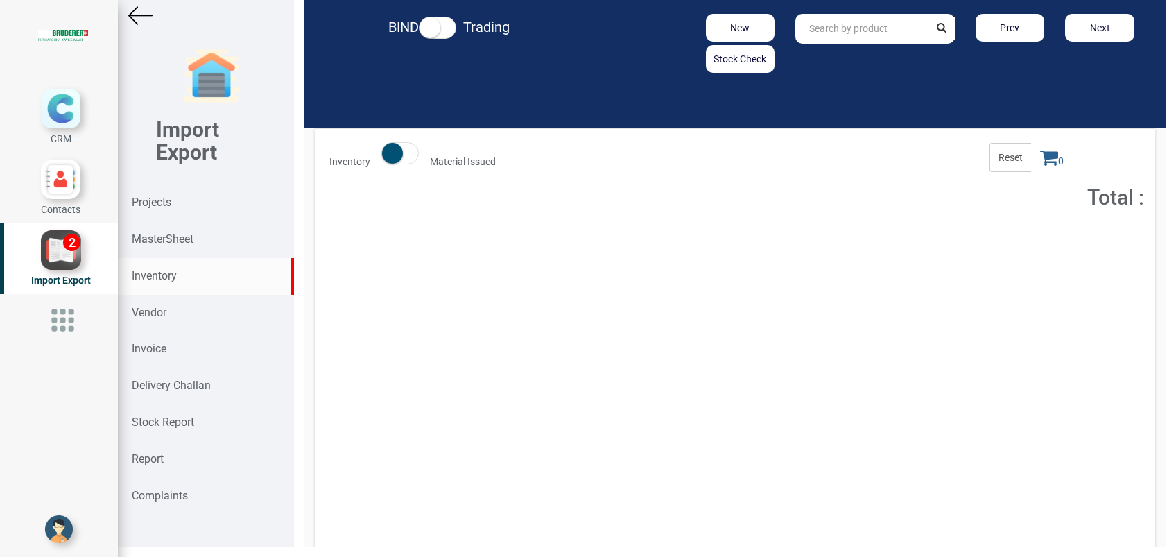
click at [802, 29] on input "text" at bounding box center [861, 29] width 133 height 30
click at [826, 61] on strong "EP1018" at bounding box center [827, 58] width 34 height 11
type input "EP1018--0002"
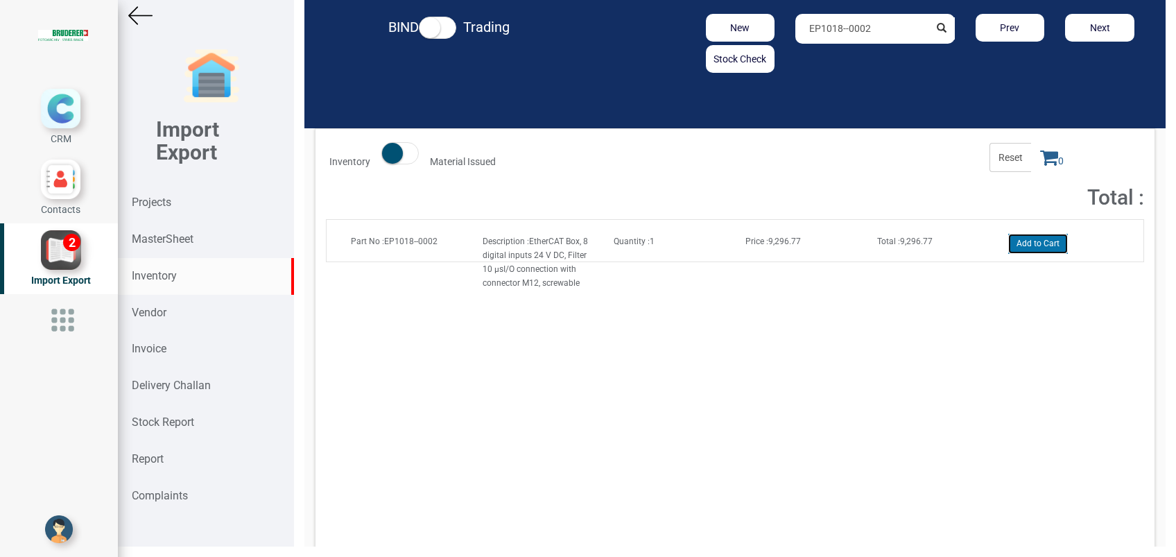
click at [1047, 244] on button "Add to Cart" at bounding box center [1038, 244] width 60 height 20
click at [1043, 157] on span "1" at bounding box center [1052, 157] width 42 height 29
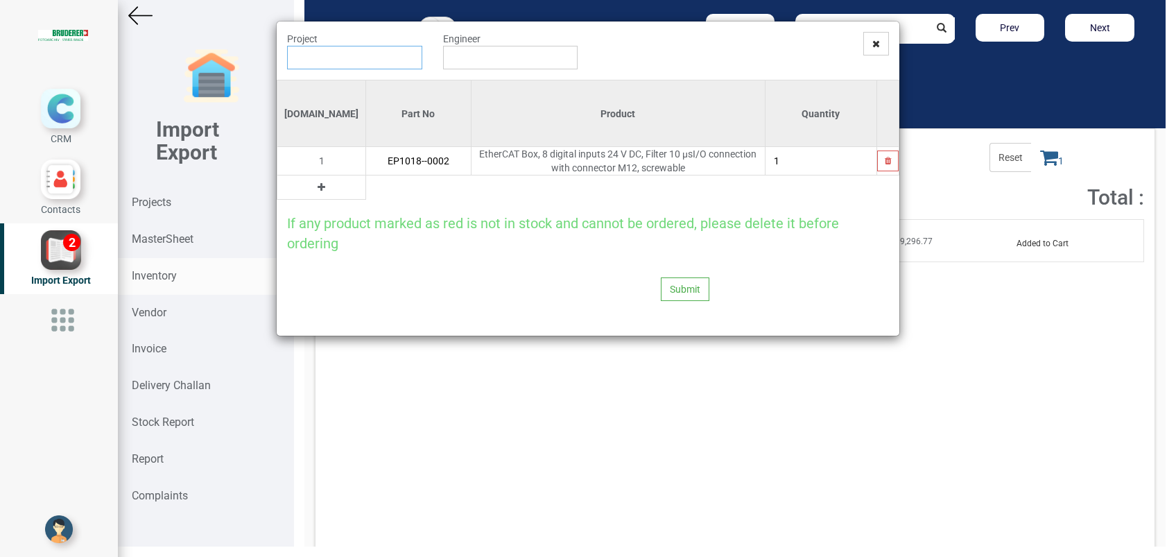
click at [372, 65] on input "text" at bounding box center [354, 58] width 135 height 24
type input "PO 8752W ( 8752W ) - BRUDERER AG"
click at [452, 58] on input "text" at bounding box center [510, 58] width 135 height 24
click at [471, 83] on link "G opinath [PERSON_NAME]" at bounding box center [499, 84] width 110 height 18
type input "[PERSON_NAME]"
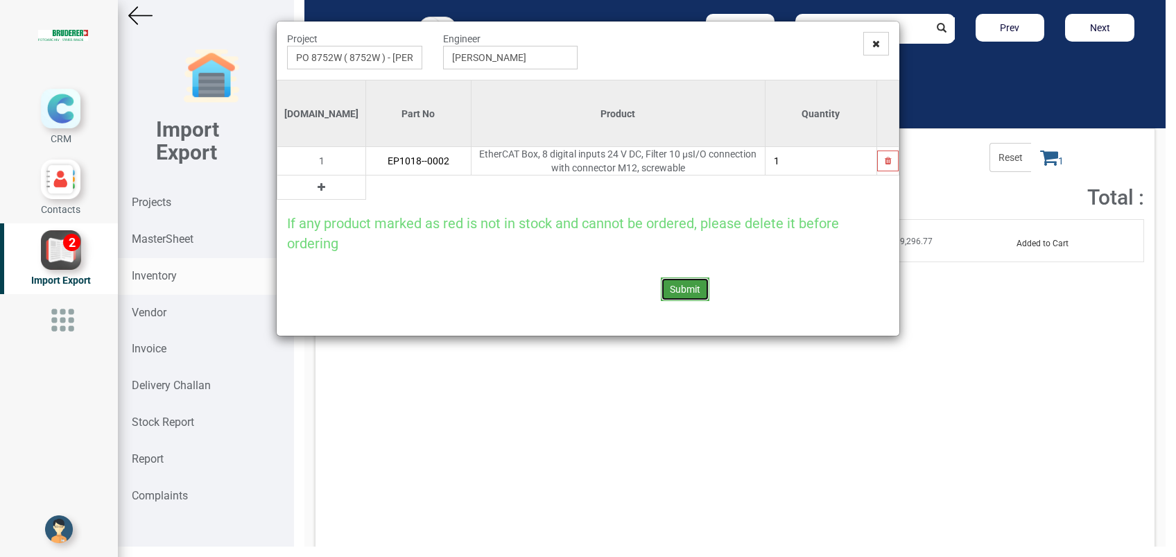
click at [677, 284] on button "Submit" at bounding box center [685, 289] width 49 height 24
click at [661, 254] on button "Yes" at bounding box center [658, 251] width 44 height 24
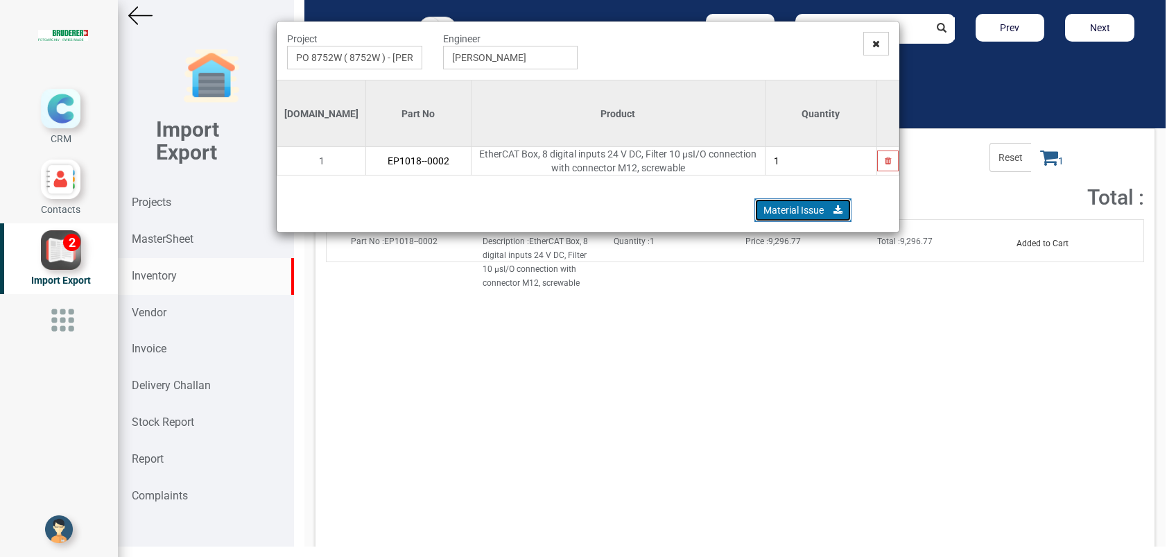
click at [787, 205] on link "Material Issue" at bounding box center [802, 210] width 97 height 24
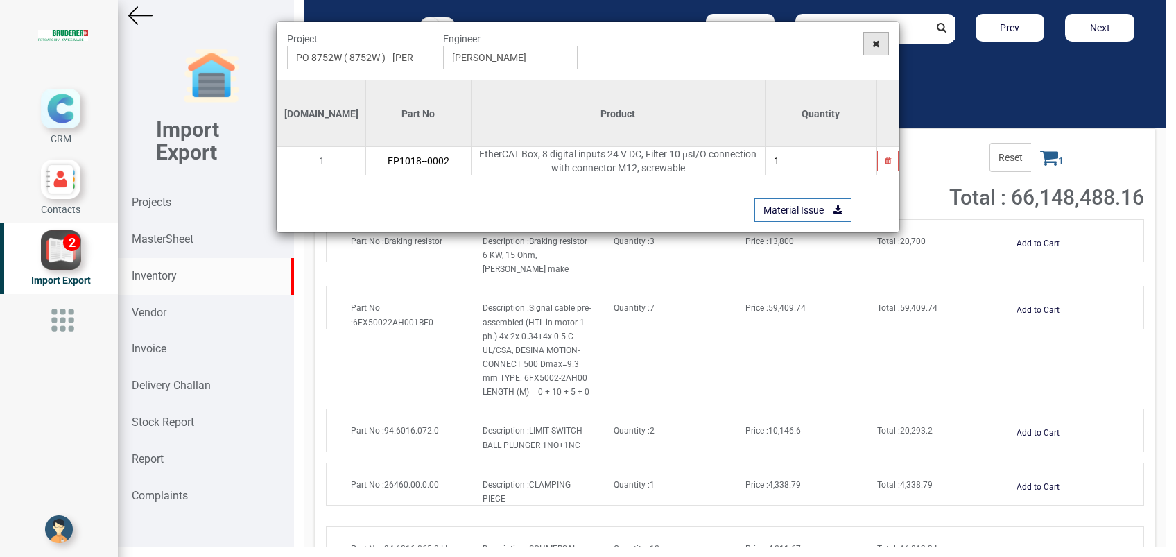
click at [877, 45] on icon at bounding box center [876, 44] width 8 height 10
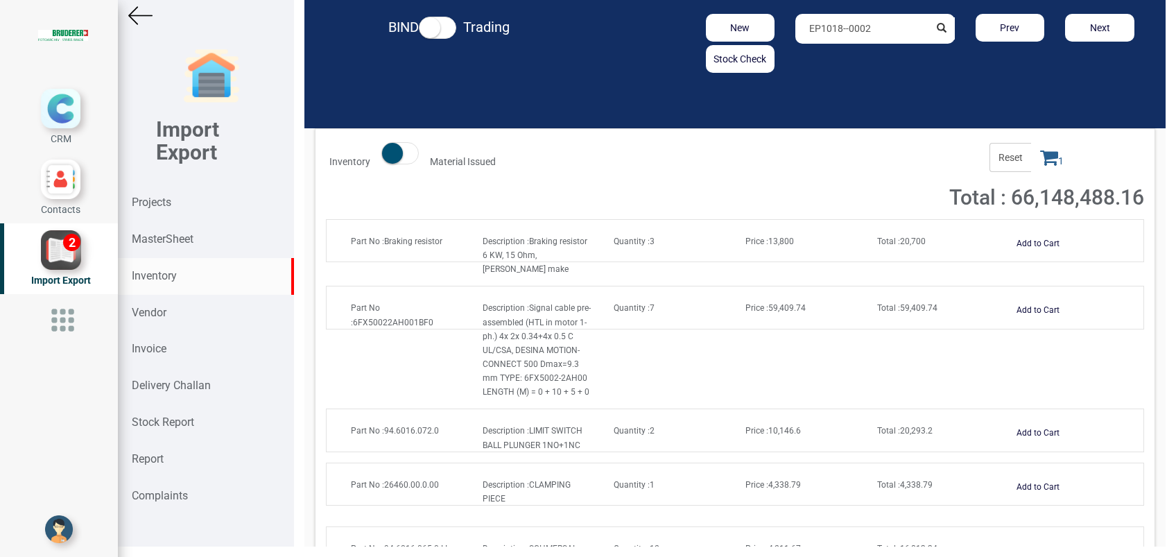
click at [168, 274] on strong "Inventory" at bounding box center [154, 275] width 45 height 13
drag, startPoint x: 887, startPoint y: 33, endPoint x: 719, endPoint y: 40, distance: 168.6
click at [719, 40] on div "New Stock Check EP1018--0002 Prev Next" at bounding box center [875, 43] width 560 height 59
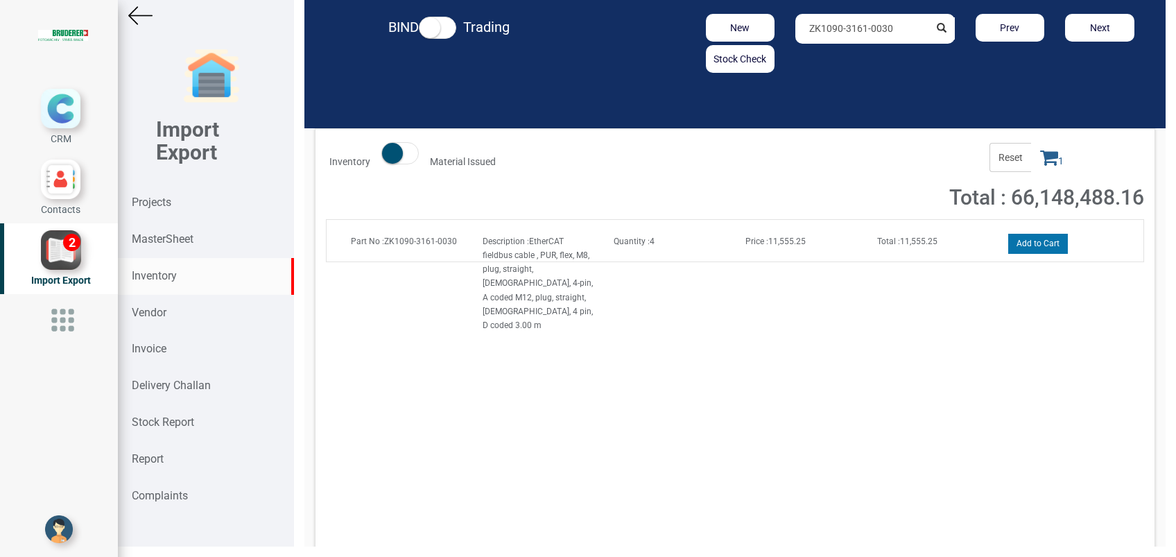
type input "ZK1090-3161-0030"
click at [1009, 245] on button "Add to Cart" at bounding box center [1038, 244] width 60 height 20
click at [1043, 154] on span "2" at bounding box center [1052, 157] width 42 height 29
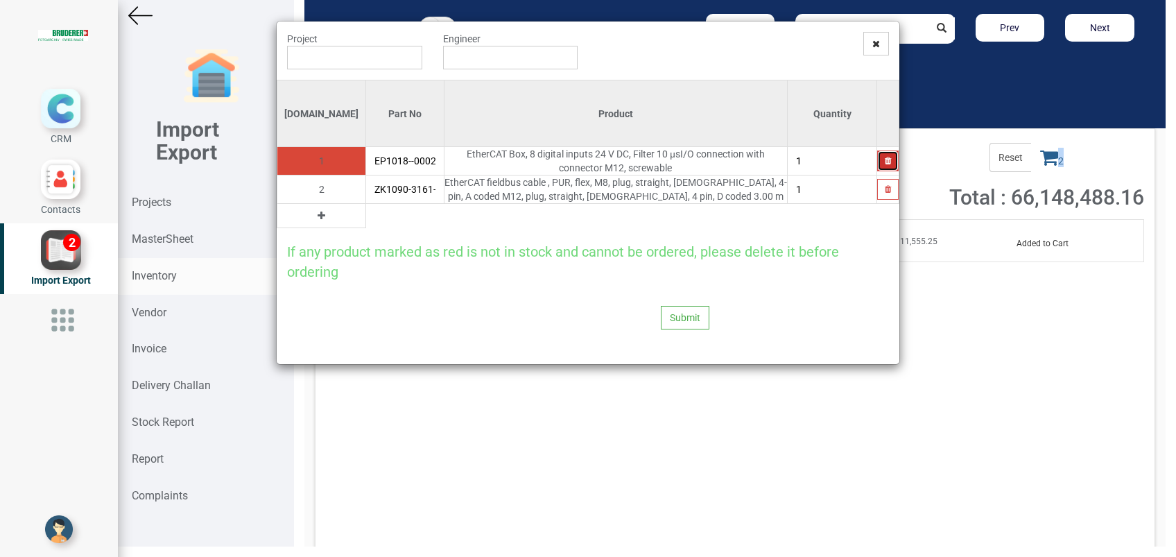
click at [890, 162] on icon "button" at bounding box center [888, 161] width 6 height 8
type input "ZK1090-3161-0030"
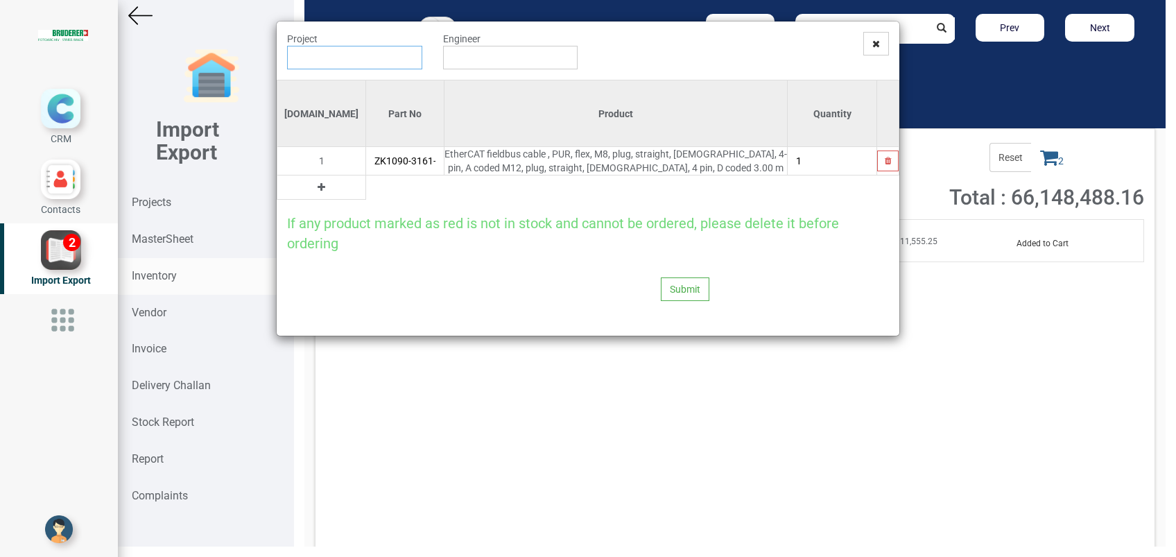
click at [351, 57] on input "text" at bounding box center [354, 58] width 135 height 24
type input "11051-115"
click at [880, 44] on span at bounding box center [876, 44] width 26 height 24
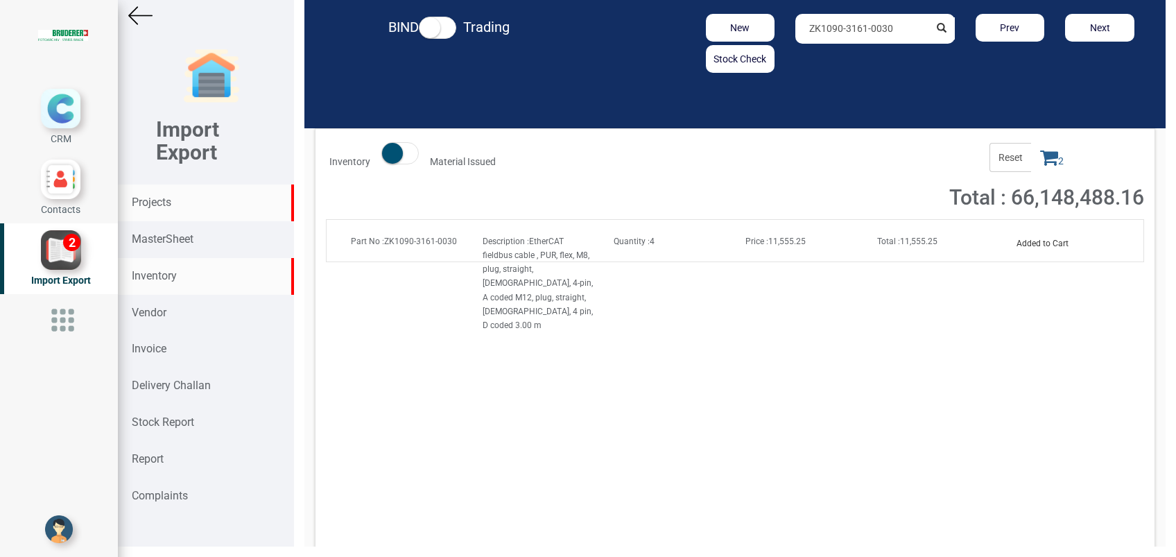
click at [161, 194] on div "Projects" at bounding box center [206, 202] width 176 height 37
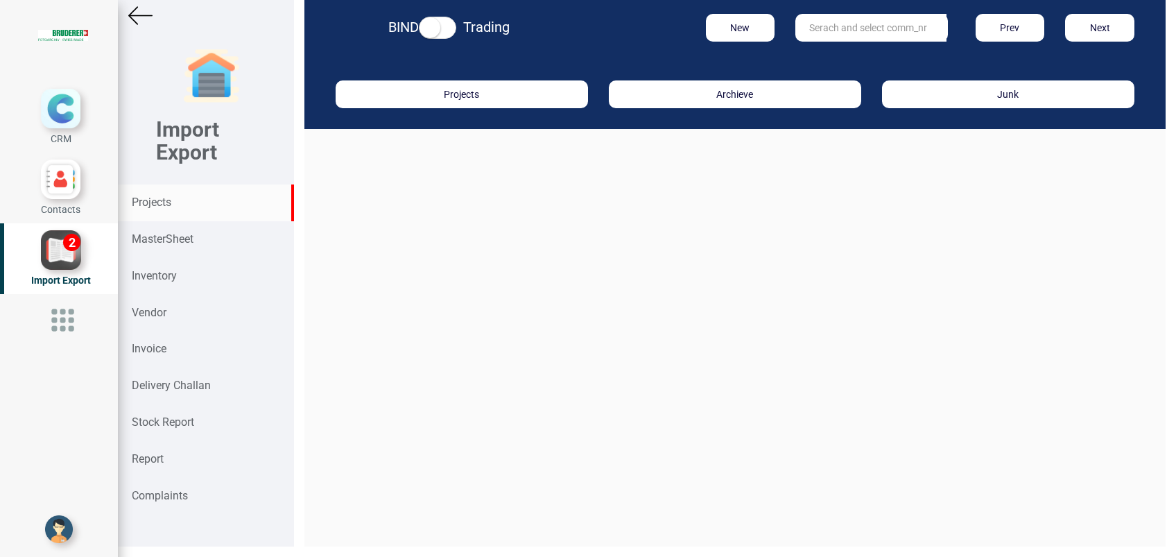
click at [853, 31] on input "text" at bounding box center [870, 28] width 151 height 28
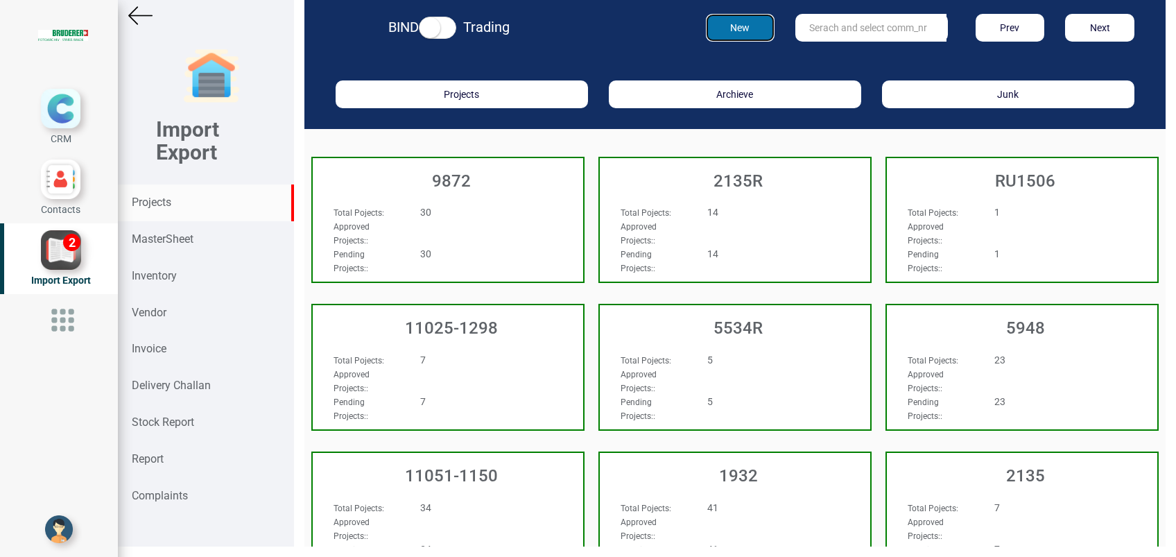
click at [731, 32] on button "New" at bounding box center [740, 28] width 69 height 28
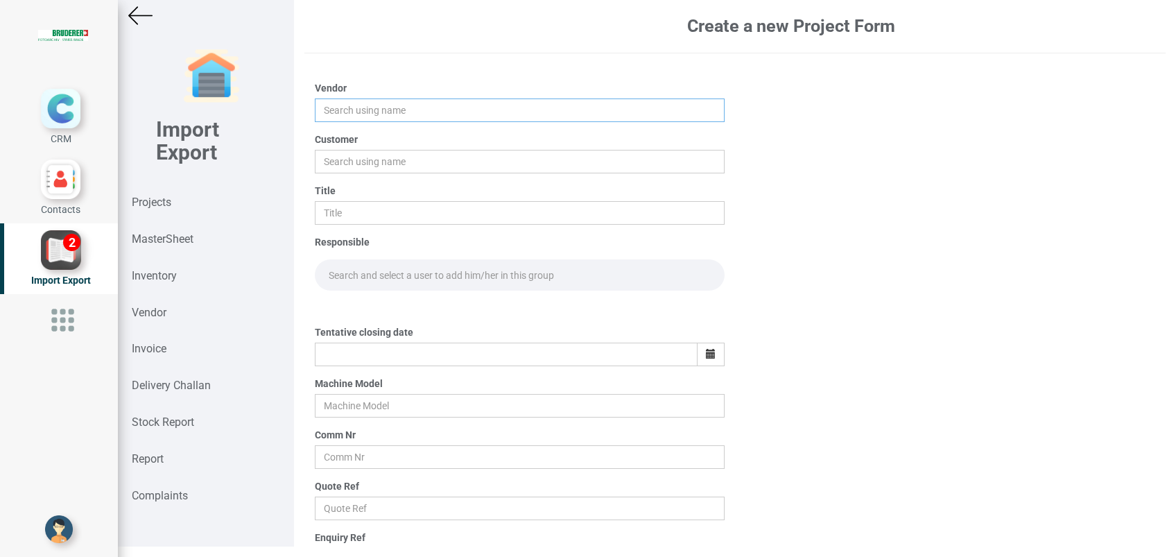
click at [402, 114] on input "text" at bounding box center [520, 110] width 410 height 24
type input "[PERSON_NAME]"
click at [450, 165] on input "text" at bounding box center [520, 162] width 410 height 24
type input "[PERSON_NAME] ENTERPRISES"
click at [494, 206] on input "text" at bounding box center [520, 213] width 410 height 24
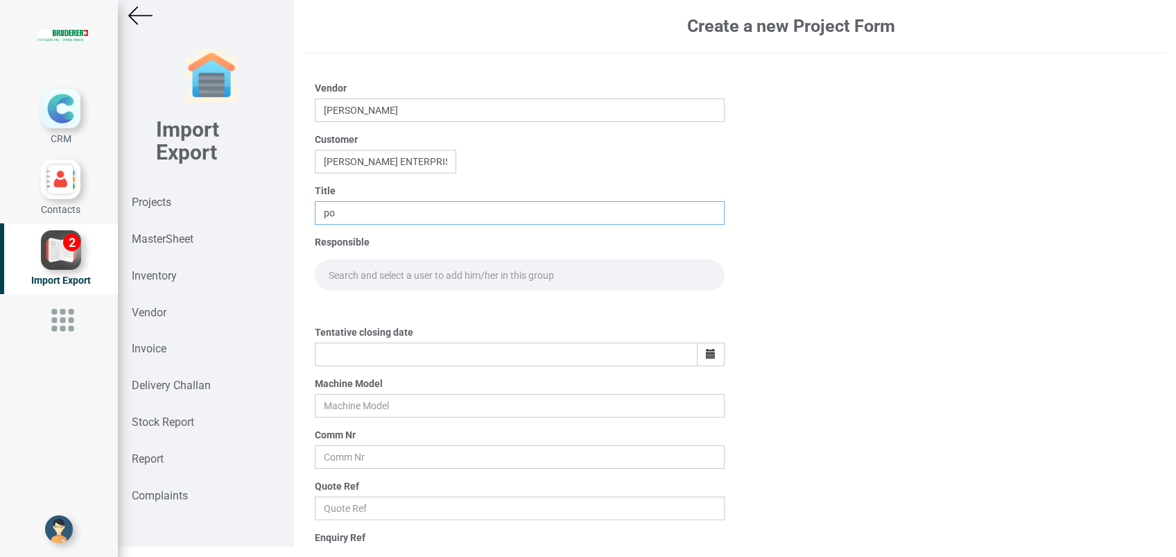
type input "p"
type input "PO Trading"
click at [463, 275] on input "text" at bounding box center [520, 274] width 410 height 31
type input "g"
click at [401, 299] on link "G opinath [PERSON_NAME]" at bounding box center [370, 305] width 110 height 18
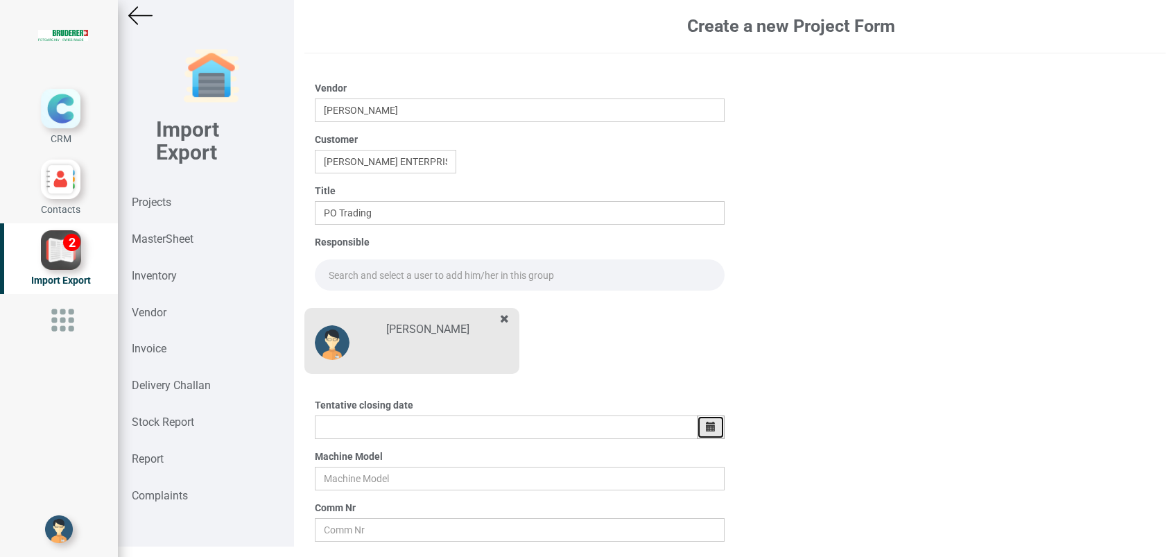
click at [697, 428] on button "button" at bounding box center [711, 427] width 28 height 24
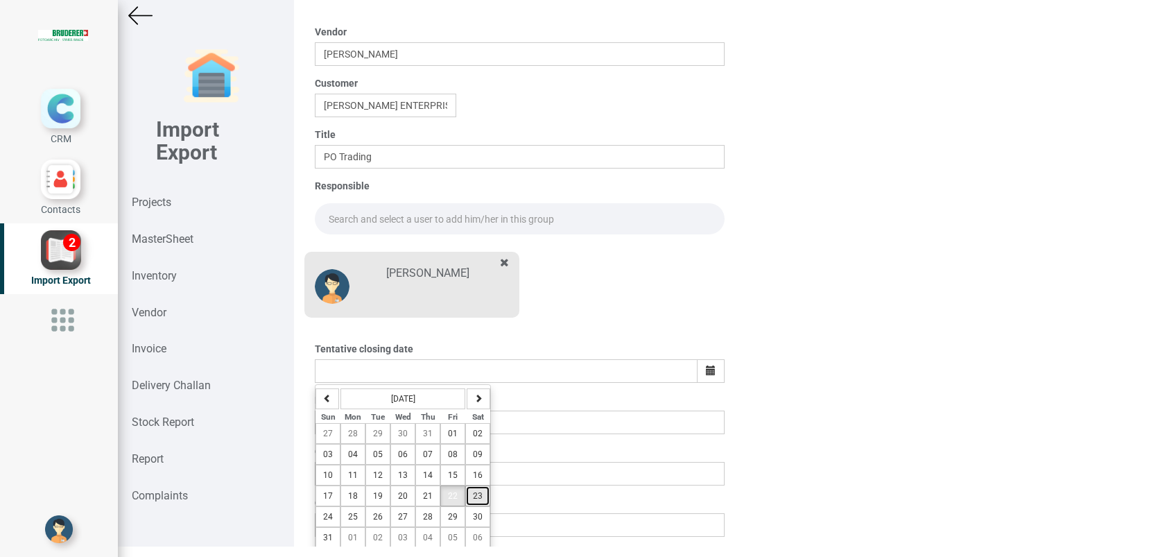
click at [479, 498] on button "23" at bounding box center [477, 495] width 25 height 21
type input "23-August-2025"
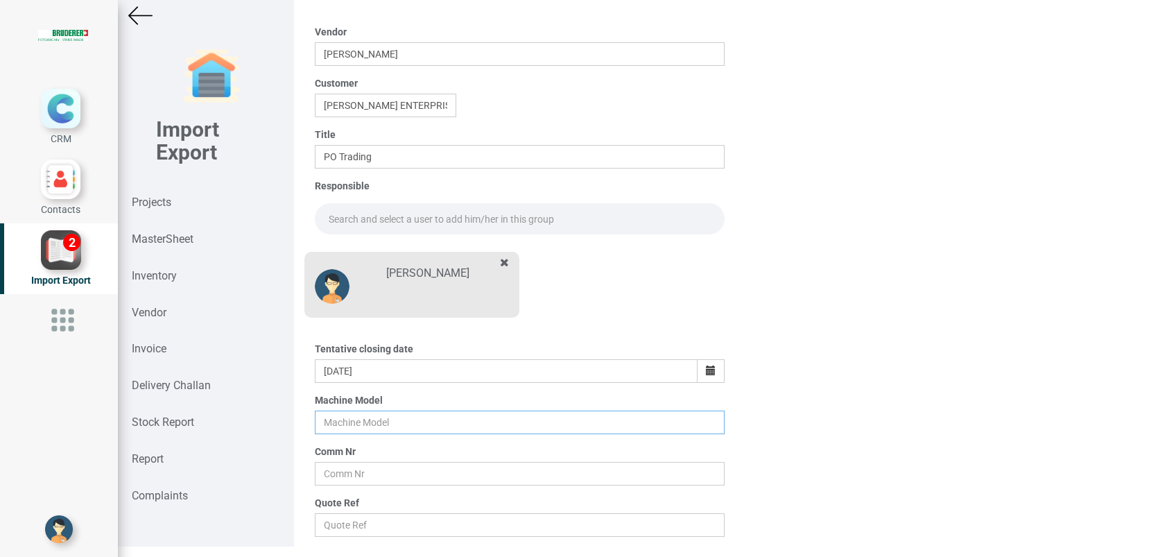
click at [402, 430] on input "text" at bounding box center [520, 422] width 410 height 24
type input "S"
type input "BSTA 50HL(E)"
click at [386, 476] on input "text" at bounding box center [520, 474] width 410 height 24
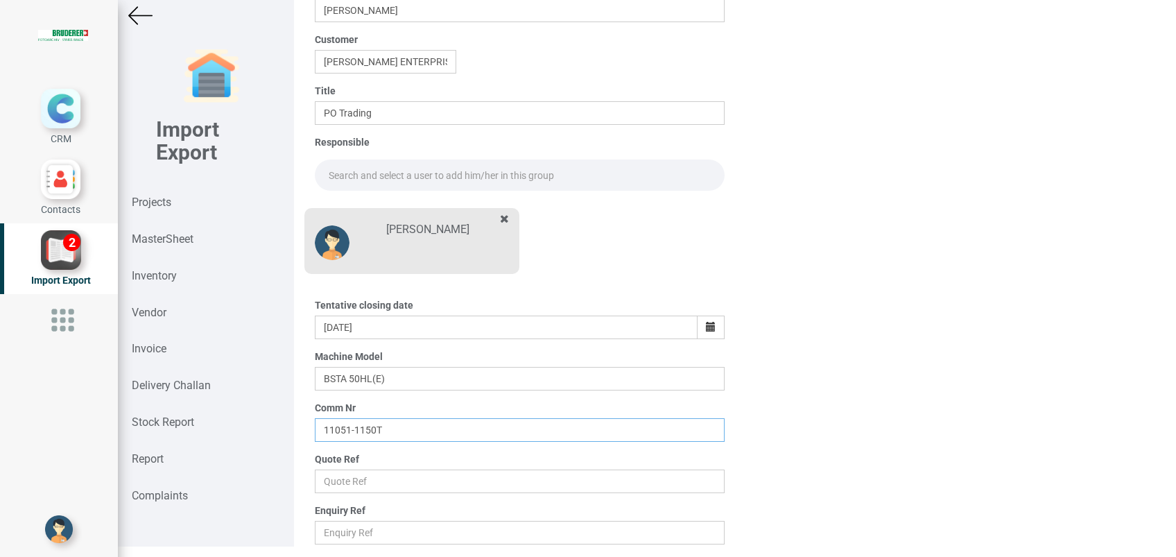
scroll to position [132, 0]
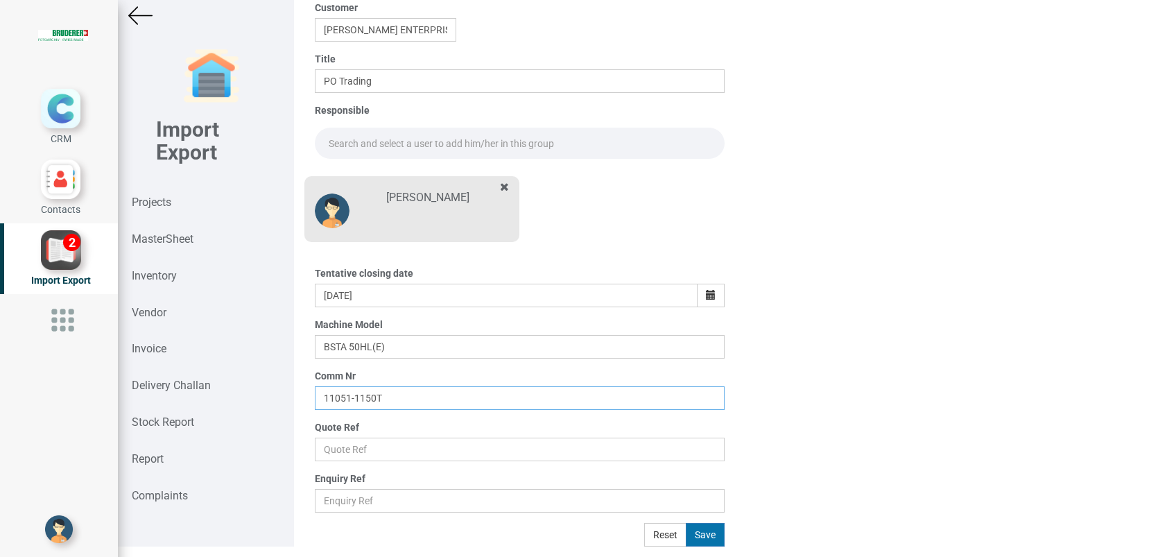
type input "11051-1150T"
click at [698, 533] on button "Save" at bounding box center [705, 535] width 39 height 24
type input "[DATE]"
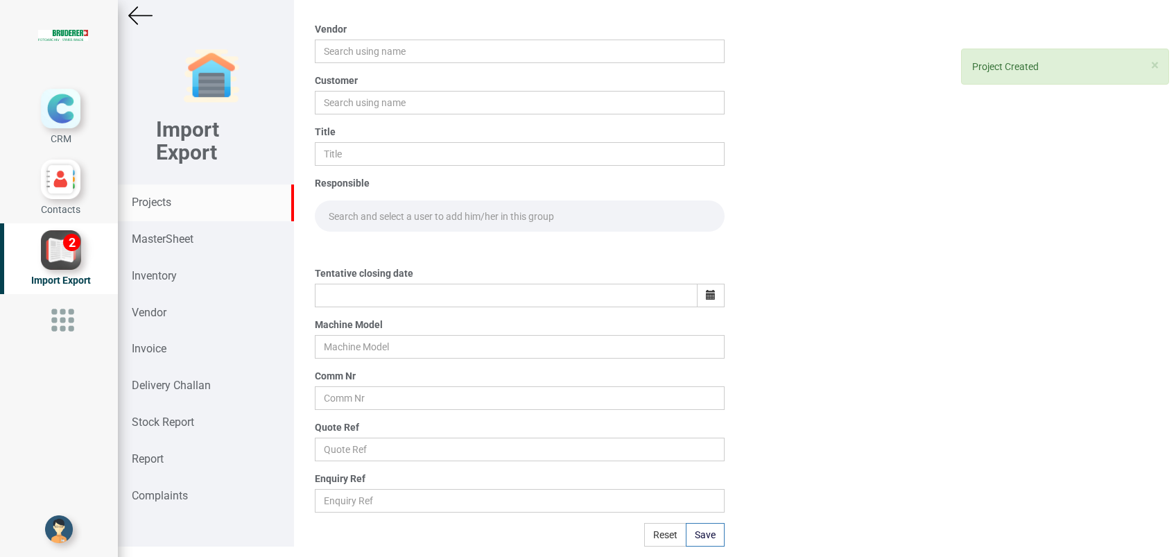
click at [146, 197] on strong "Projects" at bounding box center [152, 201] width 40 height 13
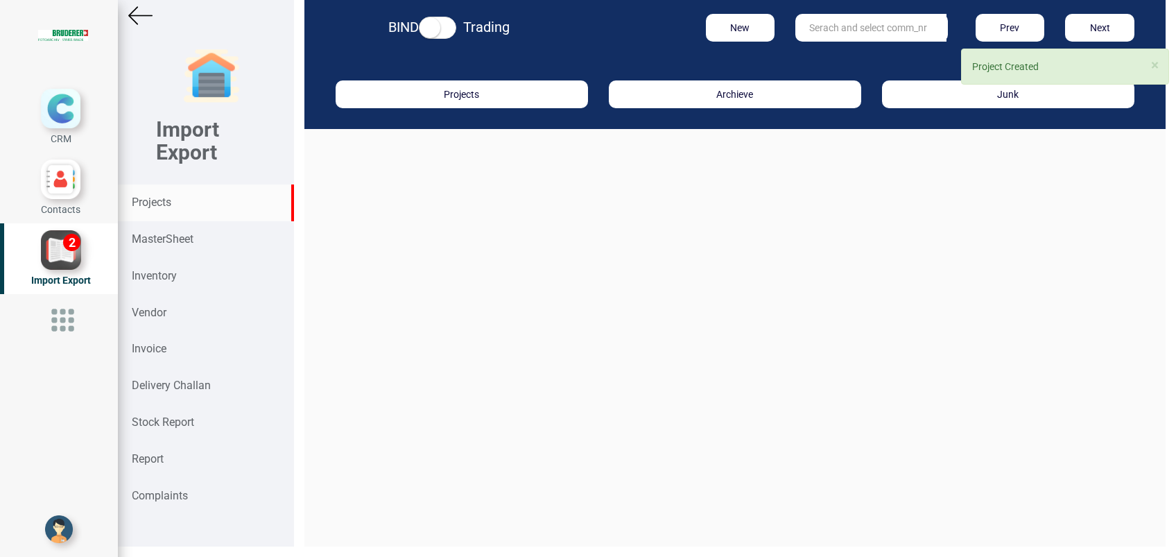
click at [846, 37] on input "text" at bounding box center [870, 28] width 151 height 28
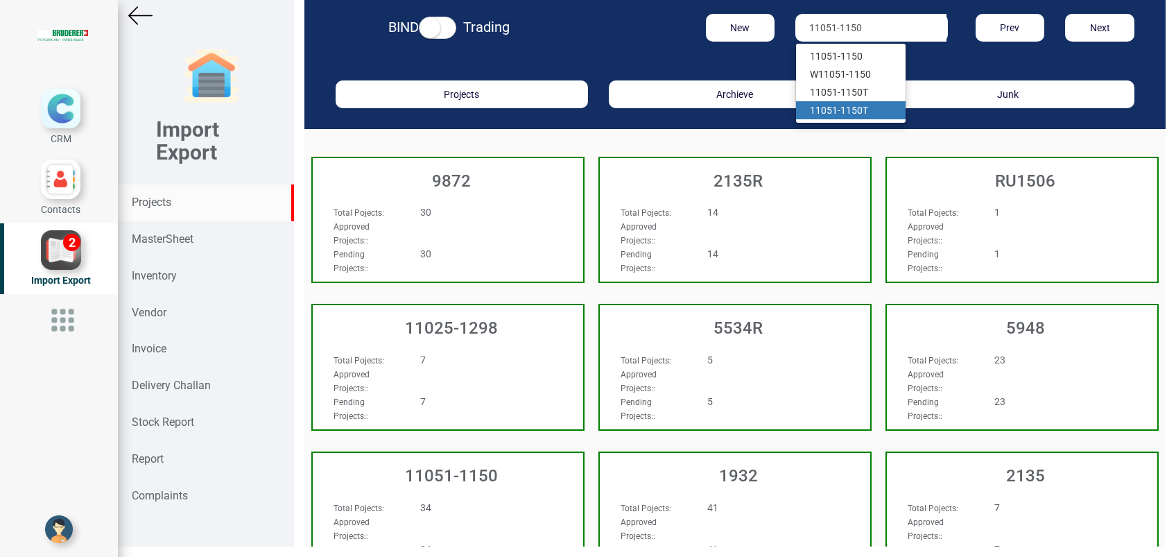
click at [854, 114] on link "11051-1150 T" at bounding box center [851, 110] width 110 height 18
type input "11051-1150T"
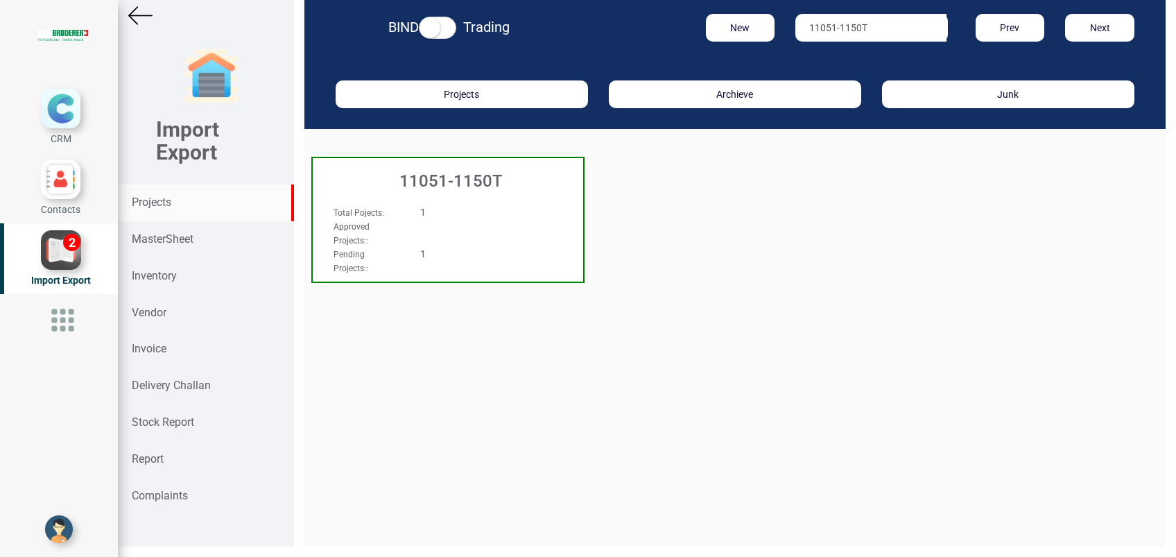
click at [469, 189] on h3 "11051-1150T" at bounding box center [451, 181] width 263 height 18
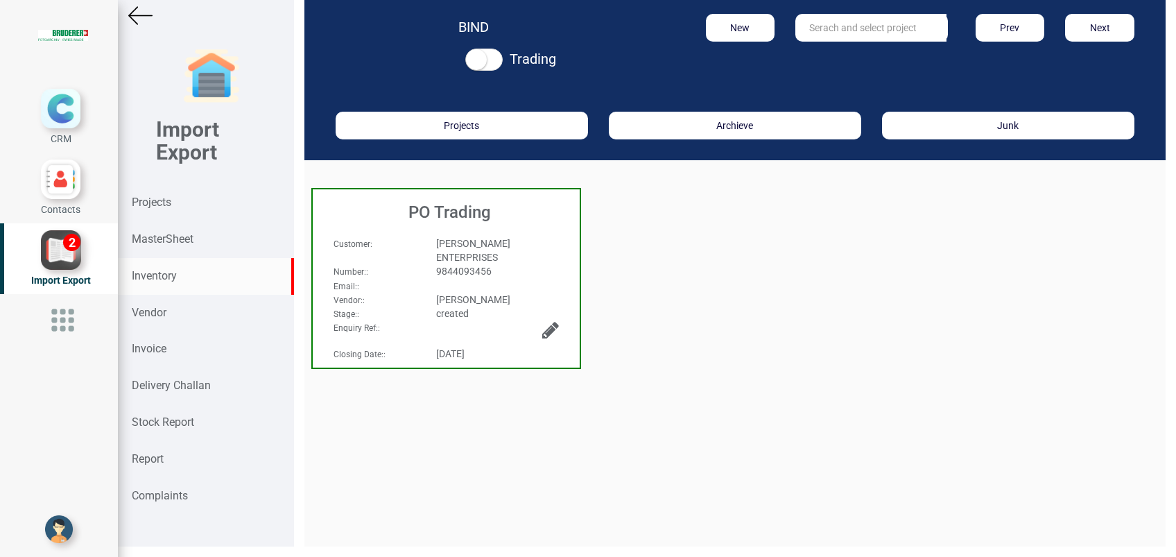
click at [168, 276] on strong "Inventory" at bounding box center [154, 275] width 45 height 13
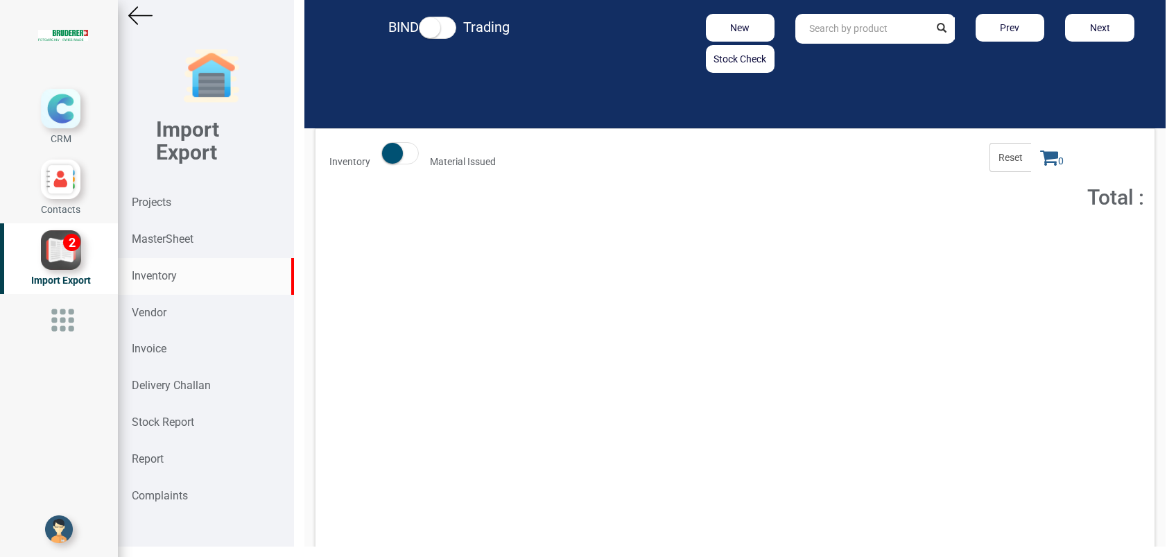
click at [846, 33] on input "text" at bounding box center [861, 29] width 133 height 30
click at [862, 57] on link "ZK1090-3161 -0030" at bounding box center [852, 58] width 112 height 18
type input "ZK1090-3161-0030"
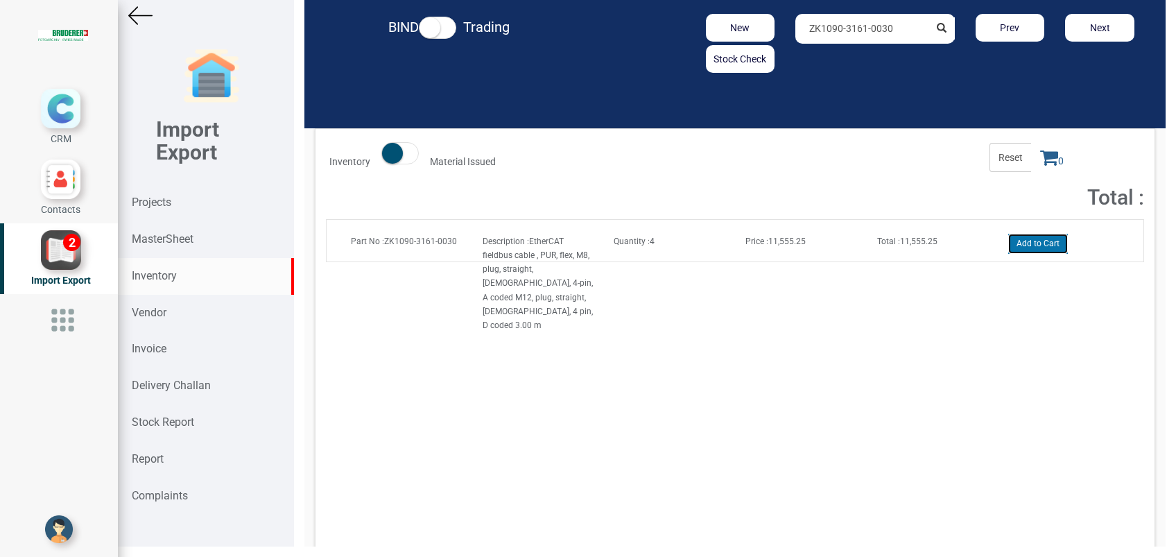
click at [1037, 246] on button "Add to Cart" at bounding box center [1038, 244] width 60 height 20
click at [1043, 166] on span "1" at bounding box center [1052, 157] width 42 height 29
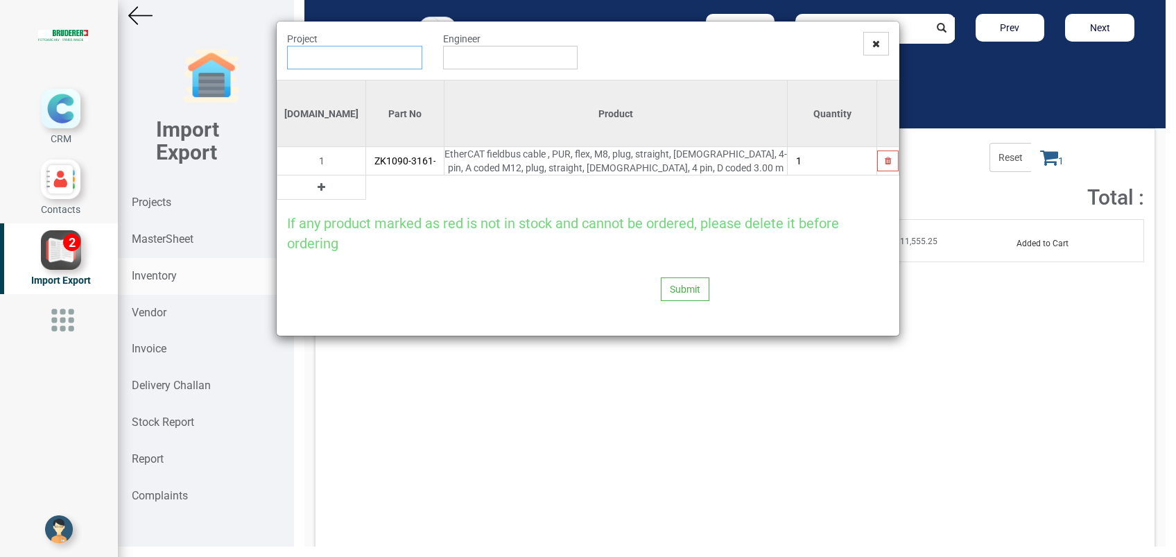
click at [327, 67] on input "text" at bounding box center [354, 58] width 135 height 24
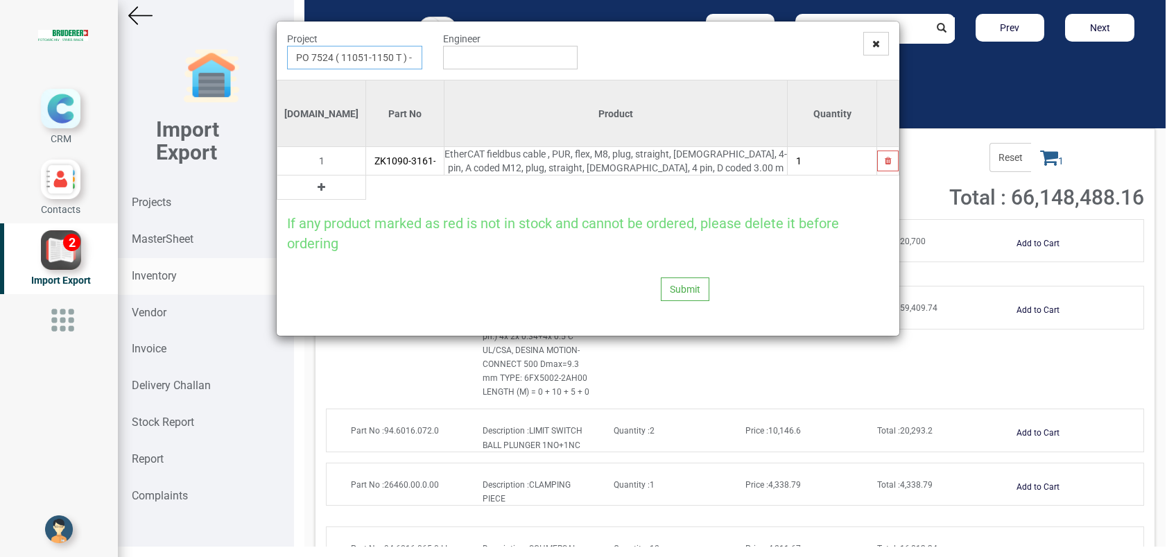
type input "PO 7524 ( 11051-1150 T ) - BRUDERER AG"
click at [512, 52] on input "text" at bounding box center [510, 58] width 135 height 24
click at [514, 83] on link "G opinath [PERSON_NAME]" at bounding box center [499, 84] width 110 height 18
type input "[PERSON_NAME]"
click at [682, 286] on button "Submit" at bounding box center [685, 289] width 49 height 24
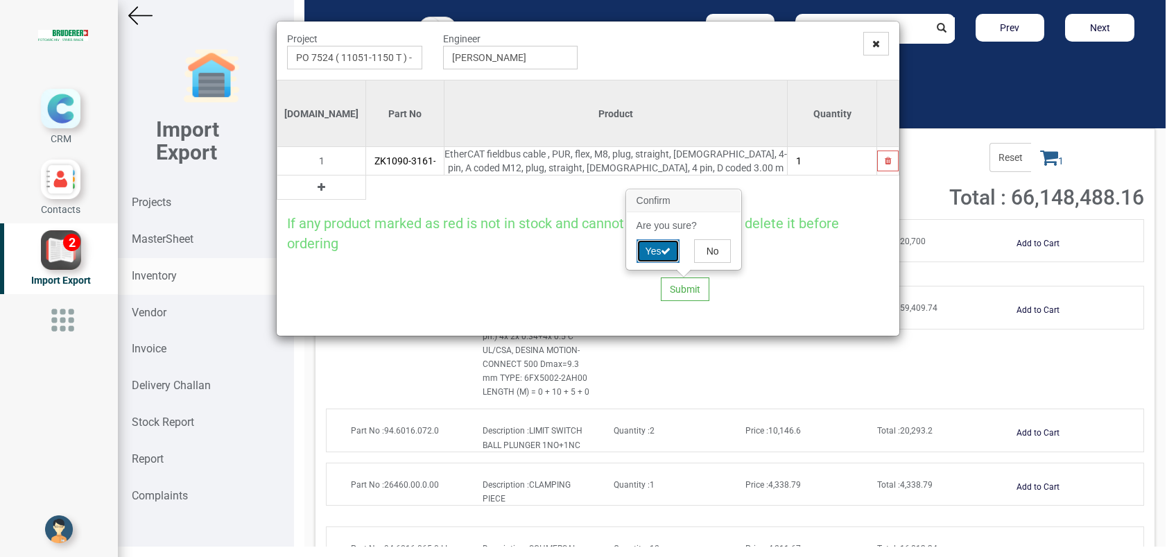
click at [659, 253] on button "Yes" at bounding box center [658, 251] width 44 height 24
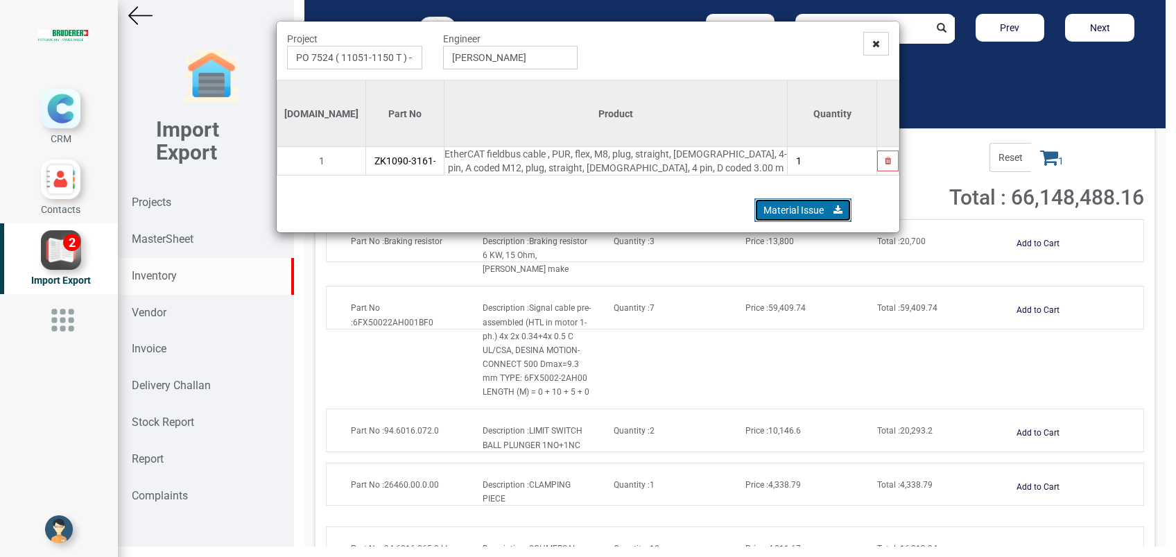
click at [814, 214] on link "Material Issue" at bounding box center [802, 210] width 97 height 24
click at [876, 44] on icon at bounding box center [876, 44] width 8 height 10
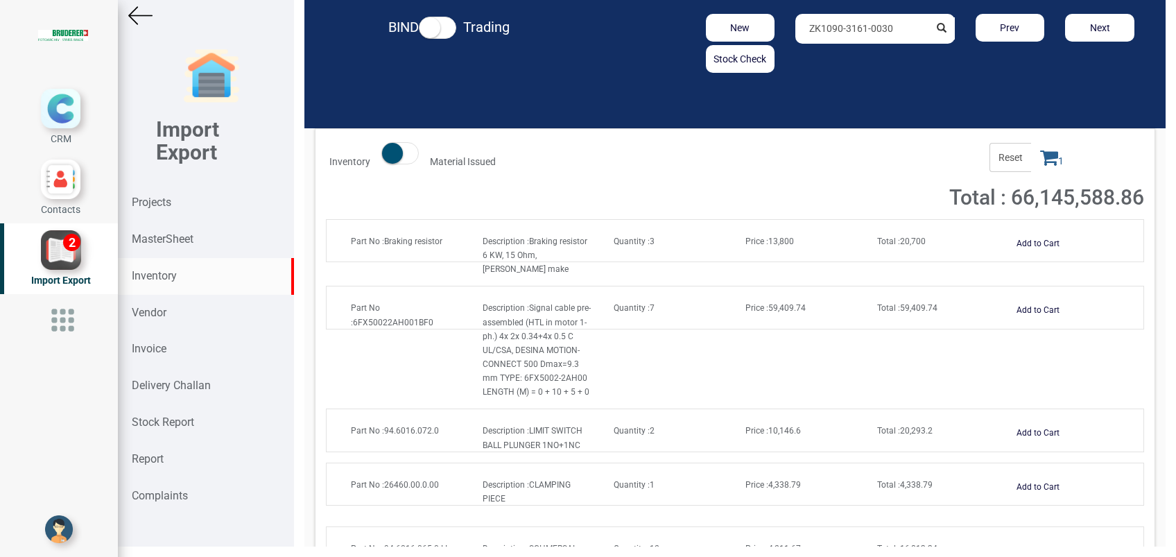
drag, startPoint x: 159, startPoint y: 273, endPoint x: 976, endPoint y: 86, distance: 838.5
click at [159, 272] on strong "Inventory" at bounding box center [154, 275] width 45 height 13
click at [904, 37] on input "ZK1090-3161-0030" at bounding box center [861, 29] width 133 height 30
click at [833, 50] on link "ZK1090-3161-00 30" at bounding box center [852, 58] width 112 height 18
type input "ZK1090-3161-0030"
